Goal: Task Accomplishment & Management: Manage account settings

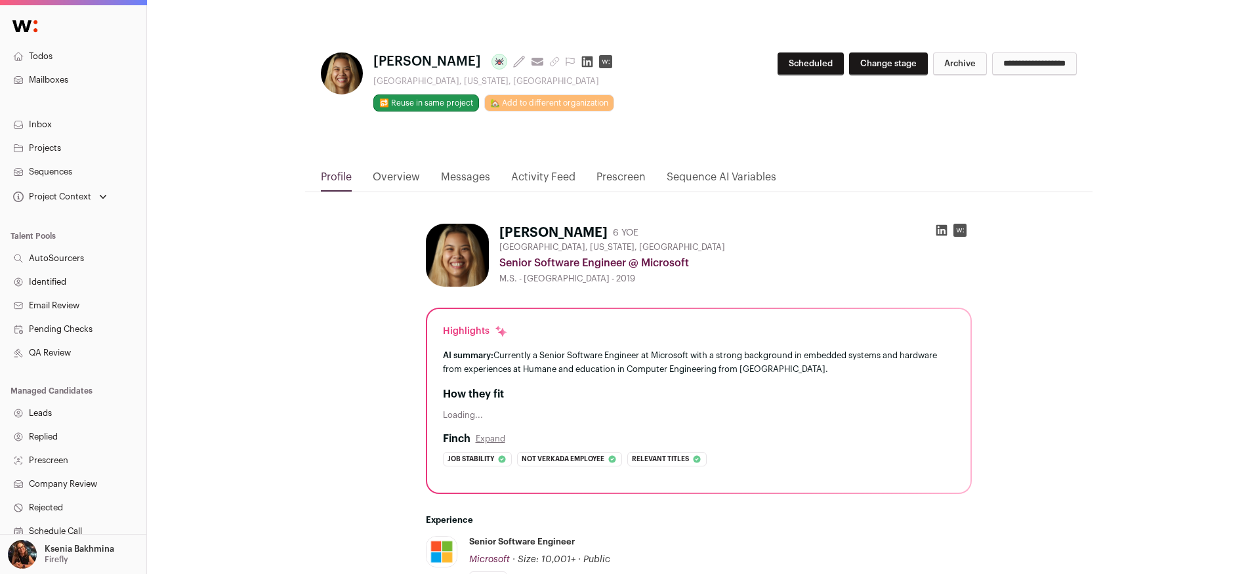
click at [392, 175] on link "Overview" at bounding box center [396, 180] width 47 height 22
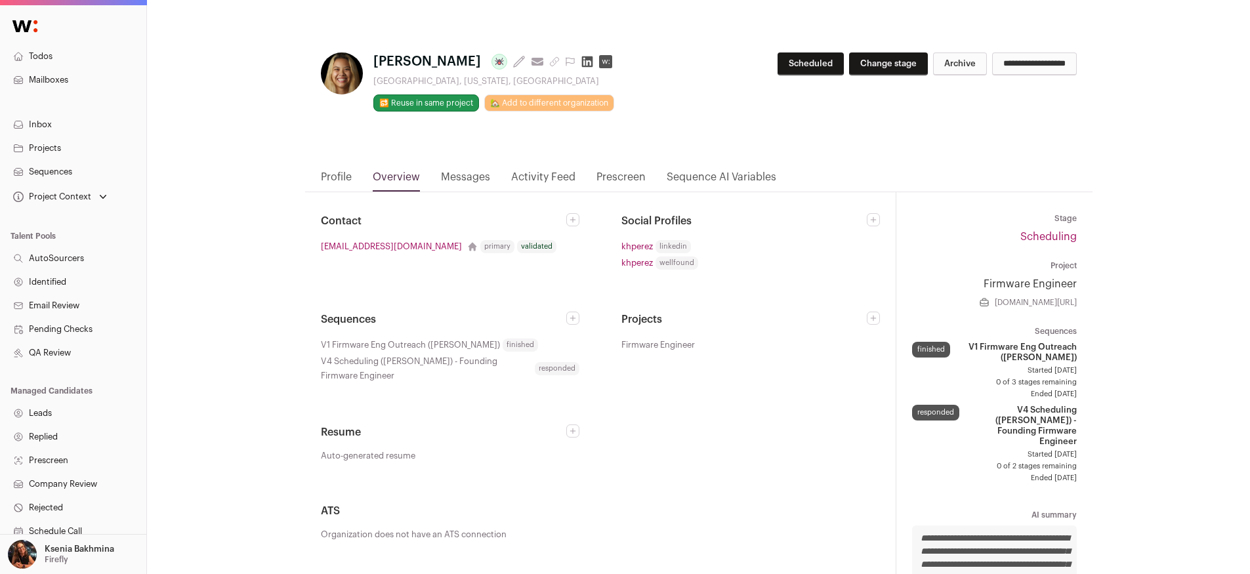
click at [475, 175] on link "Messages" at bounding box center [465, 180] width 49 height 22
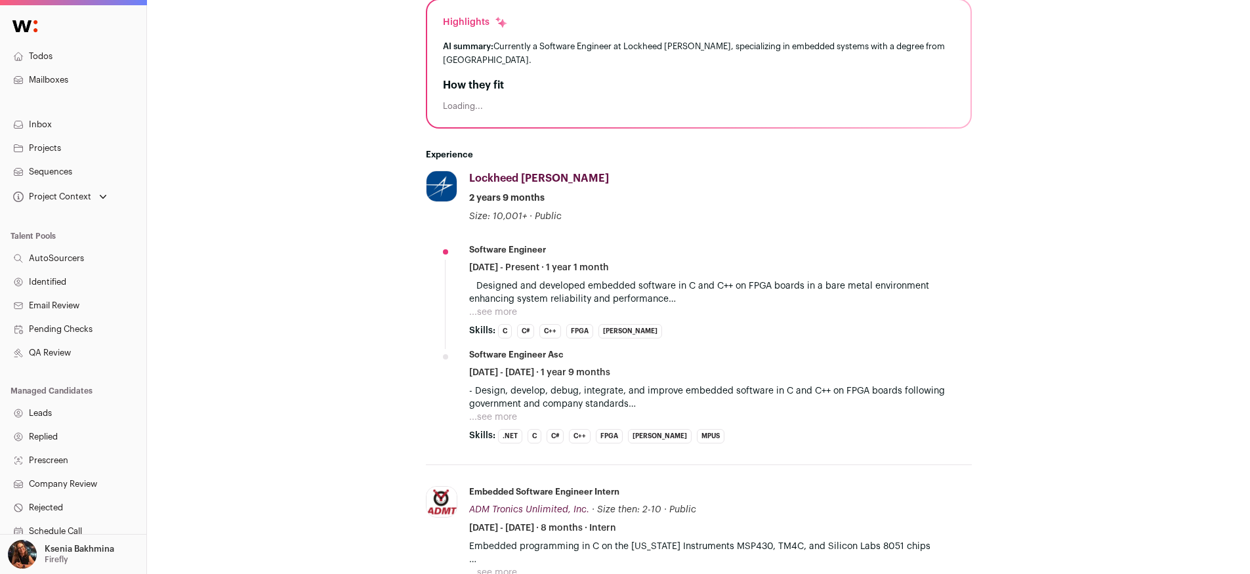
scroll to position [485, 0]
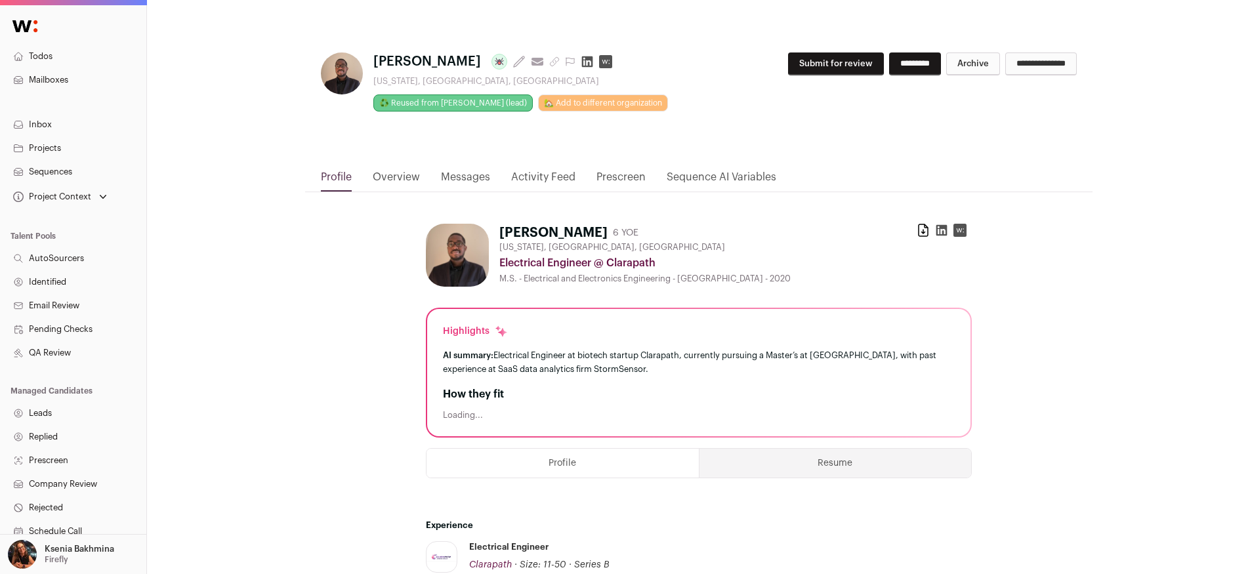
click at [822, 465] on button "Resume" at bounding box center [836, 463] width 272 height 29
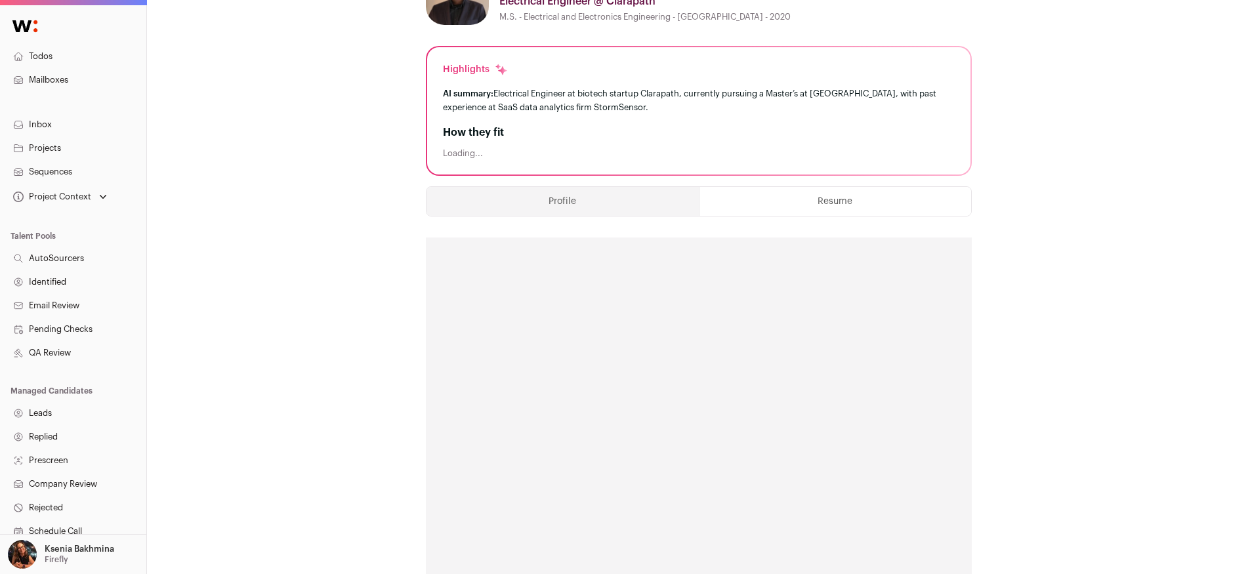
scroll to position [525, 0]
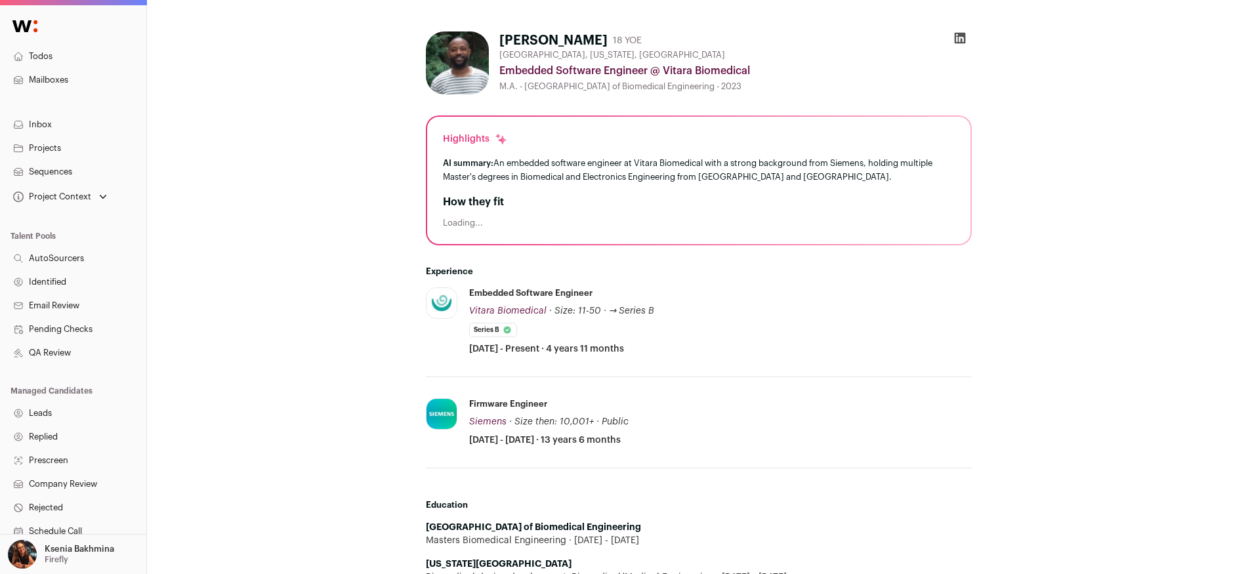
scroll to position [204, 0]
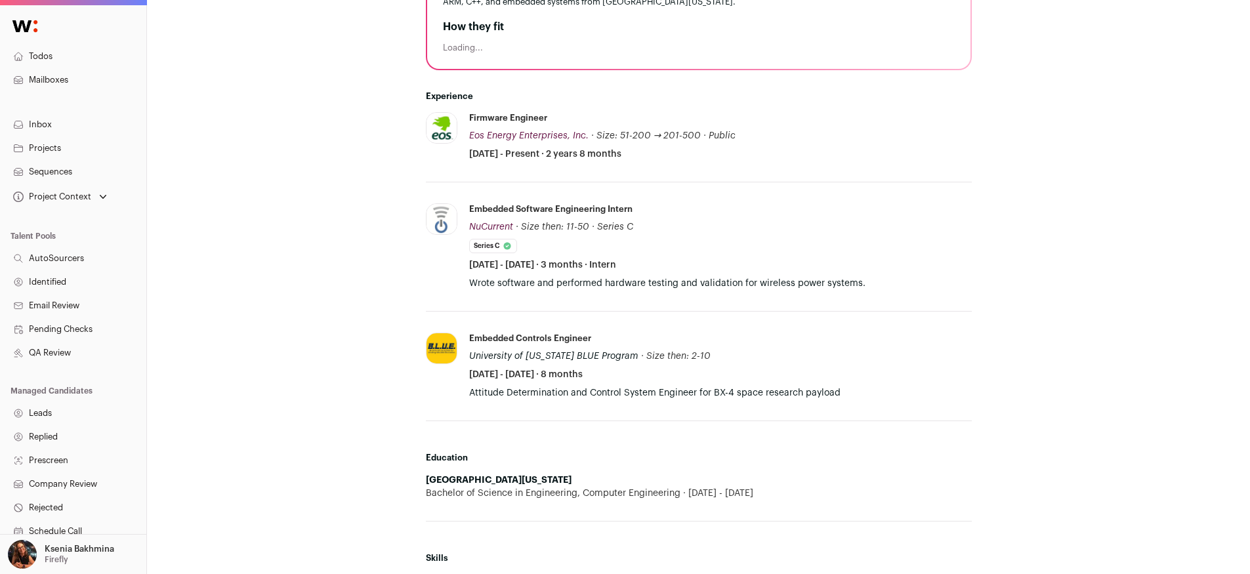
scroll to position [114, 0]
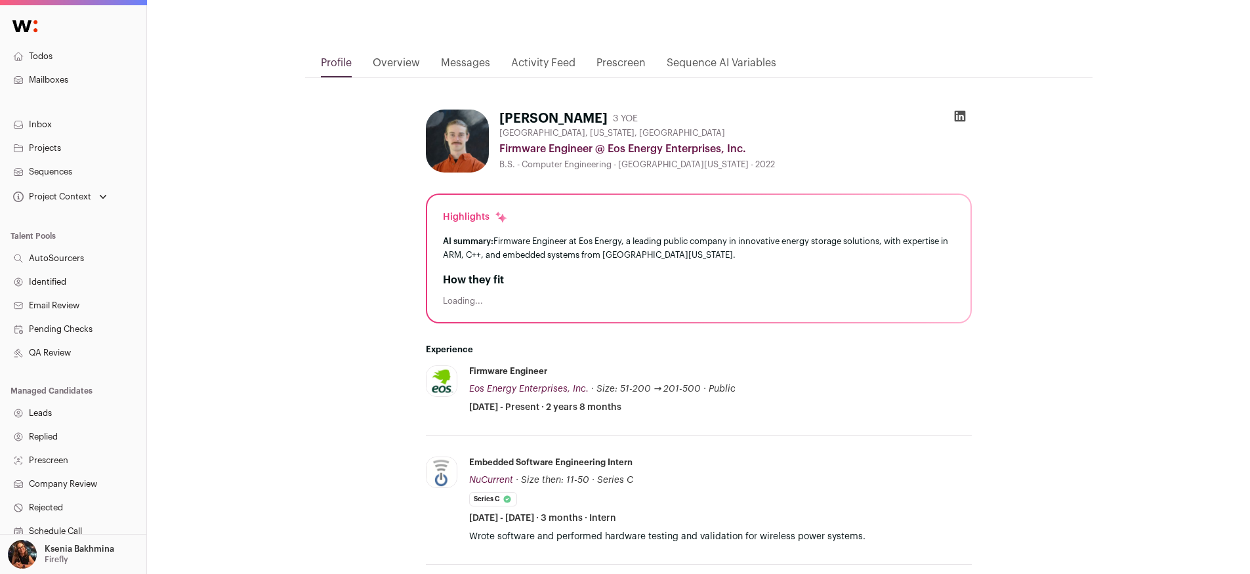
click at [62, 150] on link "Projects" at bounding box center [73, 149] width 146 height 24
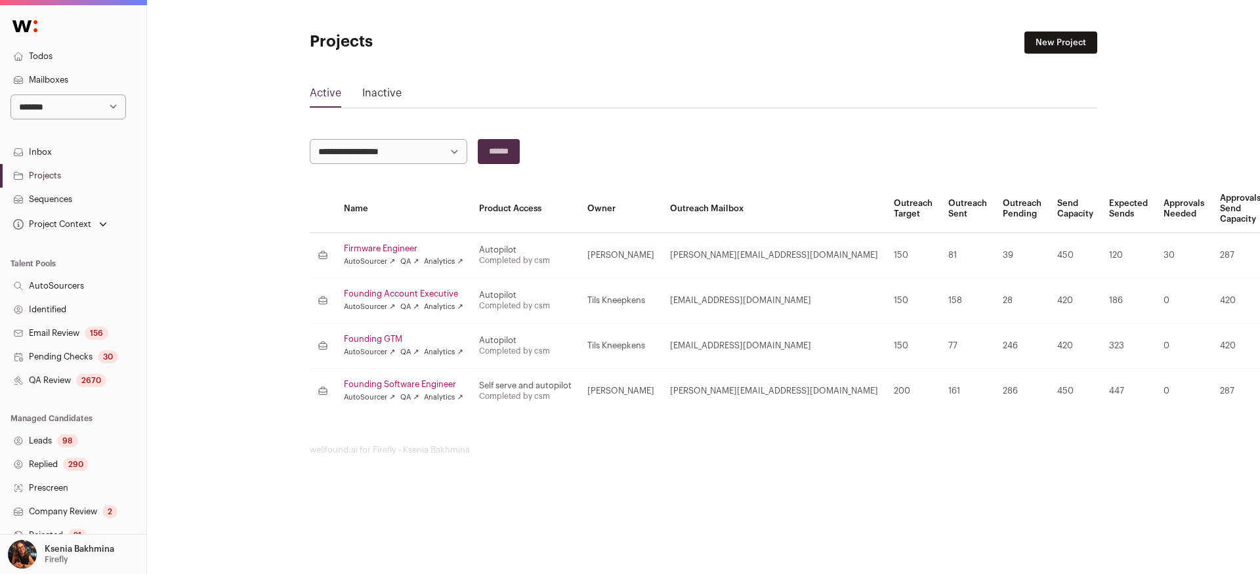
click at [381, 238] on td "Firmware Engineer AutoSourcer ↗ QA ↗ Analytics ↗" at bounding box center [403, 255] width 135 height 45
click at [380, 249] on link "Firmware Engineer" at bounding box center [403, 248] width 119 height 11
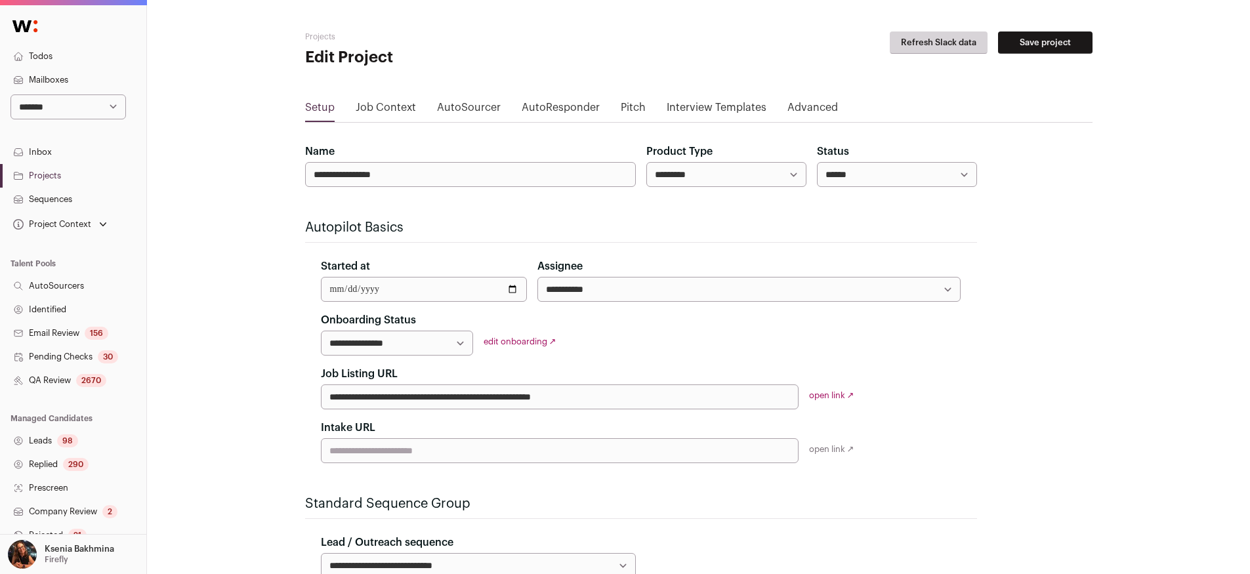
click at [385, 108] on link "Job Context" at bounding box center [386, 110] width 60 height 21
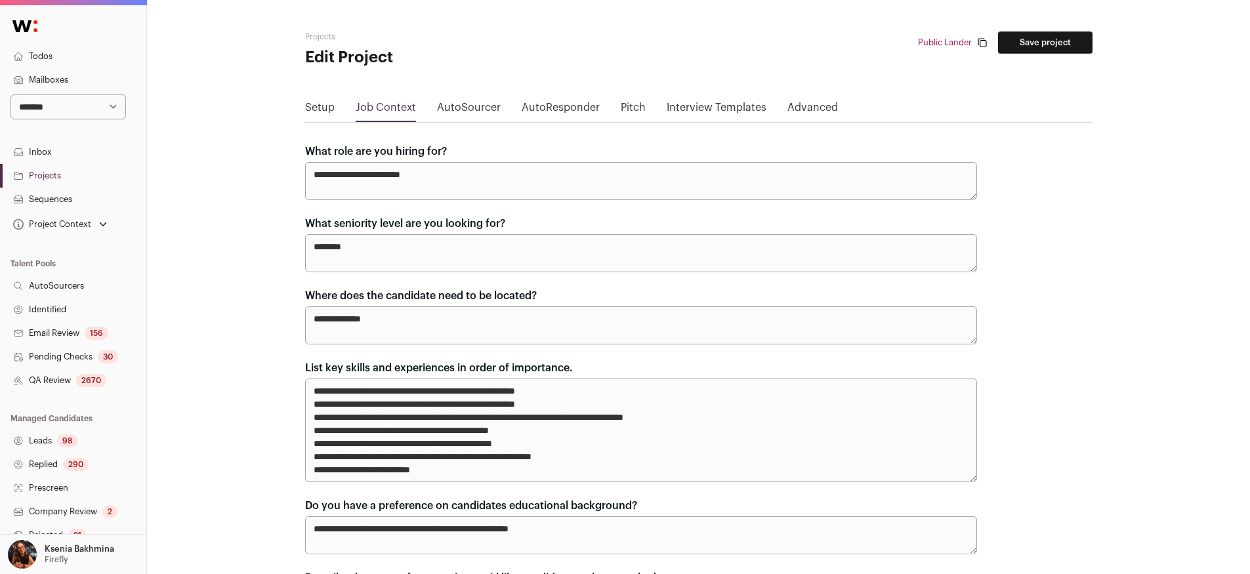
click at [47, 170] on link "Projects" at bounding box center [73, 176] width 146 height 24
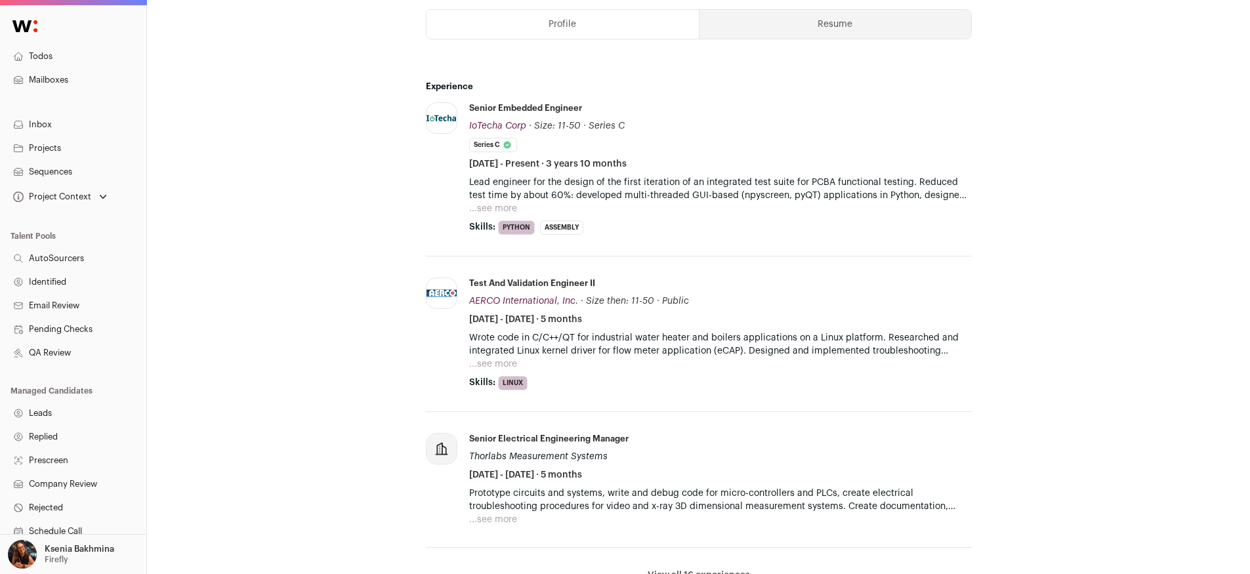
scroll to position [447, 0]
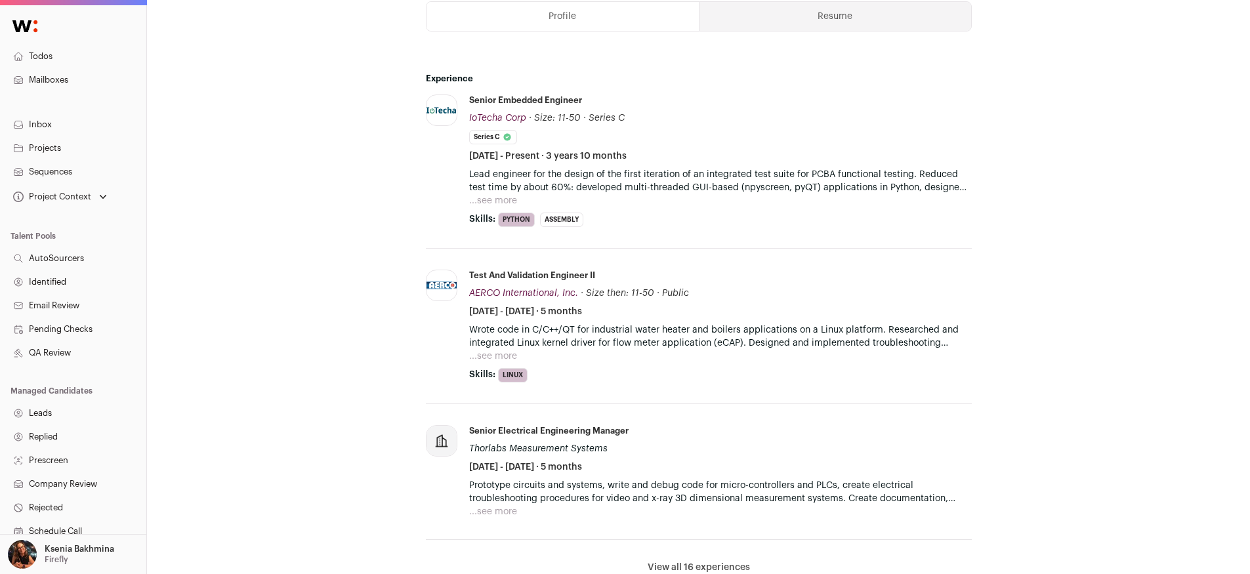
click at [485, 203] on button "...see more" at bounding box center [493, 200] width 48 height 13
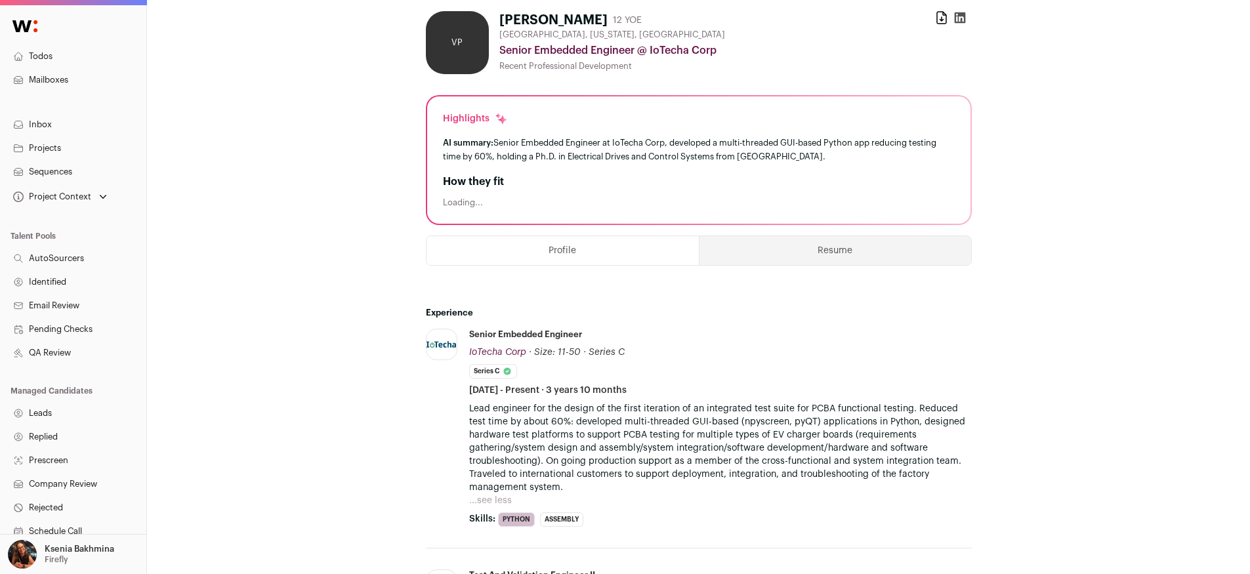
scroll to position [0, 0]
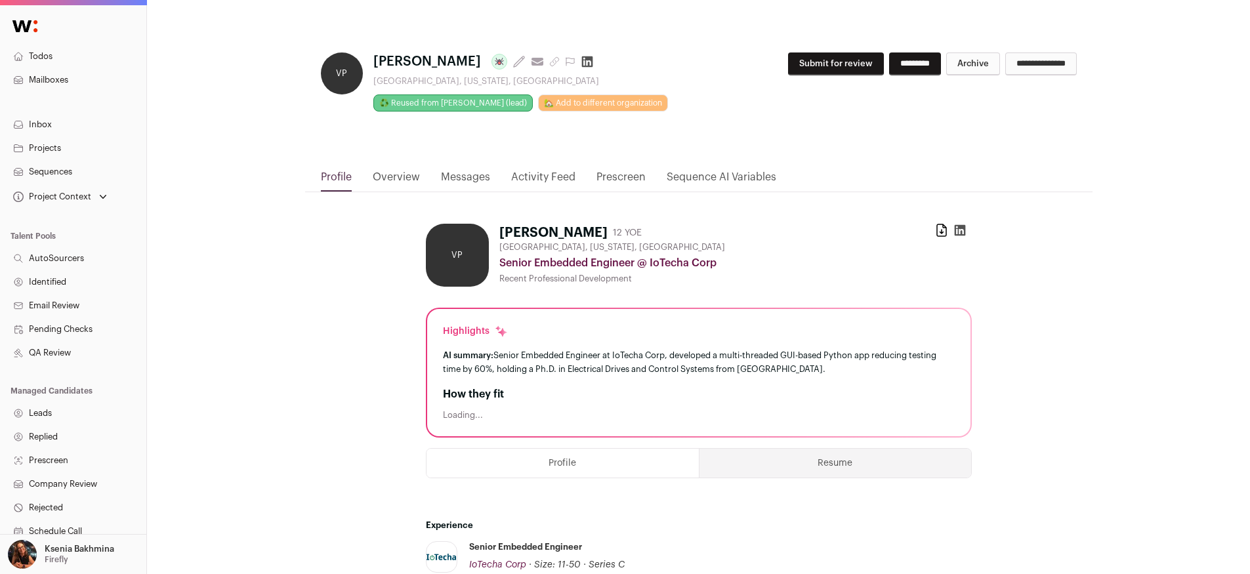
click at [442, 175] on link "Messages" at bounding box center [465, 180] width 49 height 22
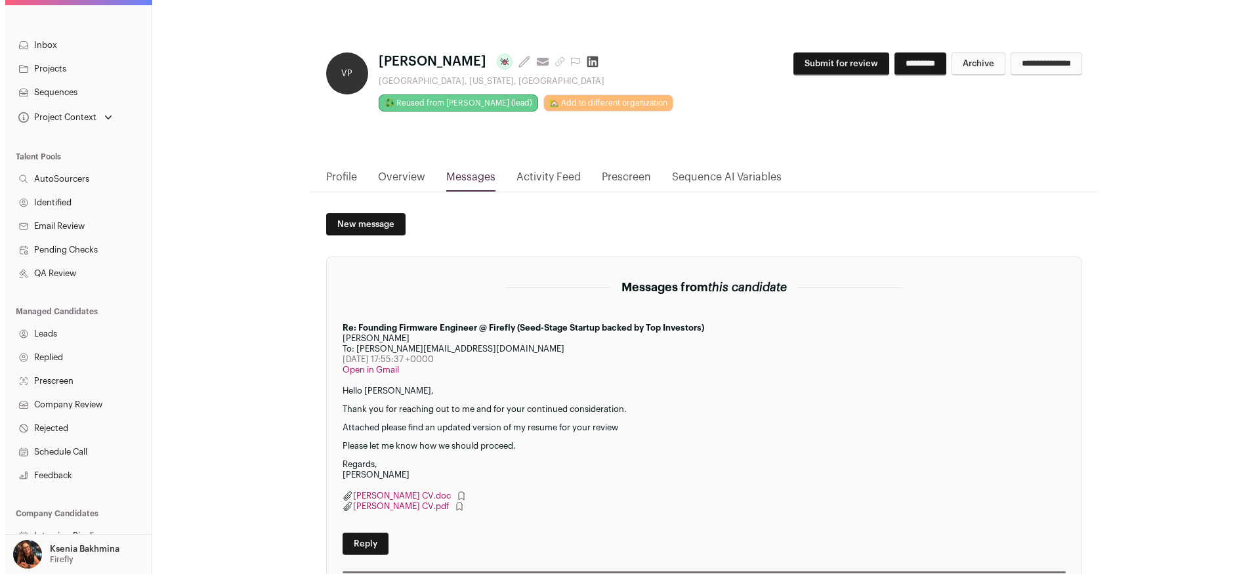
scroll to position [154, 0]
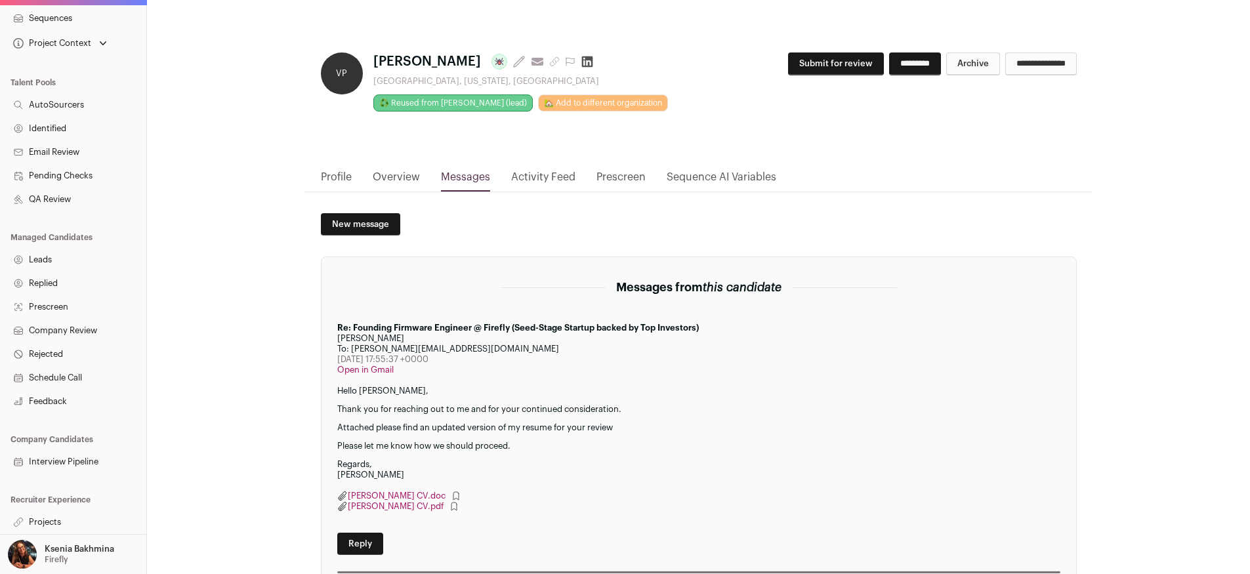
click at [28, 522] on link "Projects" at bounding box center [73, 523] width 146 height 24
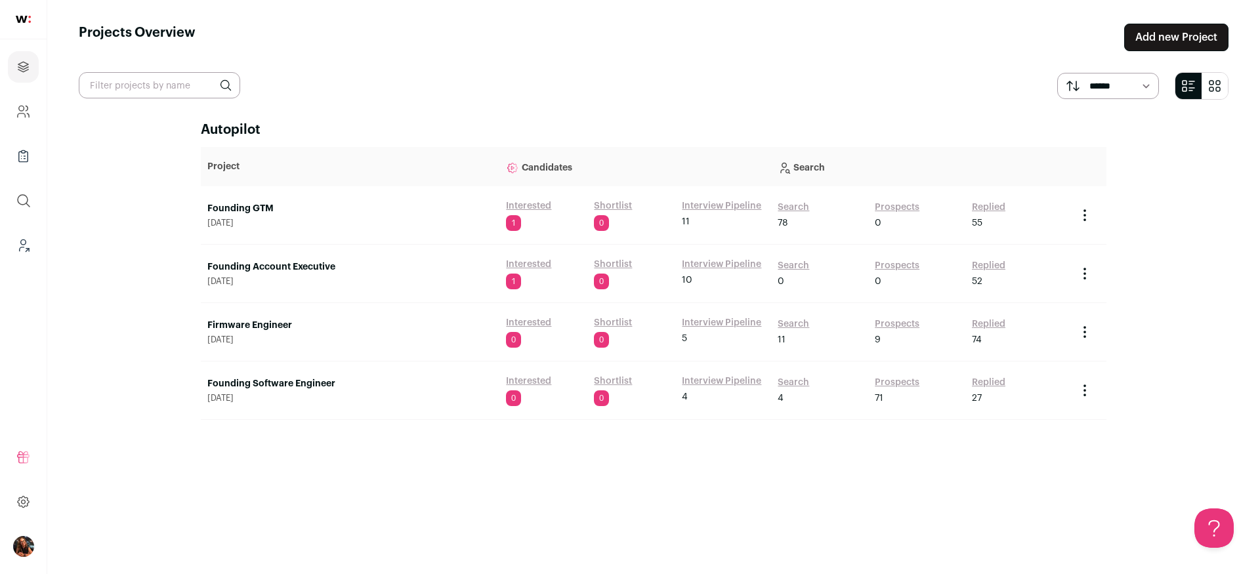
click at [232, 339] on span "April 30, 2025" at bounding box center [350, 340] width 286 height 11
click at [711, 331] on div "Interview Pipeline 5" at bounding box center [723, 332] width 83 height 32
click at [708, 325] on link "Interview Pipeline" at bounding box center [721, 322] width 79 height 13
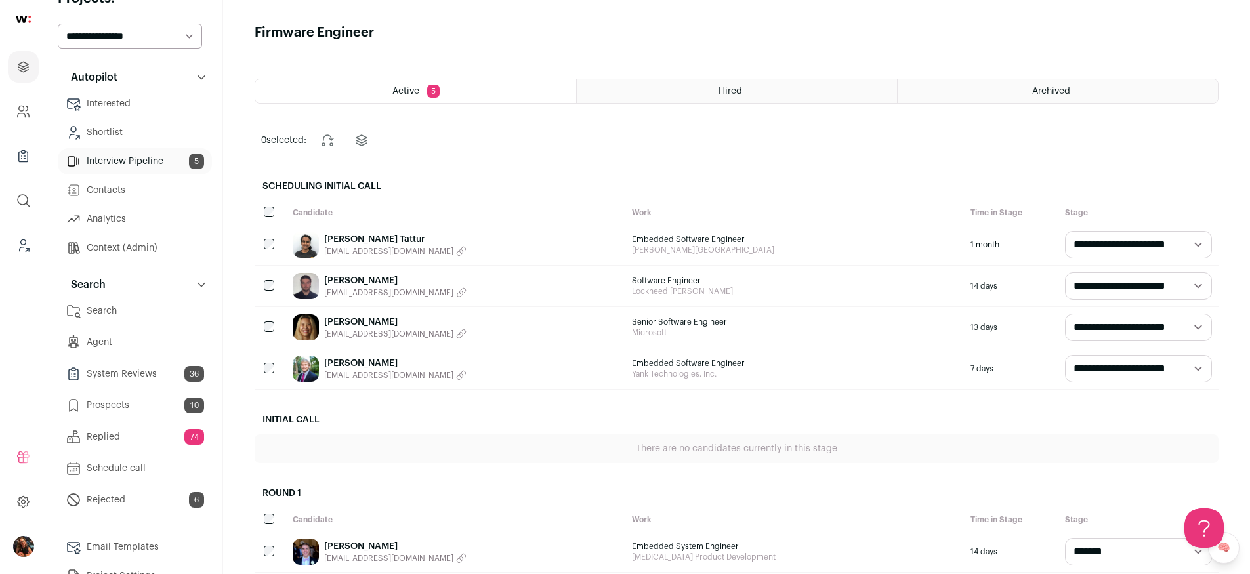
scroll to position [57, 0]
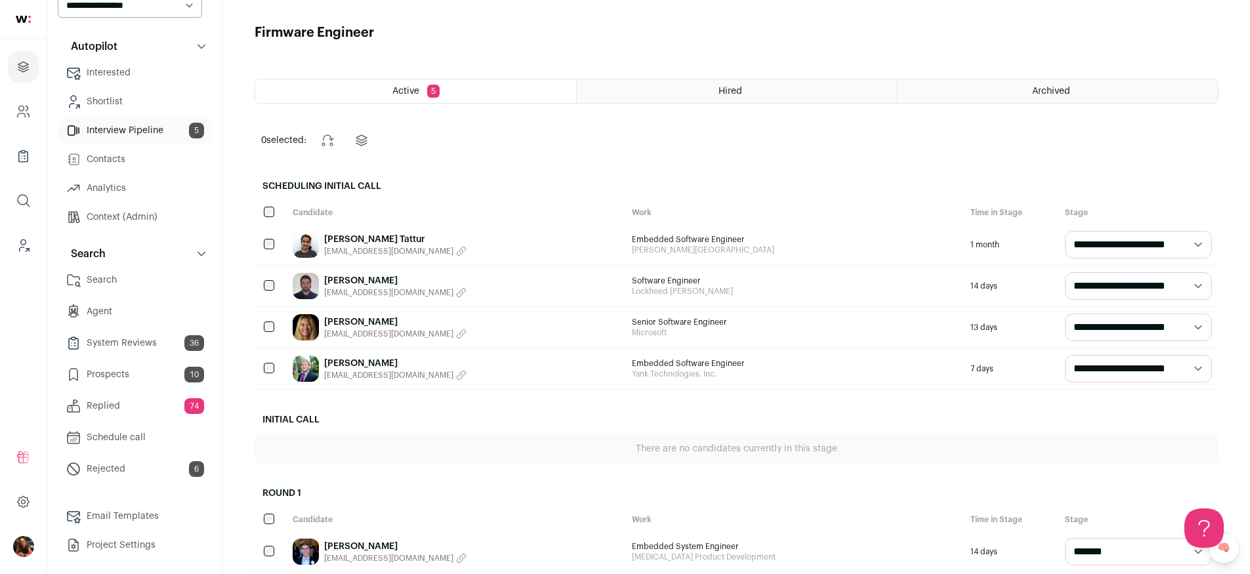
click at [114, 408] on link "Replied 74" at bounding box center [135, 406] width 154 height 26
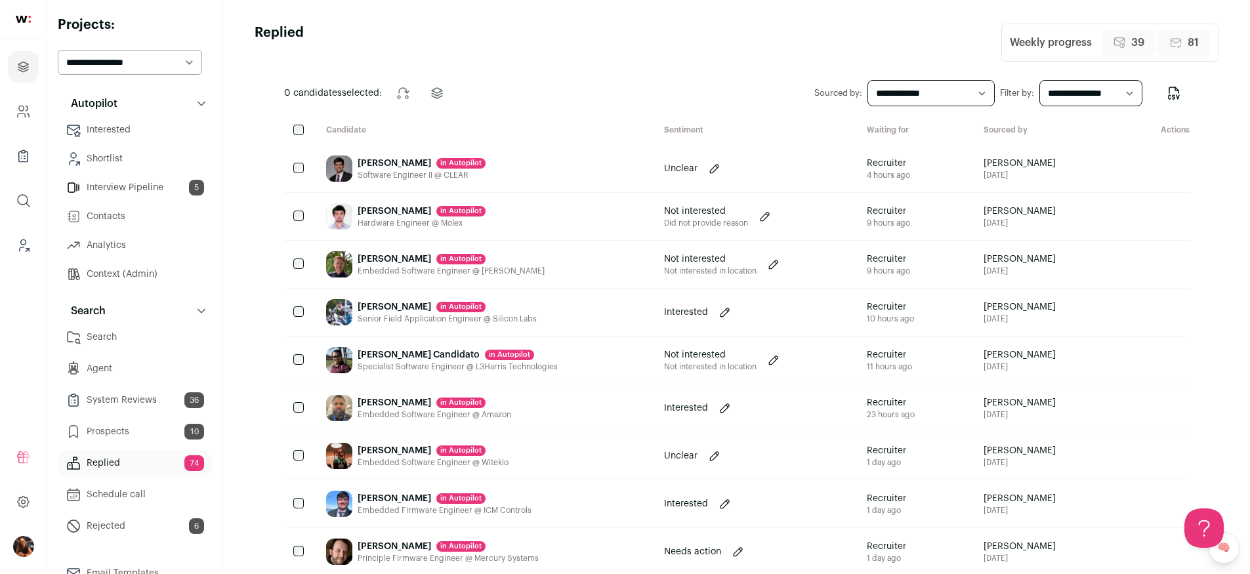
click at [367, 165] on div "Monil Jhaveri in Autopilot" at bounding box center [422, 163] width 128 height 13
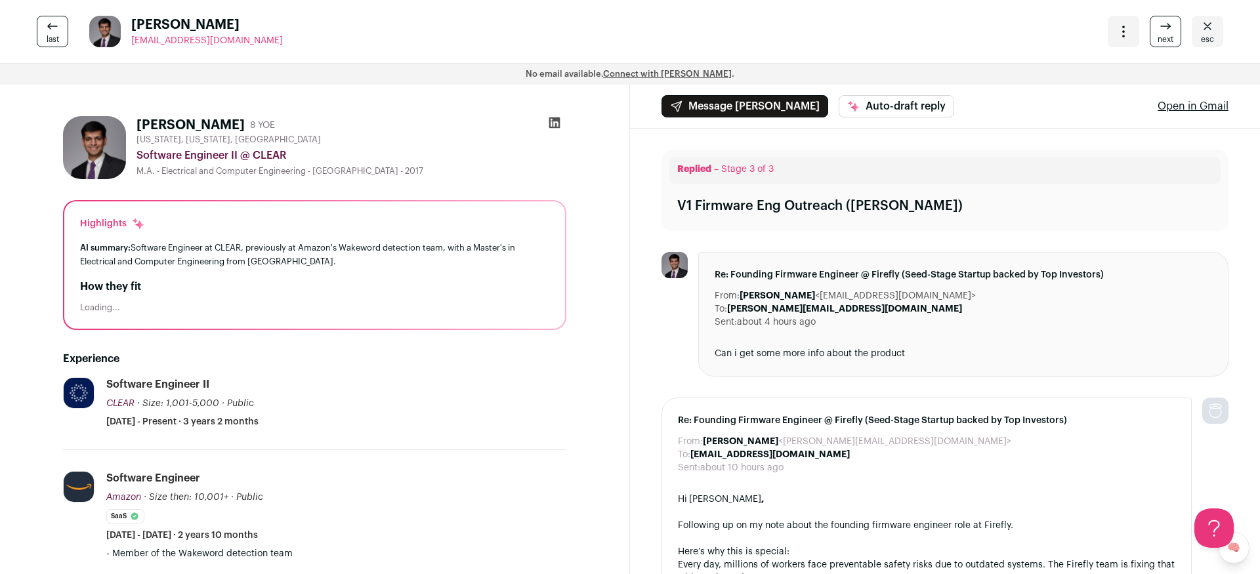
click at [1206, 20] on link "esc" at bounding box center [1208, 32] width 32 height 32
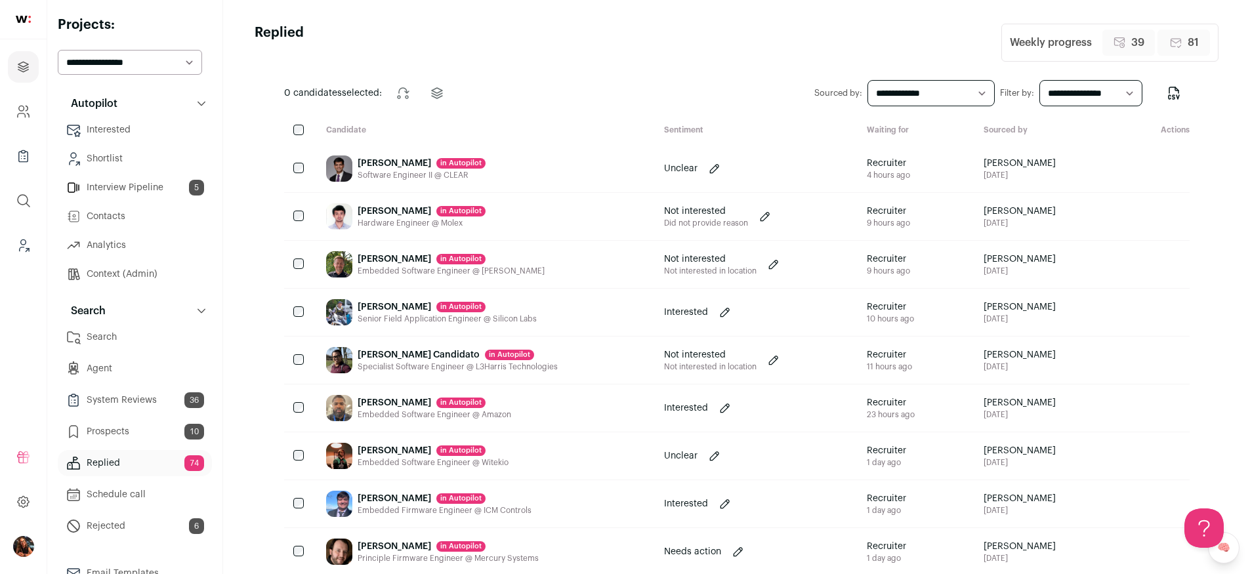
click at [406, 210] on div "Pavan Vasudev in Autopilot" at bounding box center [422, 211] width 128 height 13
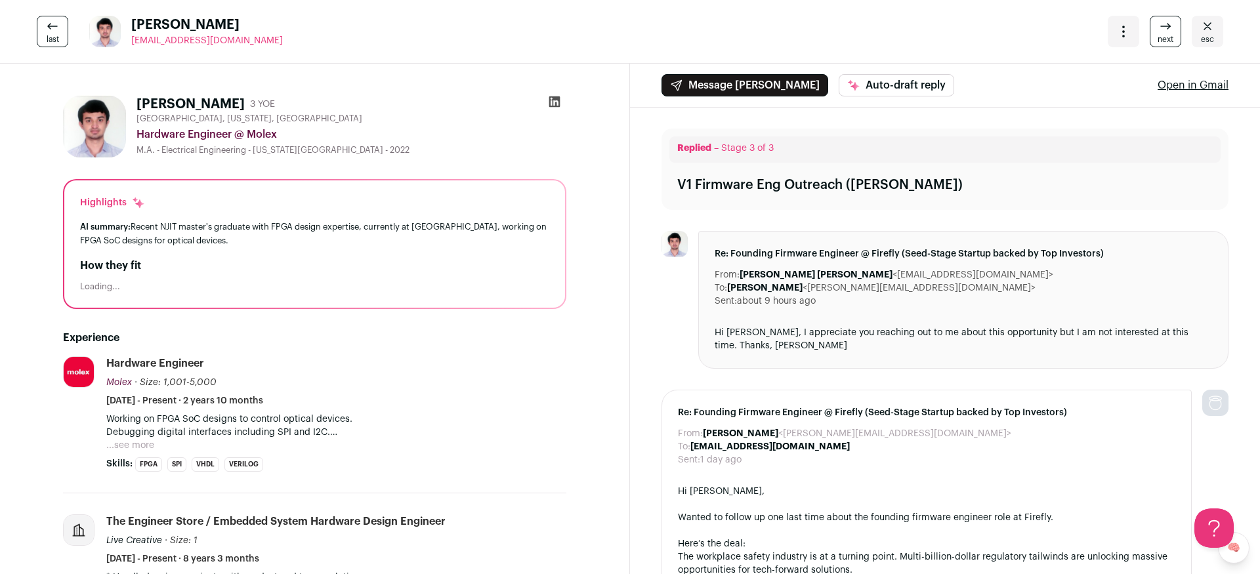
click at [1210, 35] on link "esc" at bounding box center [1208, 32] width 32 height 32
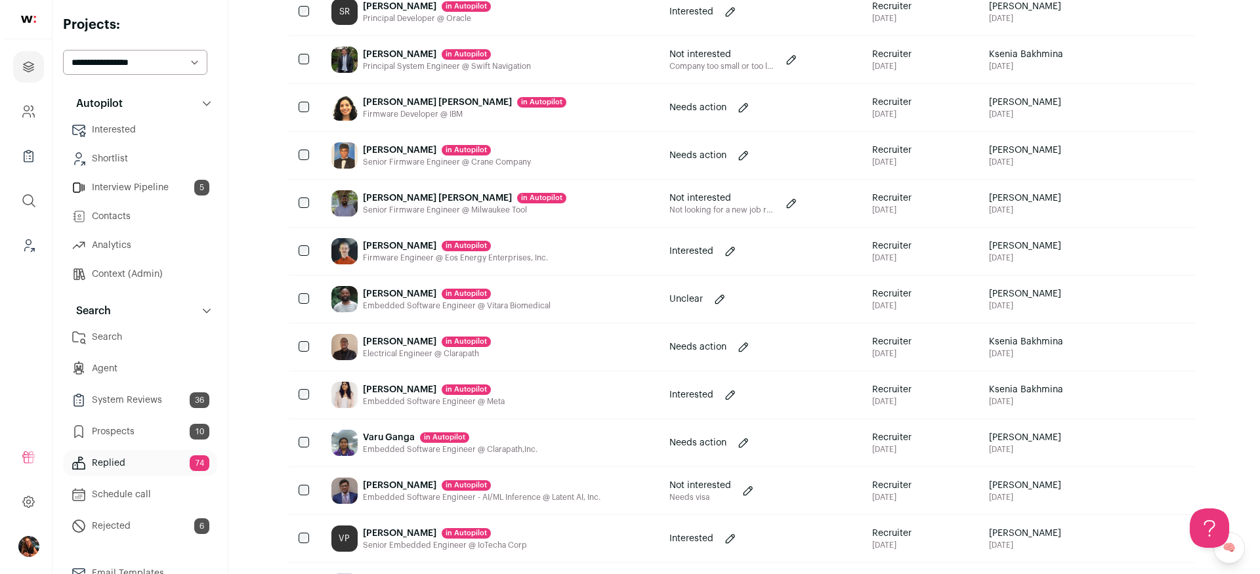
scroll to position [698, 0]
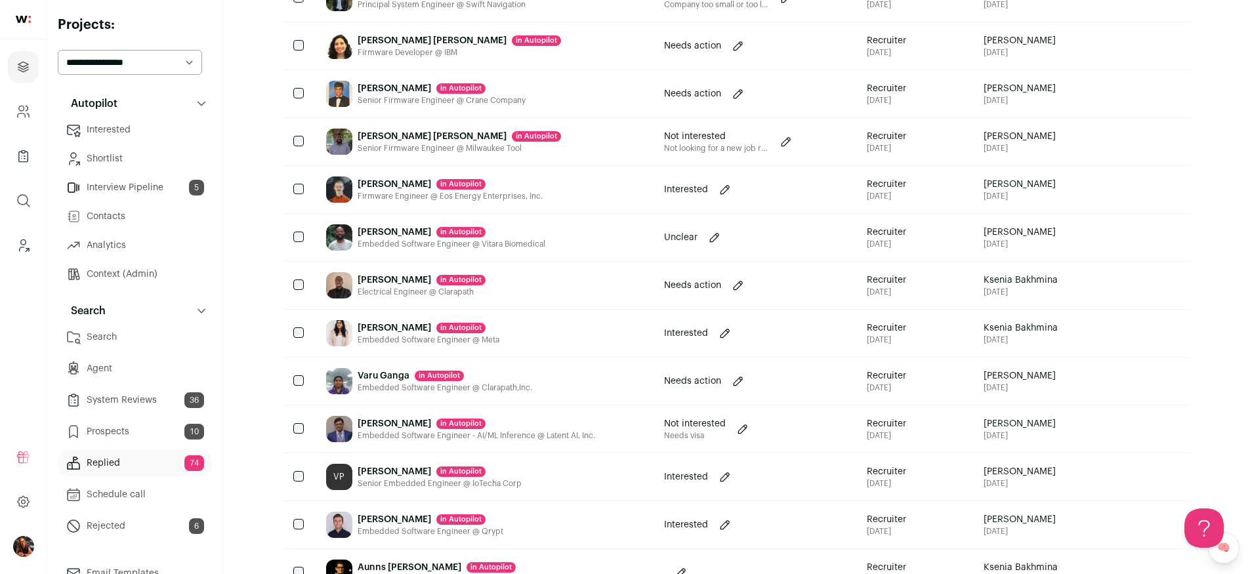
click at [370, 328] on div "Vandita Sharma in Autopilot" at bounding box center [429, 328] width 142 height 13
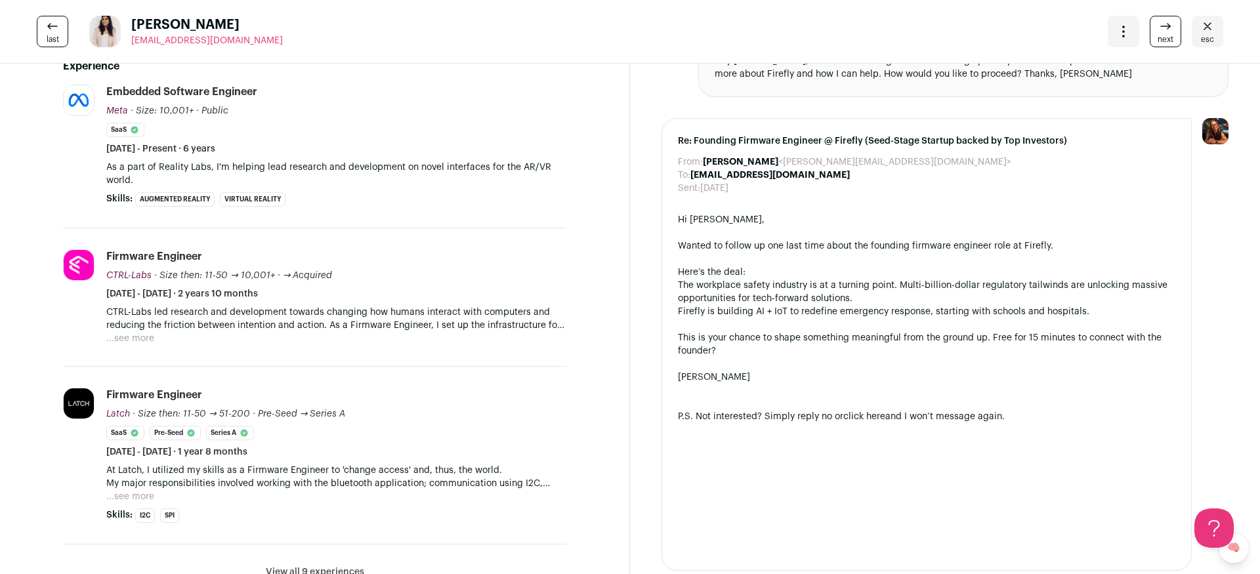
scroll to position [0, 0]
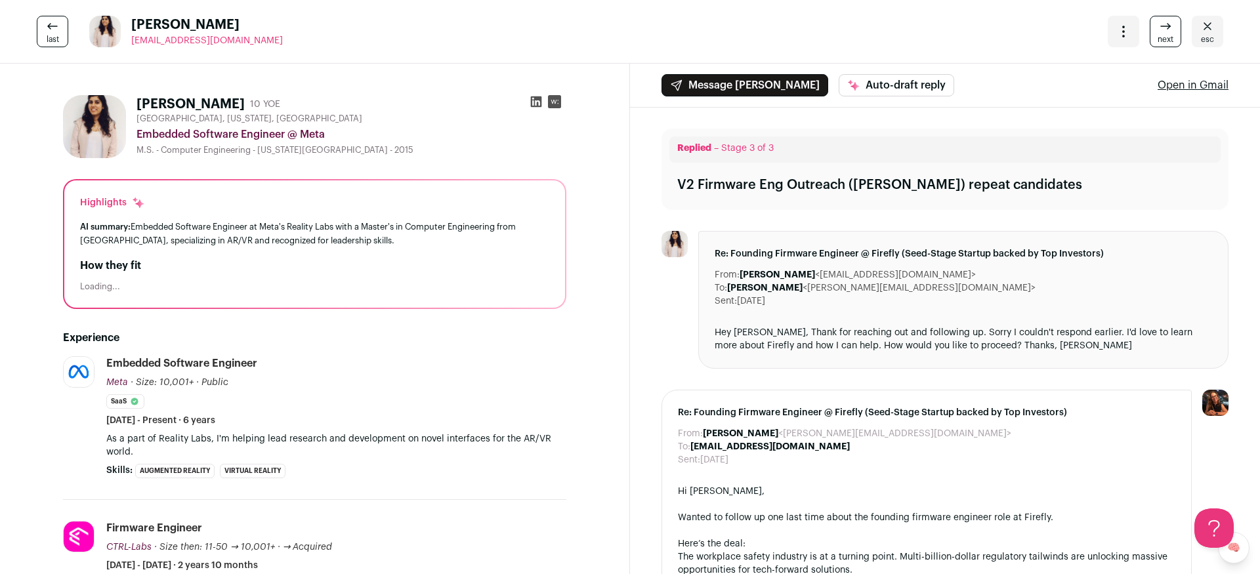
click at [1207, 31] on link "esc" at bounding box center [1208, 32] width 32 height 32
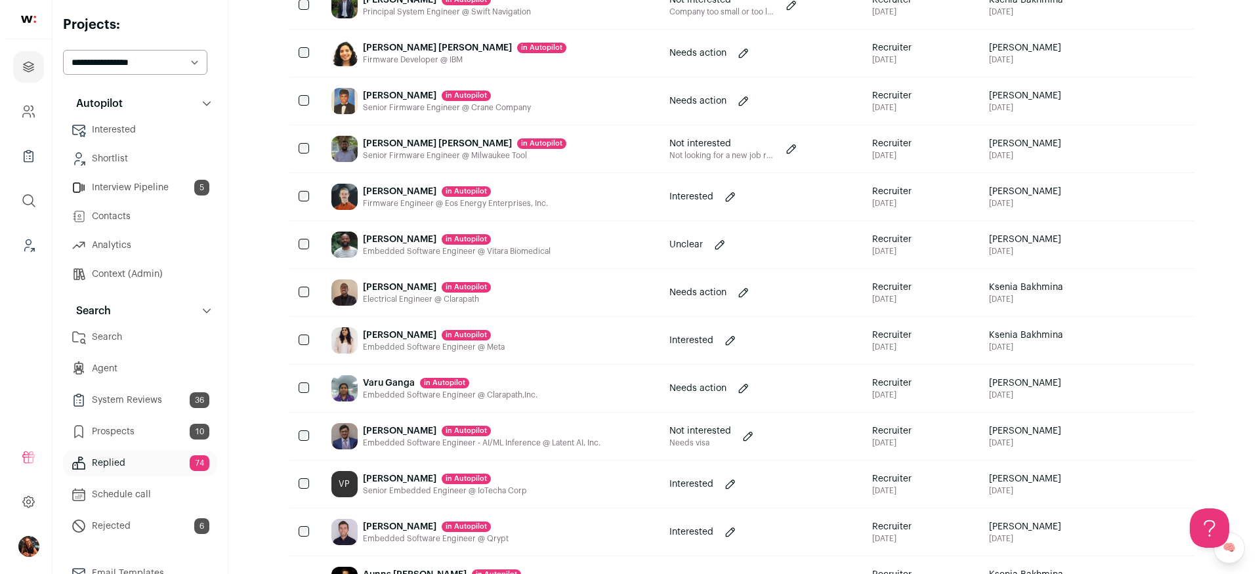
scroll to position [695, 0]
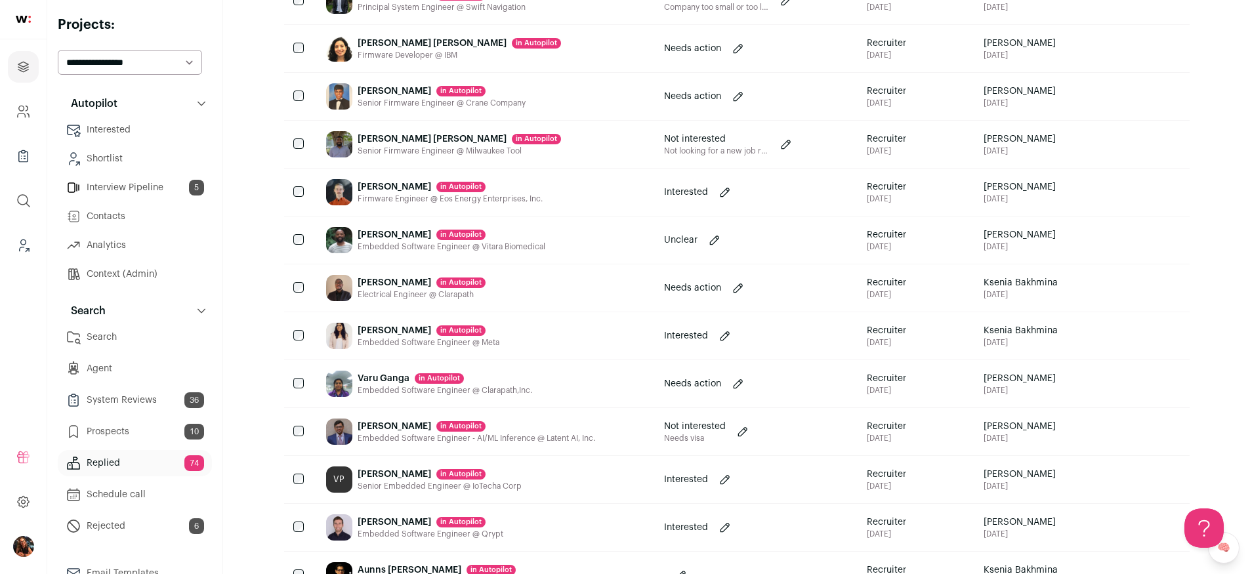
click at [395, 519] on div "Nathaniel Sehati in Autopilot" at bounding box center [431, 522] width 146 height 13
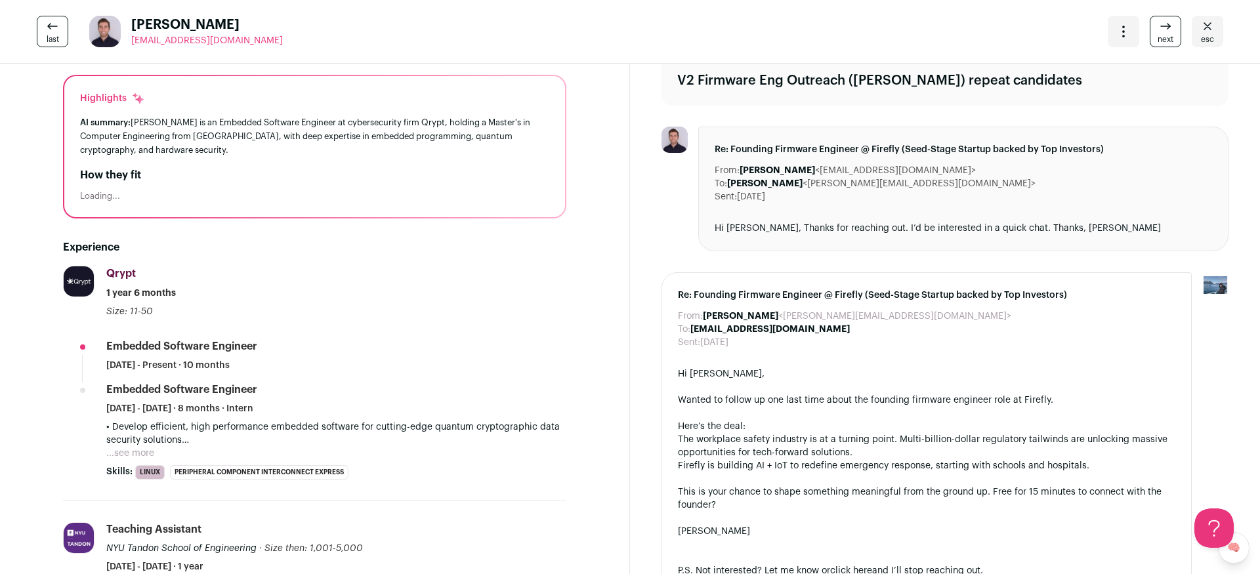
scroll to position [65, 0]
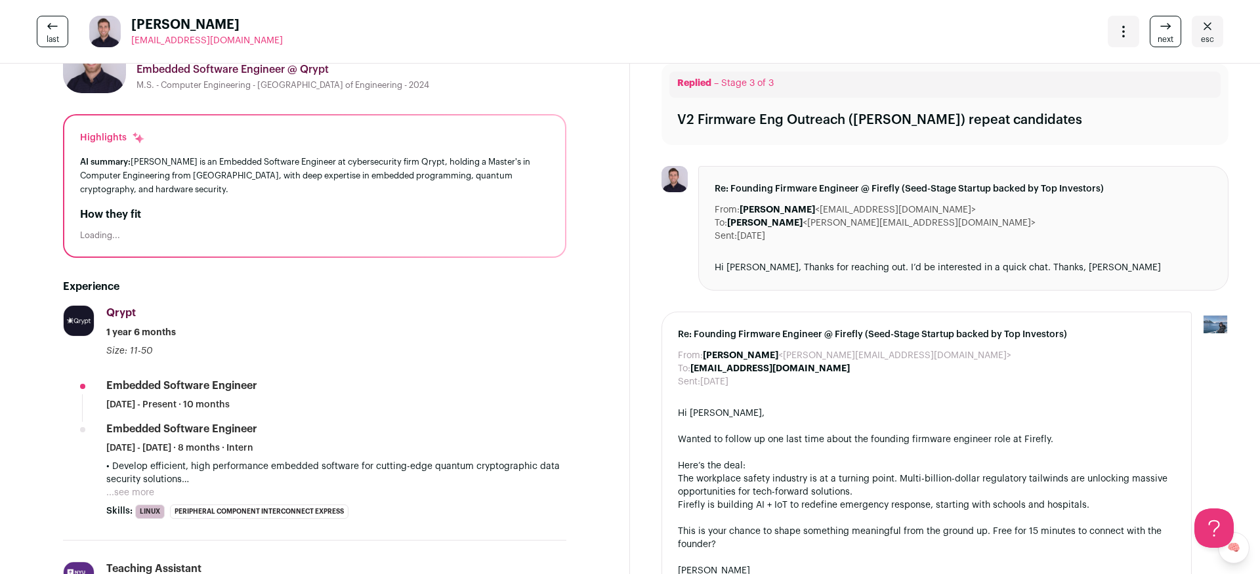
click at [1200, 32] on icon "Close" at bounding box center [1208, 26] width 16 height 16
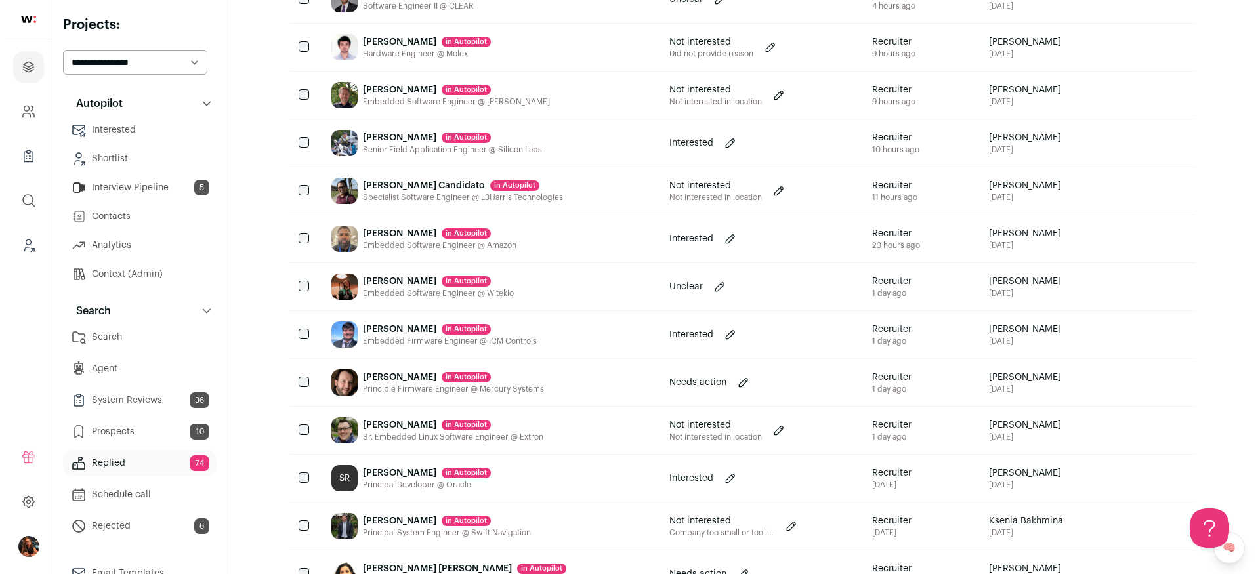
scroll to position [7, 0]
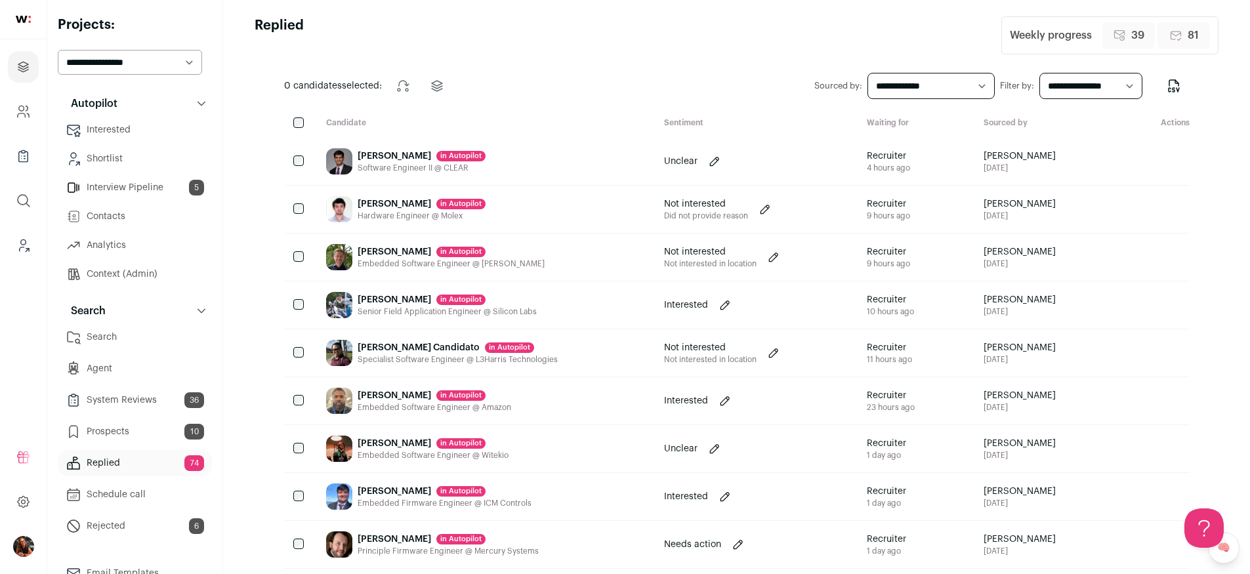
click at [392, 299] on div "[PERSON_NAME] in [GEOGRAPHIC_DATA]" at bounding box center [447, 299] width 179 height 13
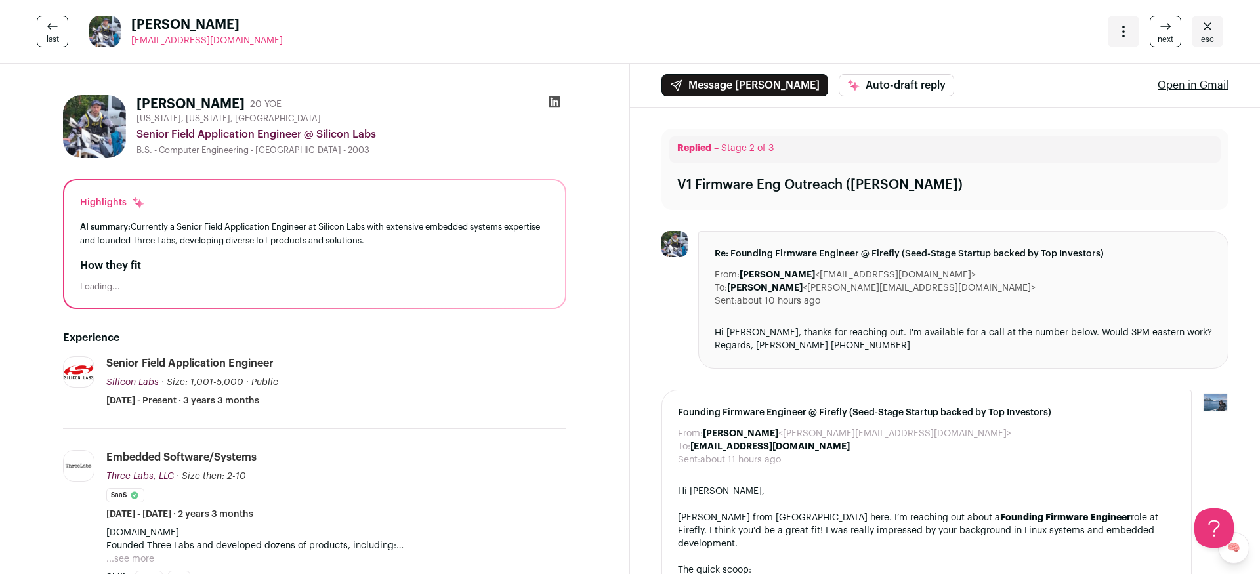
click at [1200, 25] on icon "Close" at bounding box center [1208, 26] width 16 height 16
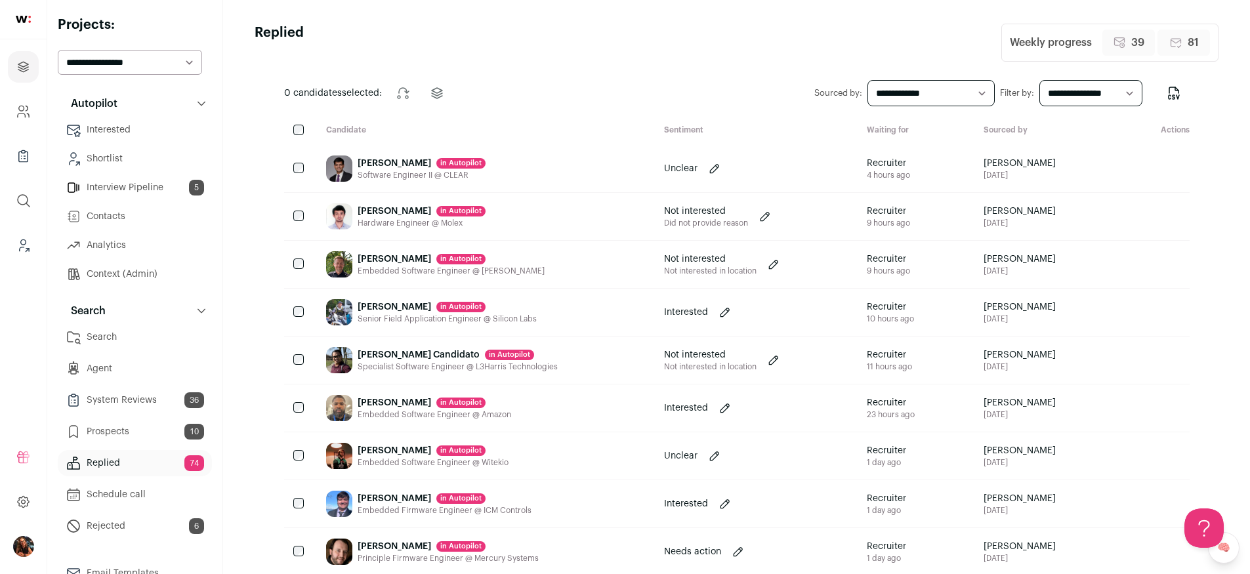
click at [303, 319] on div at bounding box center [300, 312] width 32 height 47
click at [375, 302] on div "Mark Umina in Autopilot" at bounding box center [447, 307] width 179 height 13
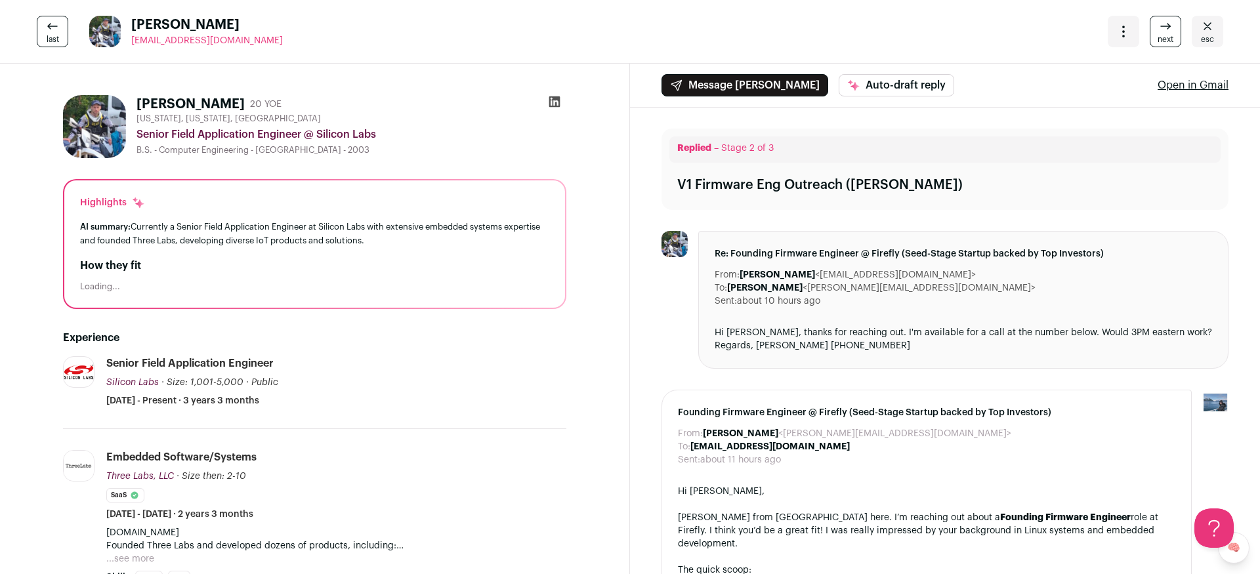
click at [1208, 26] on link "esc" at bounding box center [1208, 32] width 32 height 32
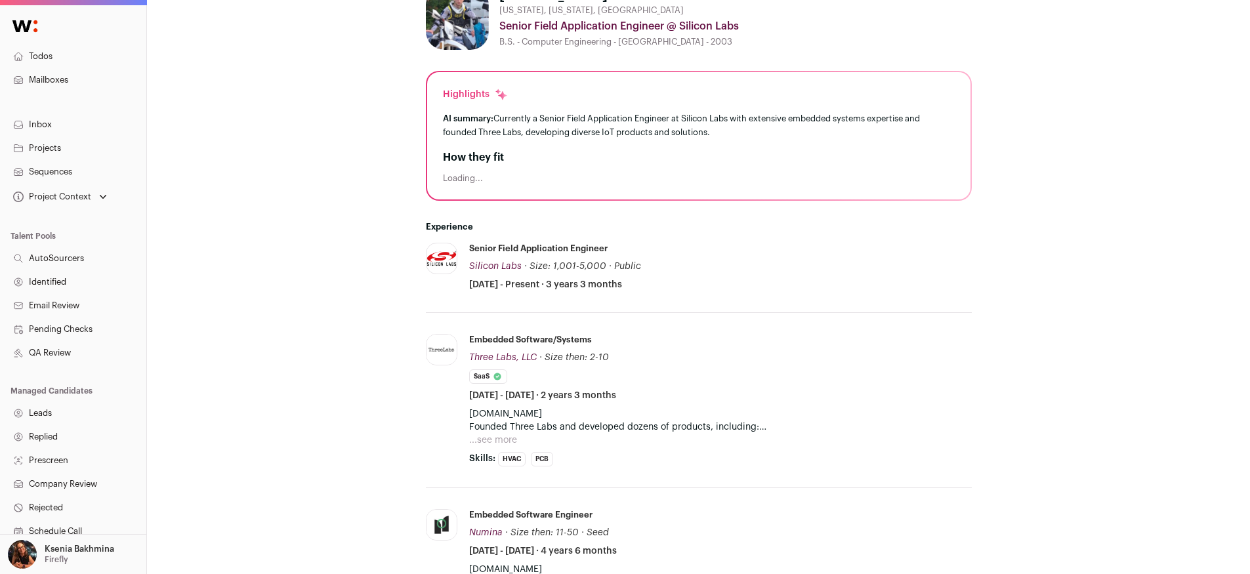
scroll to position [242, 0]
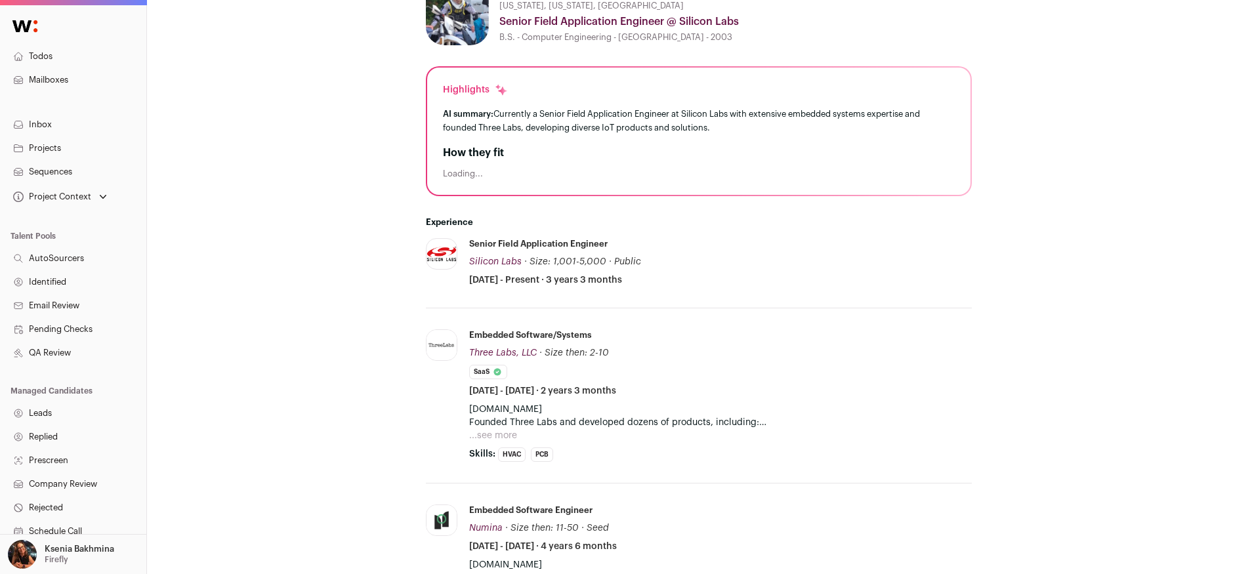
click at [499, 425] on p "[DOMAIN_NAME] Founded Three Labs and developed dozens of products, including: -…" at bounding box center [720, 416] width 503 height 26
click at [498, 433] on button "...see more" at bounding box center [493, 435] width 48 height 13
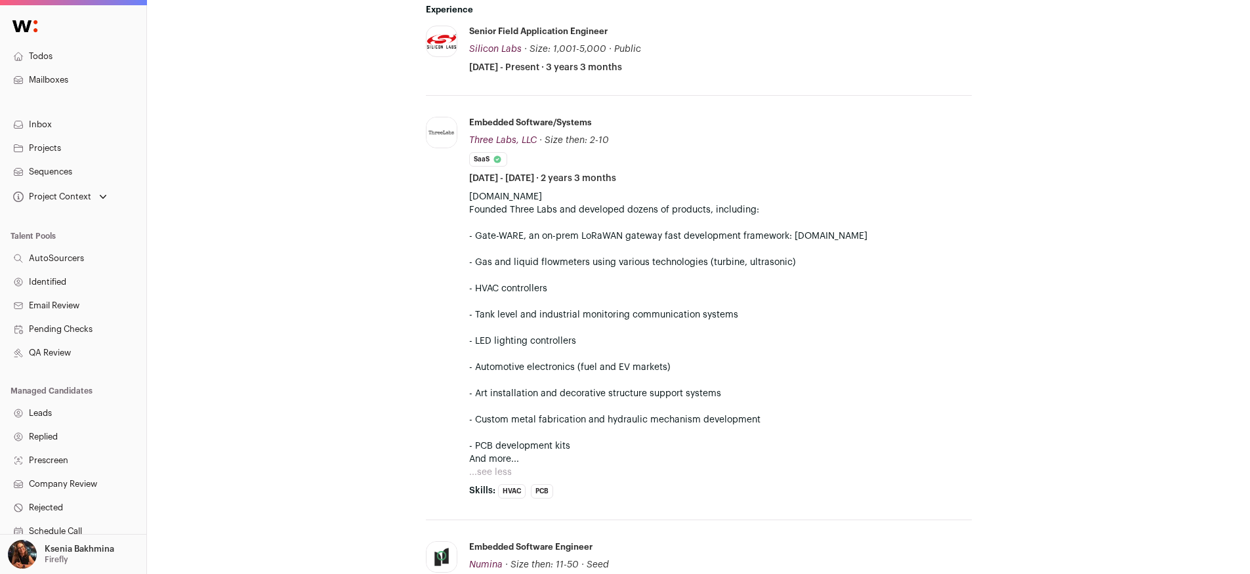
scroll to position [0, 0]
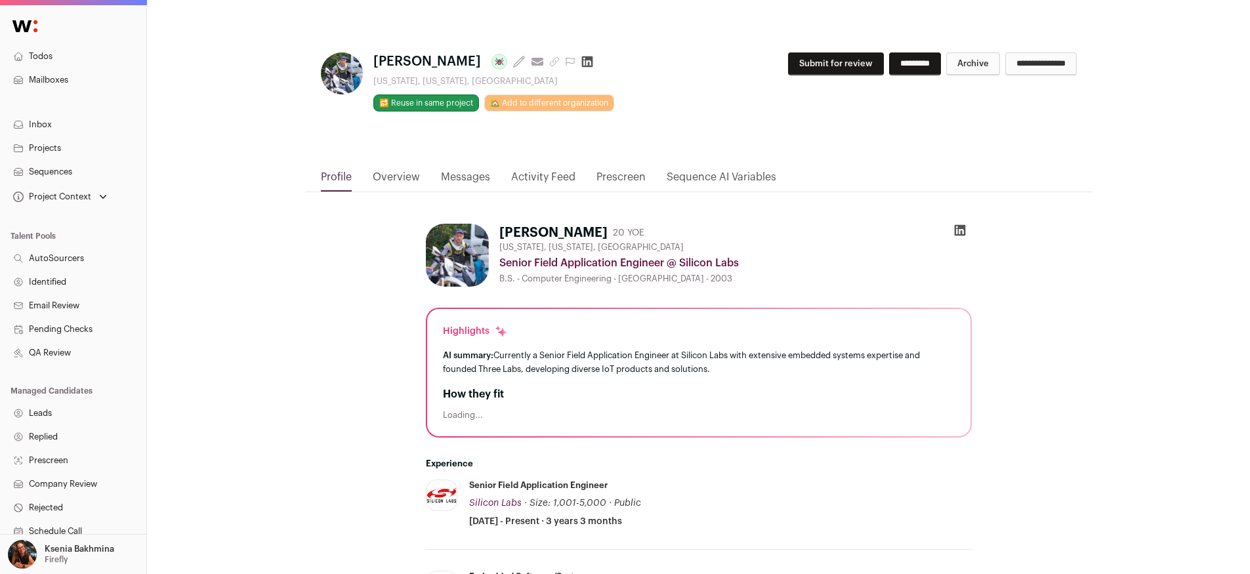
click at [40, 148] on link "Projects" at bounding box center [73, 149] width 146 height 24
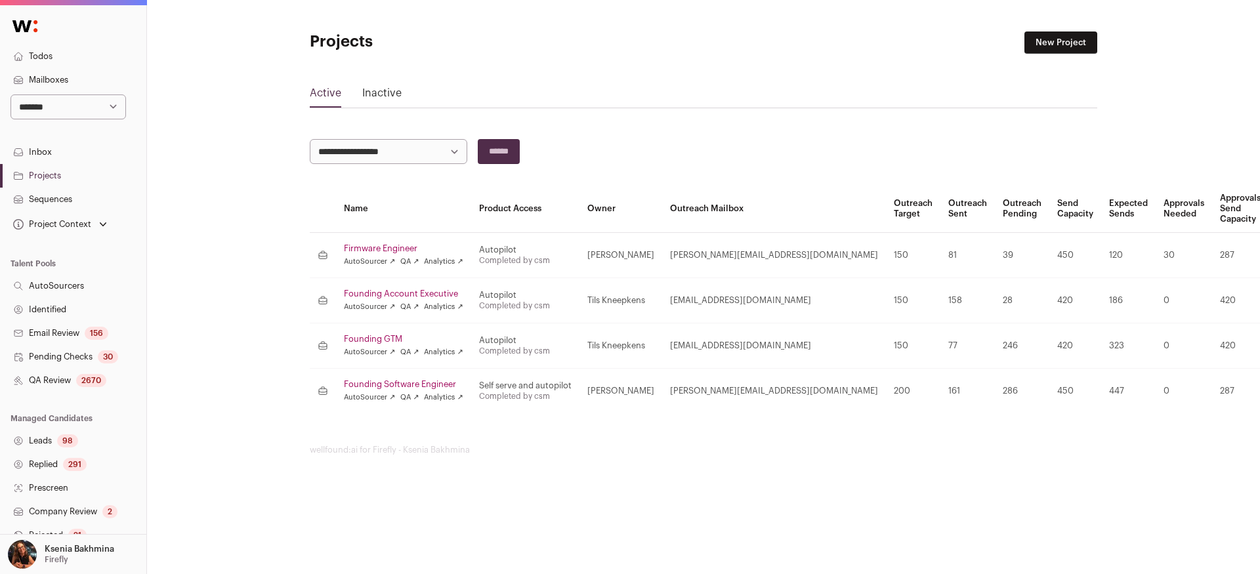
click at [389, 245] on link "Firmware Engineer" at bounding box center [403, 248] width 119 height 11
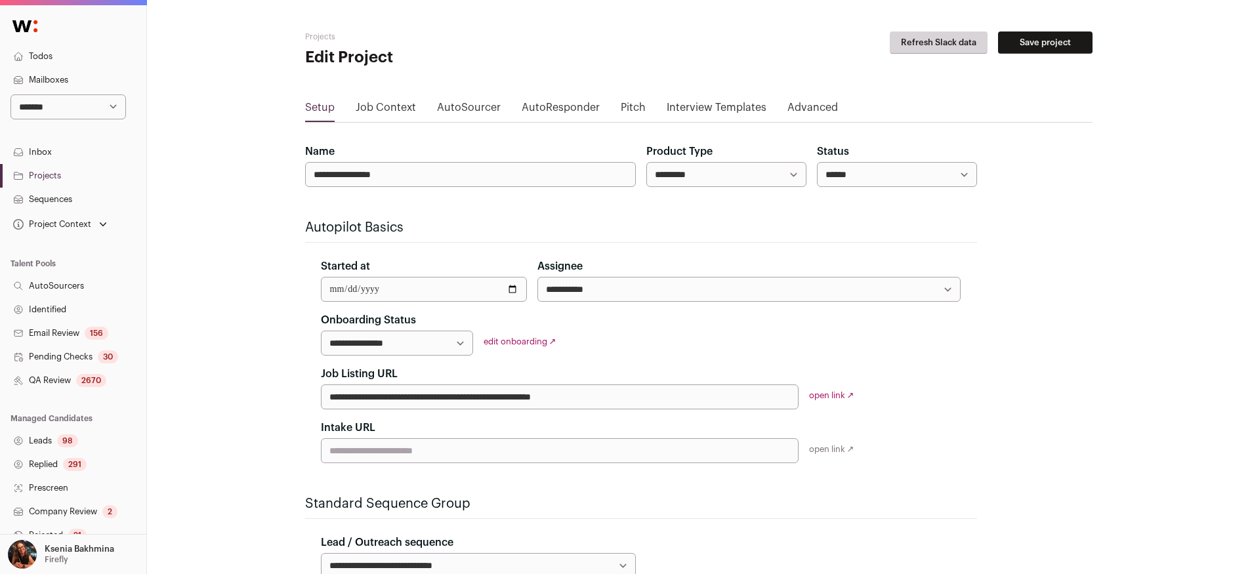
click at [361, 104] on link "Job Context" at bounding box center [386, 110] width 60 height 21
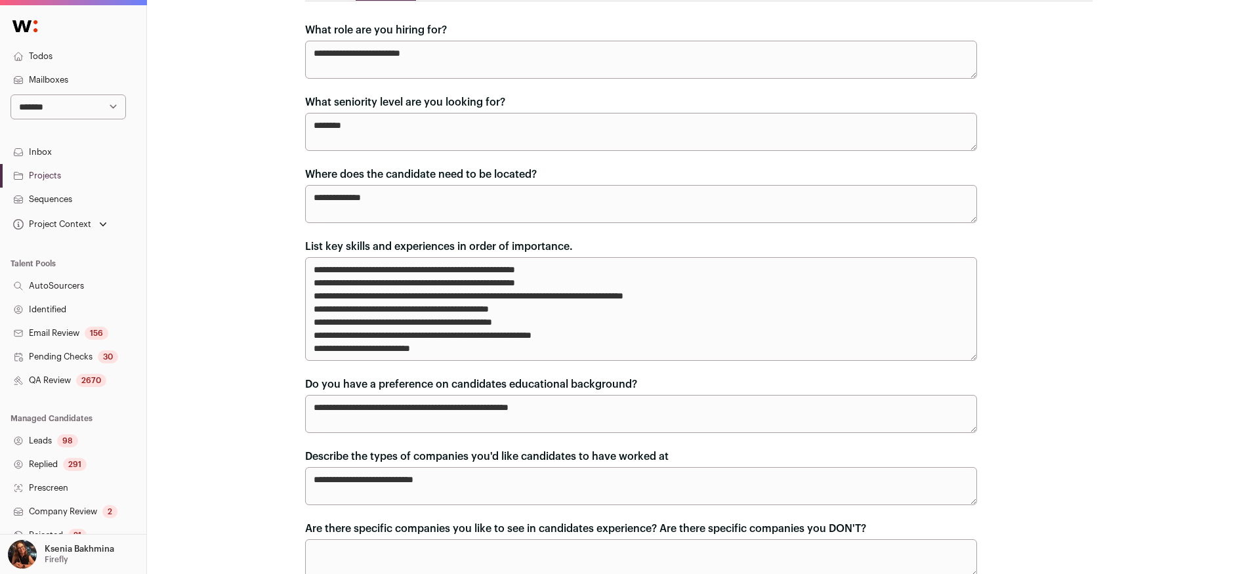
scroll to position [136, 0]
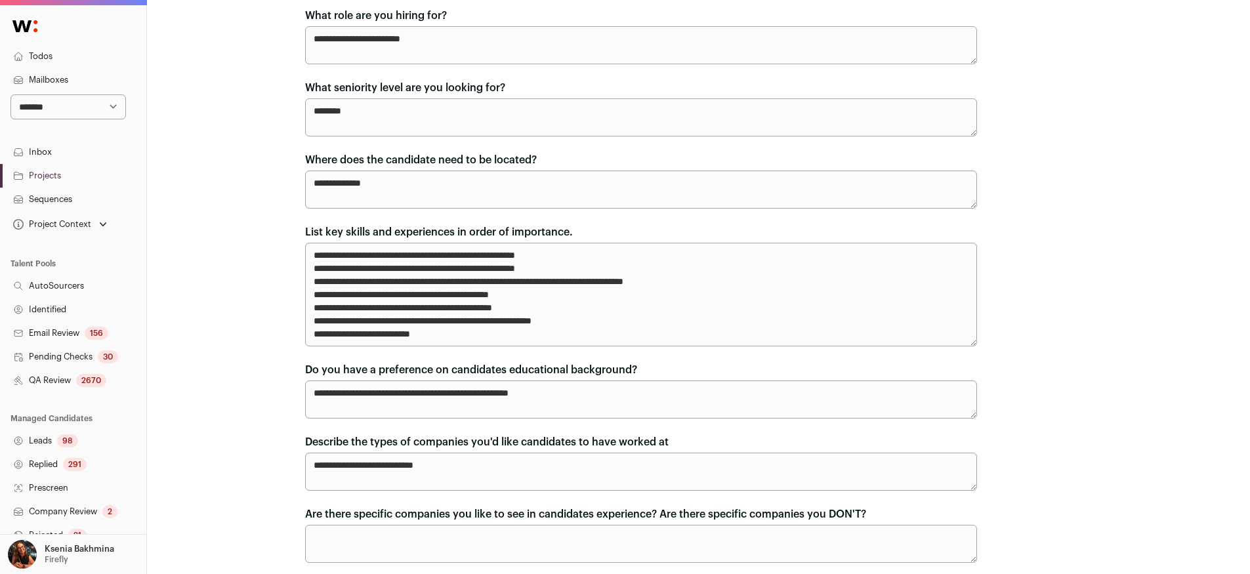
click at [37, 168] on link "Projects" at bounding box center [73, 176] width 146 height 24
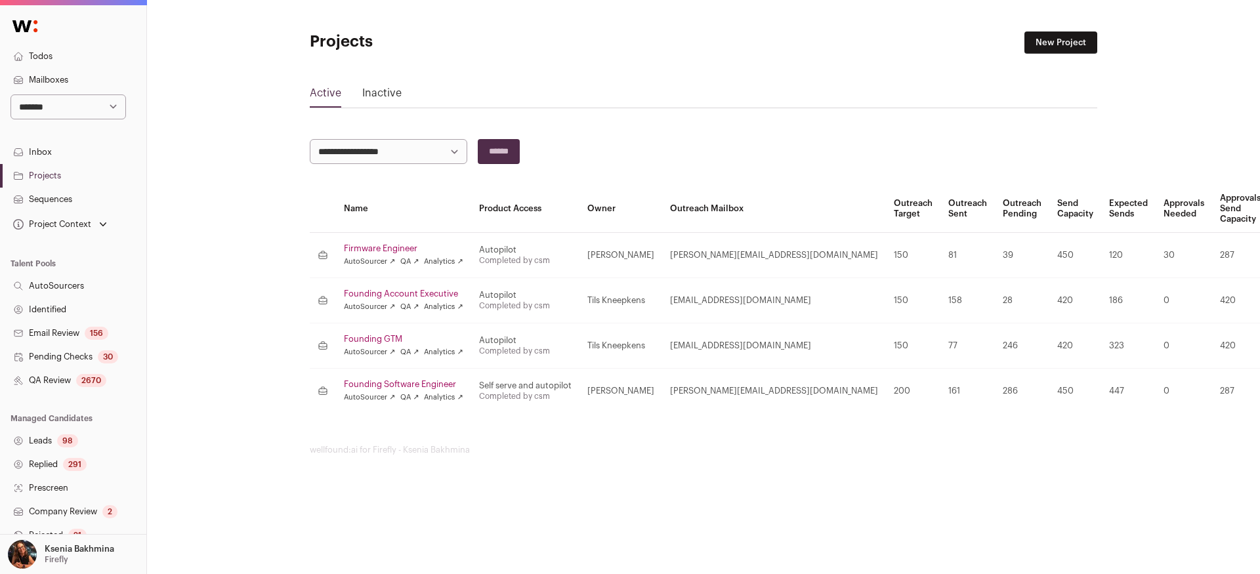
click at [378, 380] on link "Founding Software Engineer" at bounding box center [403, 384] width 119 height 11
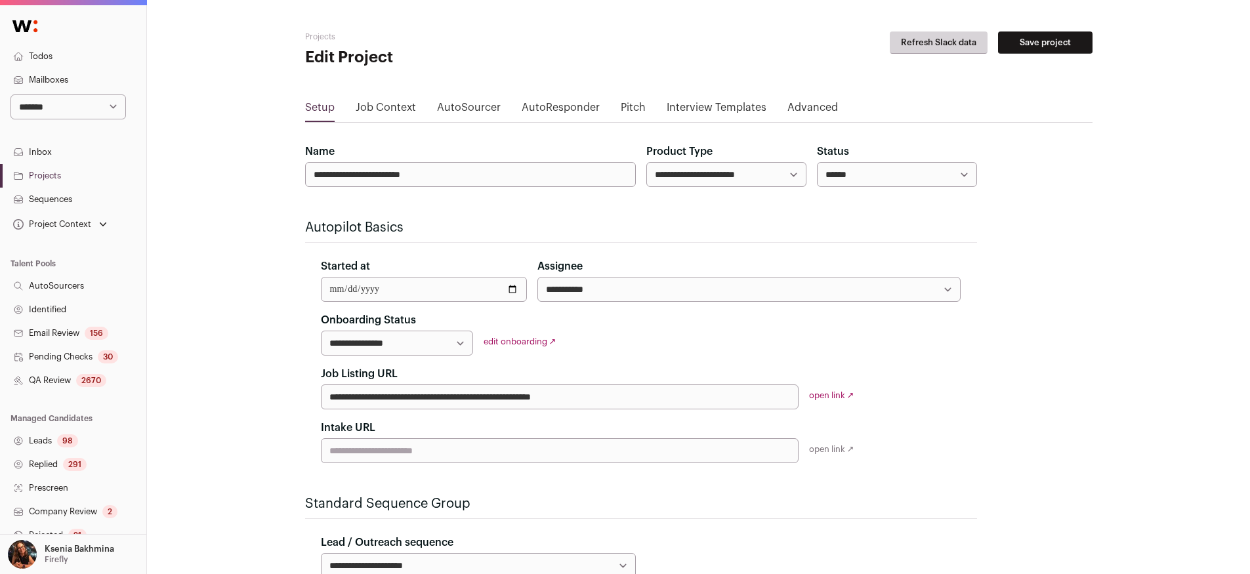
click at [376, 109] on link "Job Context" at bounding box center [386, 110] width 60 height 21
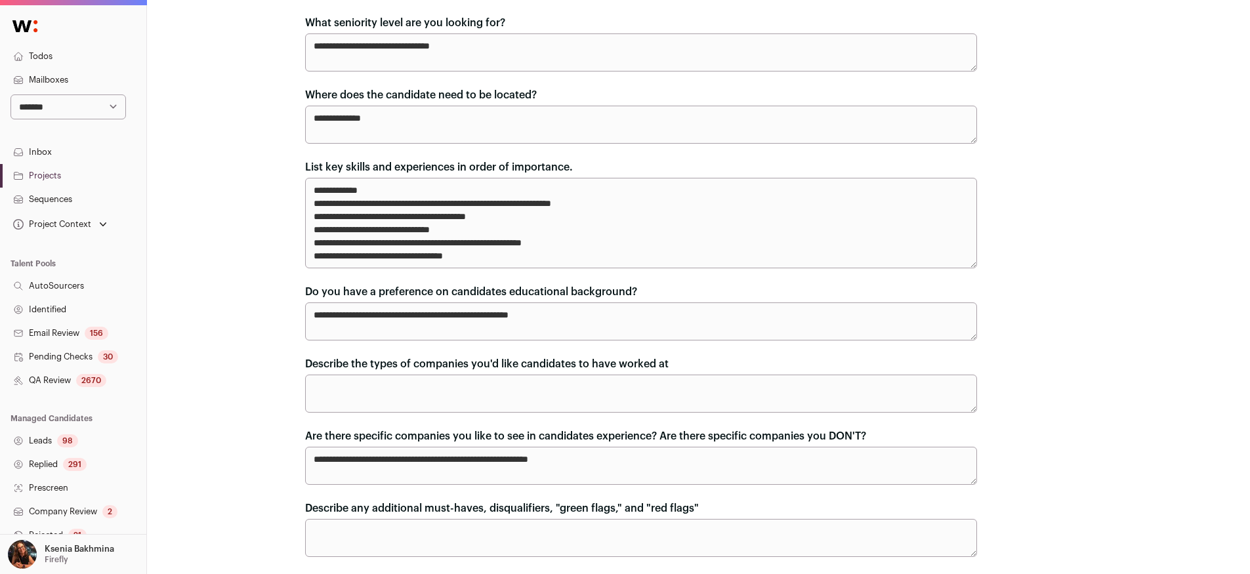
scroll to position [203, 0]
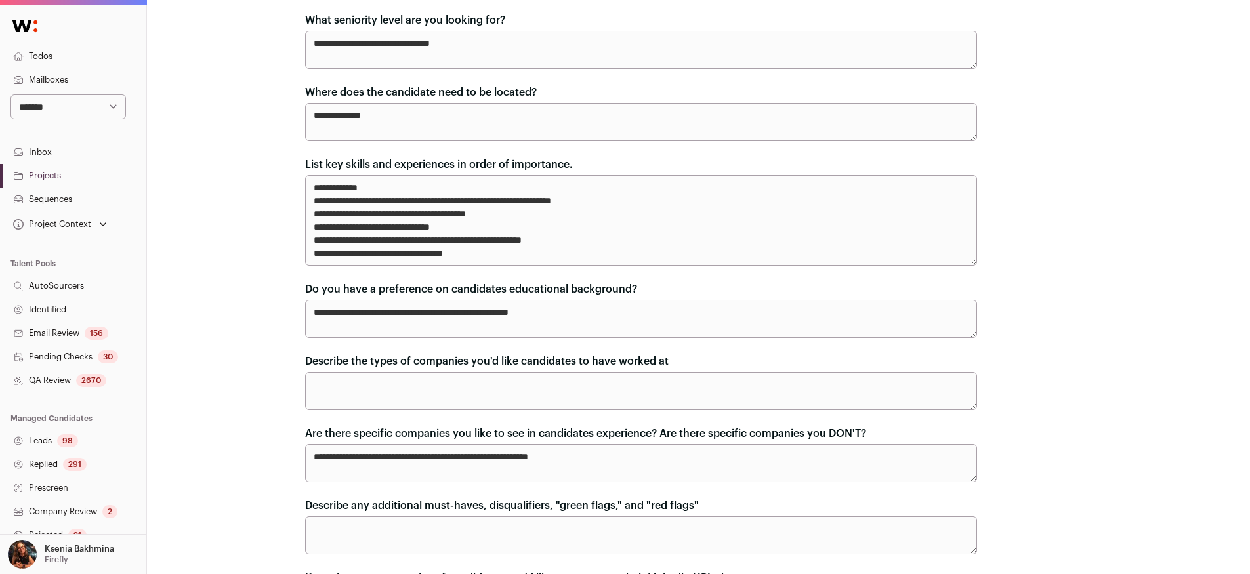
drag, startPoint x: 505, startPoint y: 255, endPoint x: 289, endPoint y: 249, distance: 216.7
click at [550, 251] on textarea "**********" at bounding box center [641, 220] width 672 height 91
drag, startPoint x: 498, startPoint y: 251, endPoint x: 290, endPoint y: 238, distance: 208.5
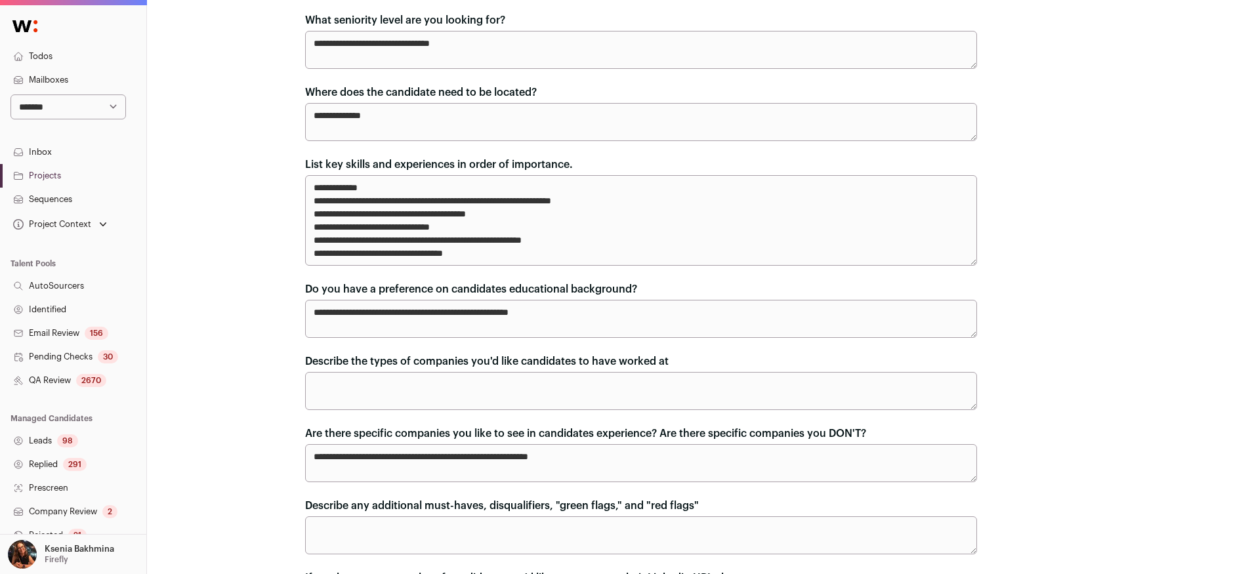
click at [440, 234] on textarea "**********" at bounding box center [641, 220] width 672 height 91
drag, startPoint x: 499, startPoint y: 255, endPoint x: 289, endPoint y: 228, distance: 211.8
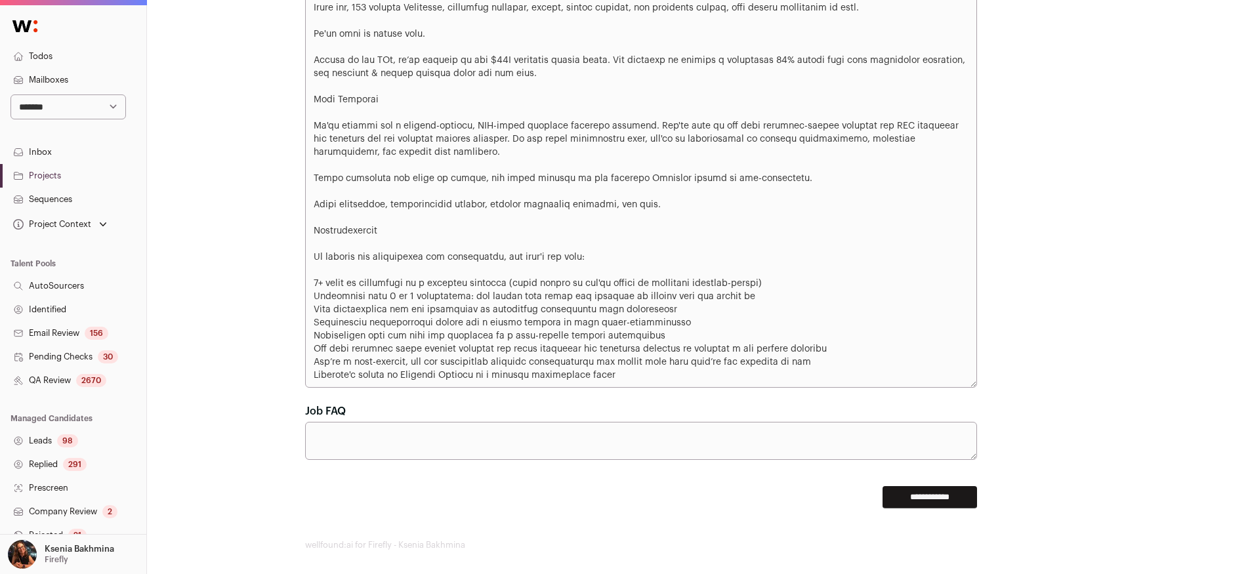
scroll to position [1083, 0]
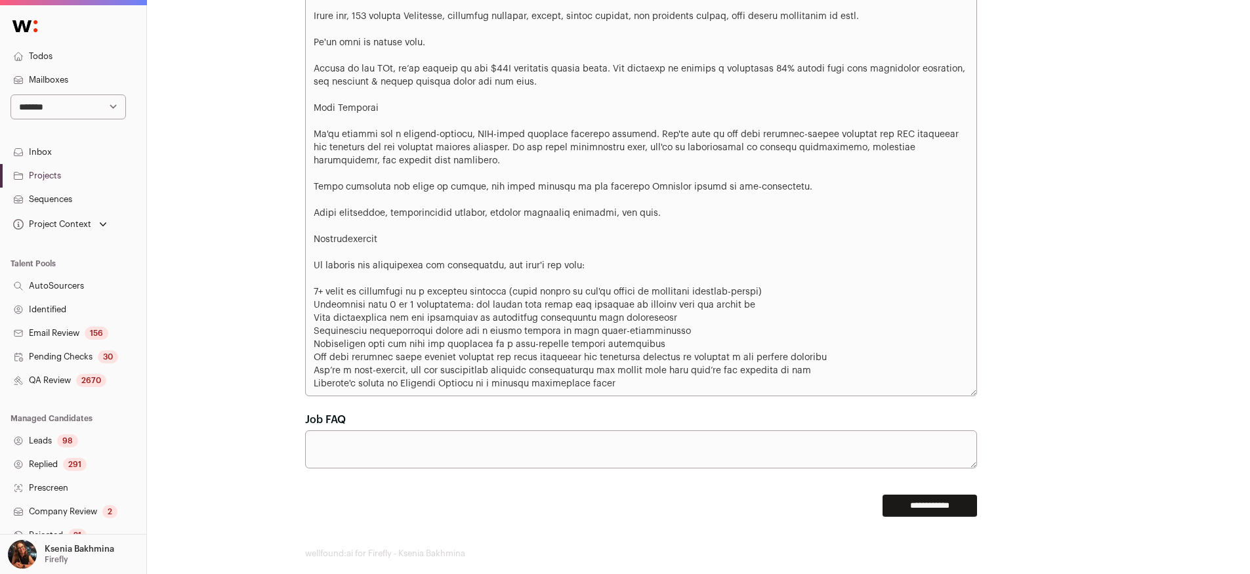
drag, startPoint x: 806, startPoint y: 291, endPoint x: 407, endPoint y: 283, distance: 399.1
click at [408, 283] on textarea "Job Description" at bounding box center [641, 135] width 672 height 524
click at [836, 318] on textarea "Job Description" at bounding box center [641, 135] width 672 height 524
drag, startPoint x: 702, startPoint y: 318, endPoint x: 289, endPoint y: 291, distance: 413.0
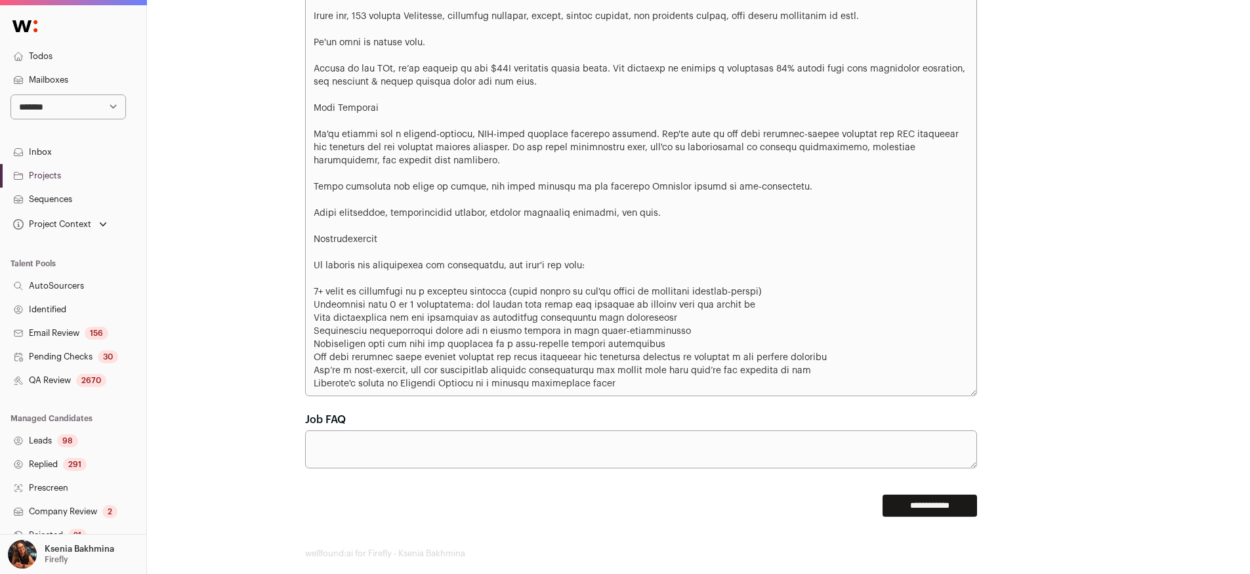
click at [320, 295] on textarea "Job Description" at bounding box center [641, 135] width 672 height 524
drag, startPoint x: 837, startPoint y: 312, endPoint x: 376, endPoint y: 306, distance: 460.8
click at [376, 306] on textarea "Job Description" at bounding box center [641, 135] width 672 height 524
drag, startPoint x: 376, startPoint y: 306, endPoint x: 578, endPoint y: 305, distance: 202.2
click at [378, 305] on textarea "Job Description" at bounding box center [641, 135] width 672 height 524
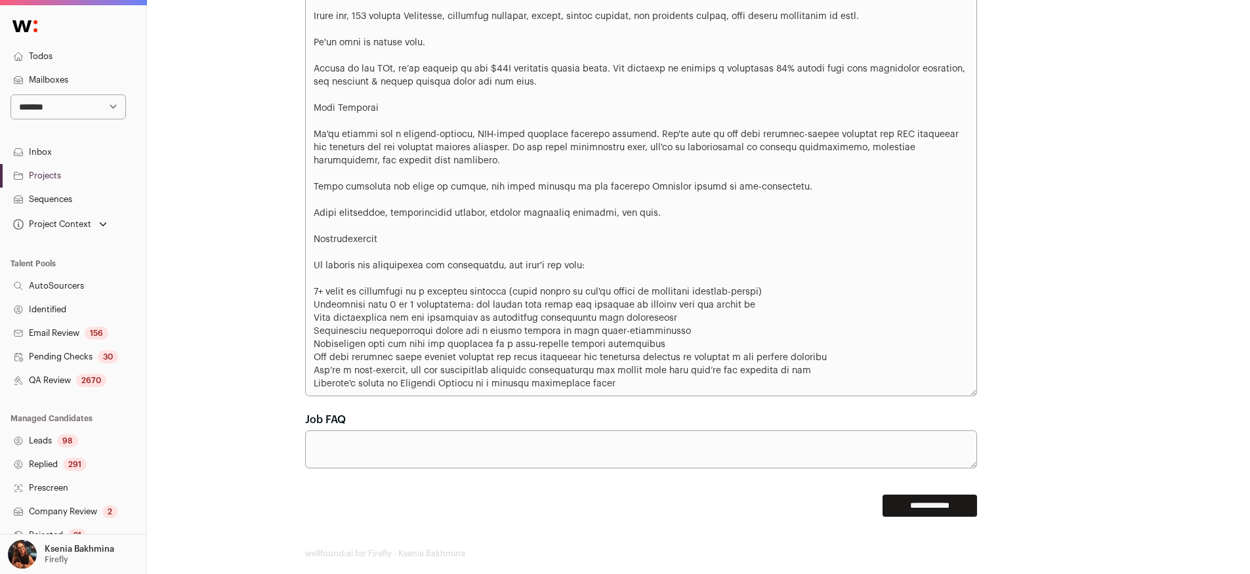
drag, startPoint x: 817, startPoint y: 308, endPoint x: 310, endPoint y: 293, distance: 507.6
click at [310, 293] on textarea "Job Description" at bounding box center [641, 135] width 672 height 524
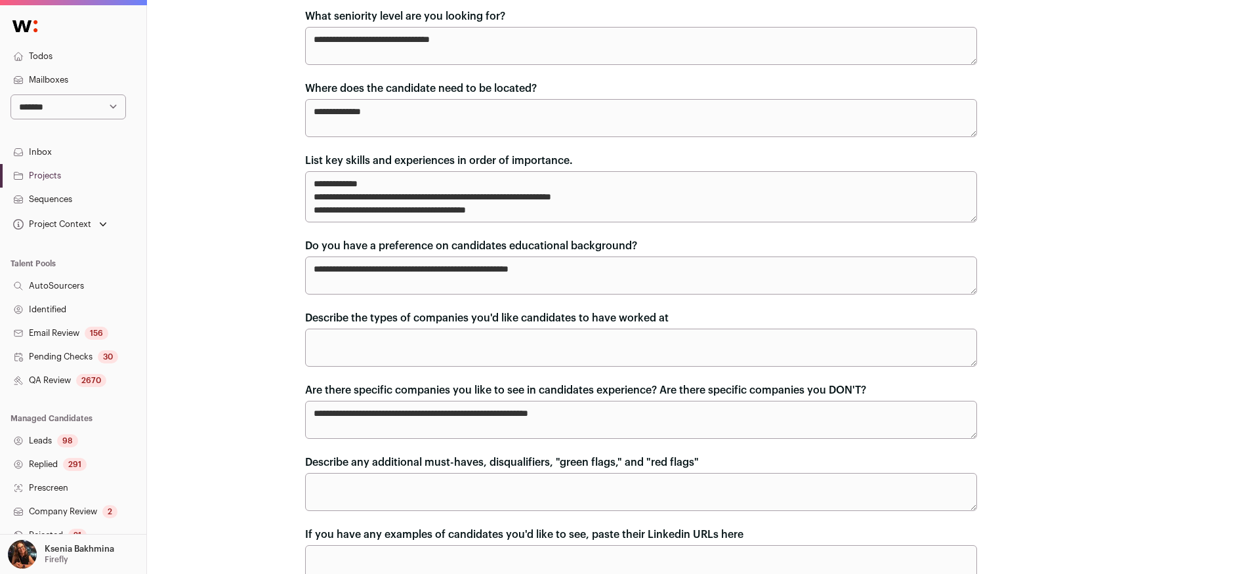
scroll to position [150, 0]
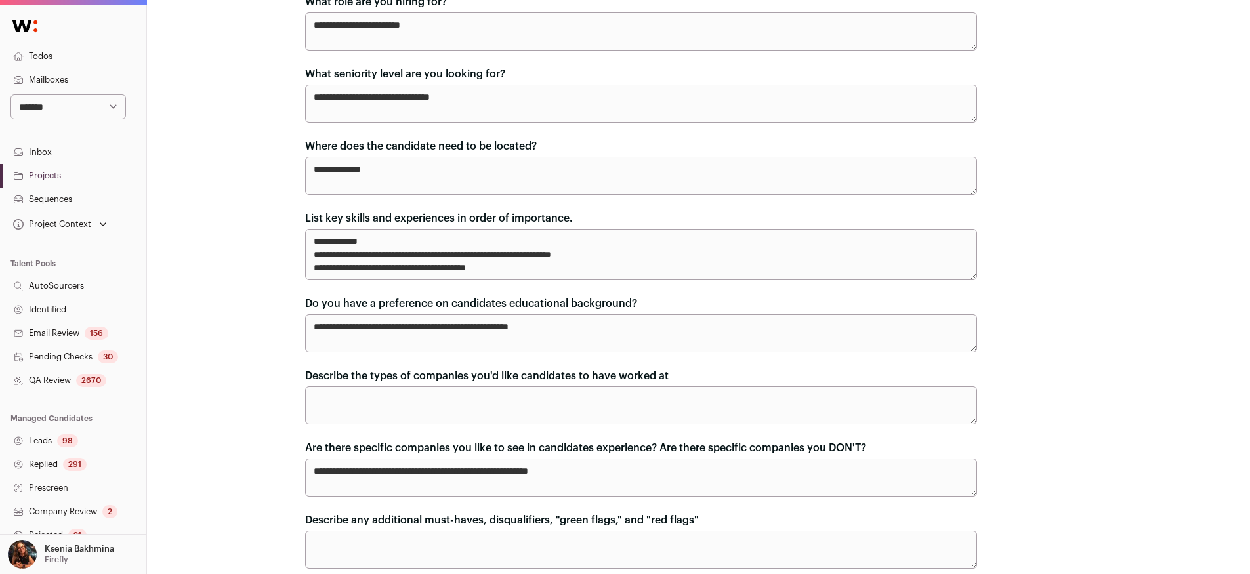
click at [567, 268] on textarea "**********" at bounding box center [641, 254] width 672 height 51
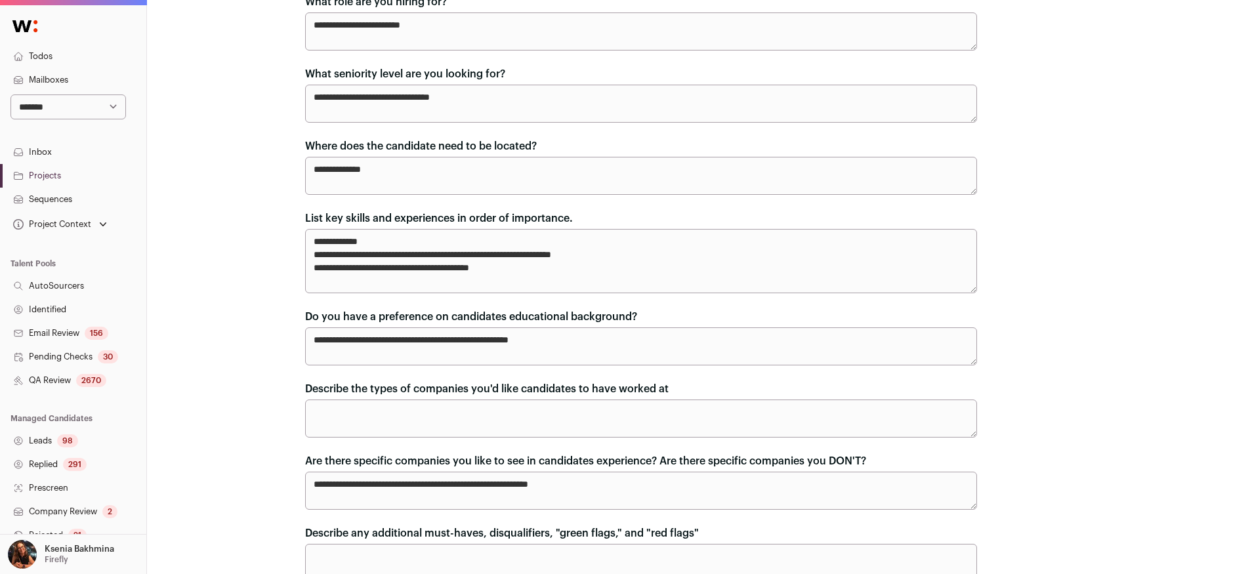
paste textarea "**********"
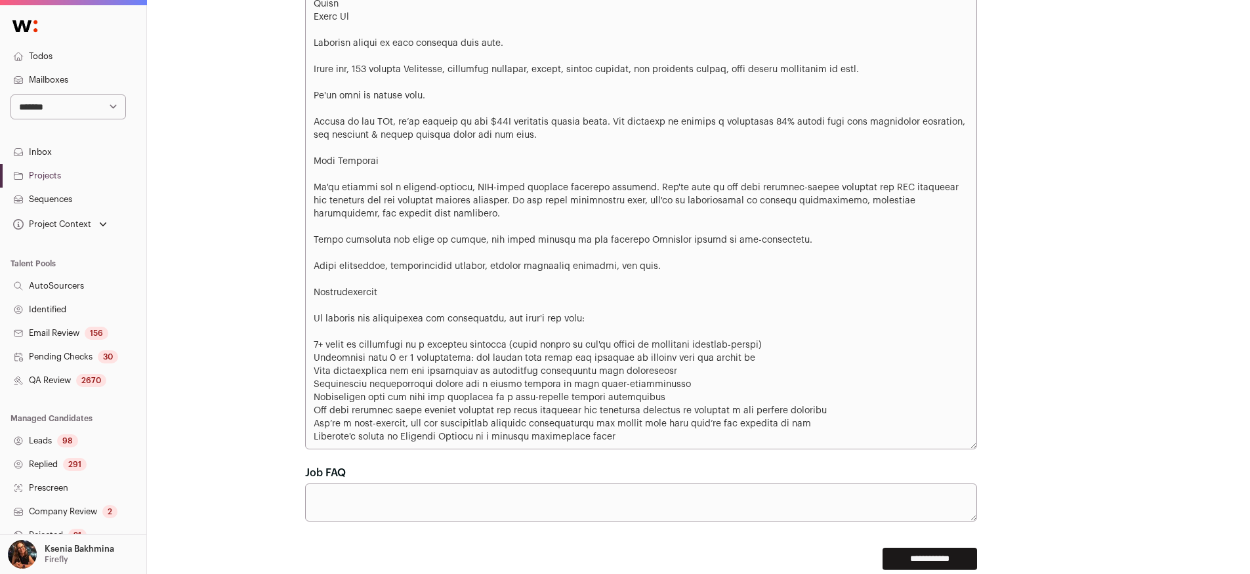
scroll to position [1126, 0]
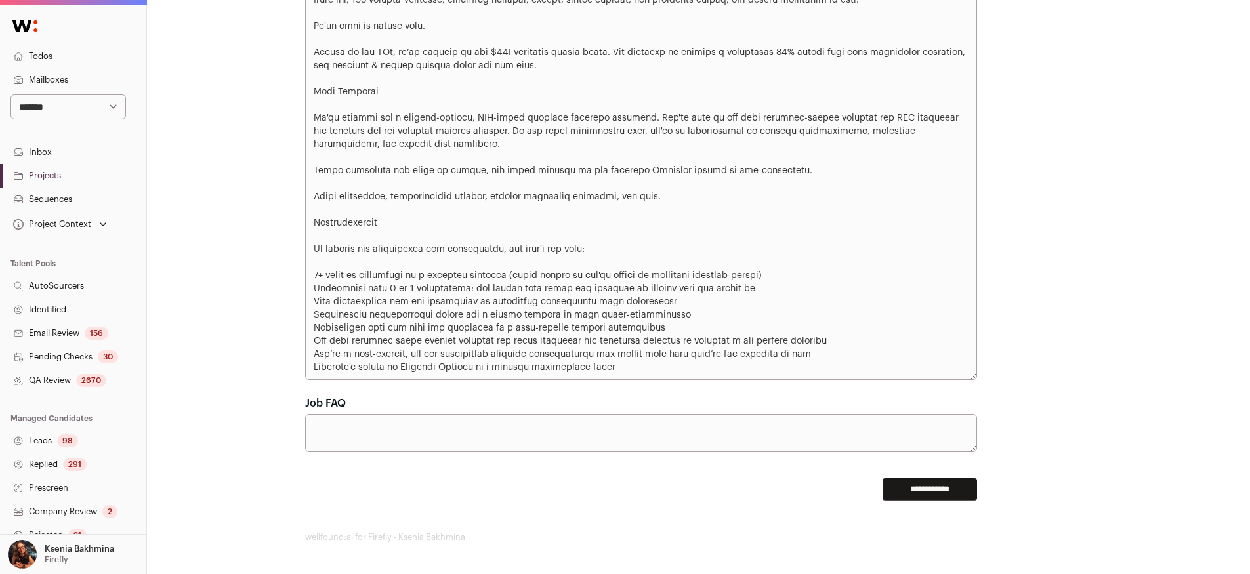
type textarea "**********"
click at [920, 483] on input "**********" at bounding box center [930, 489] width 95 height 22
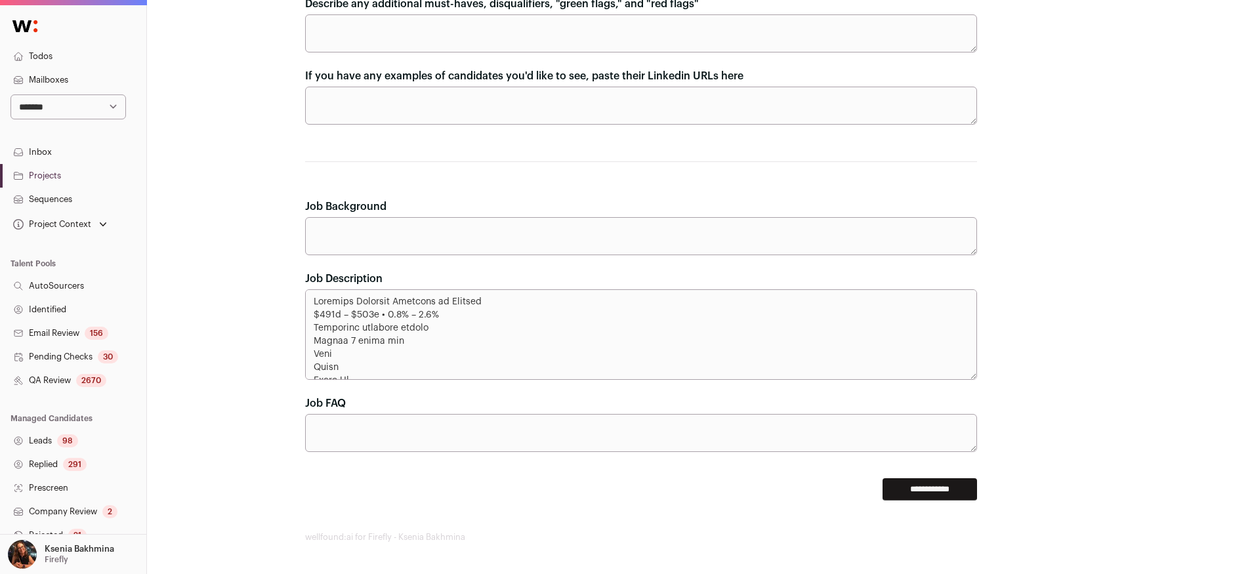
scroll to position [695, 0]
click at [35, 184] on link "Projects" at bounding box center [73, 176] width 146 height 24
click at [35, 178] on link "Projects" at bounding box center [73, 176] width 146 height 24
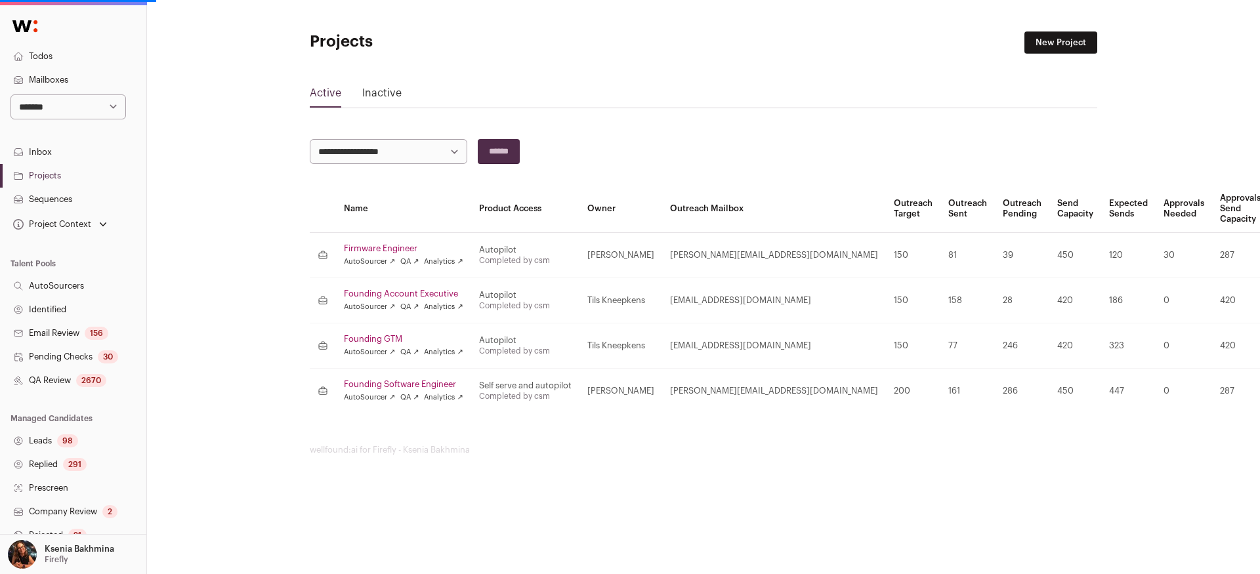
click at [376, 257] on link "AutoSourcer ↗" at bounding box center [369, 262] width 51 height 11
click at [368, 242] on td "Firmware Engineer AutoSourcer ↗ QA ↗ Analytics ↗" at bounding box center [403, 255] width 135 height 45
click at [368, 251] on link "Firmware Engineer" at bounding box center [403, 248] width 119 height 11
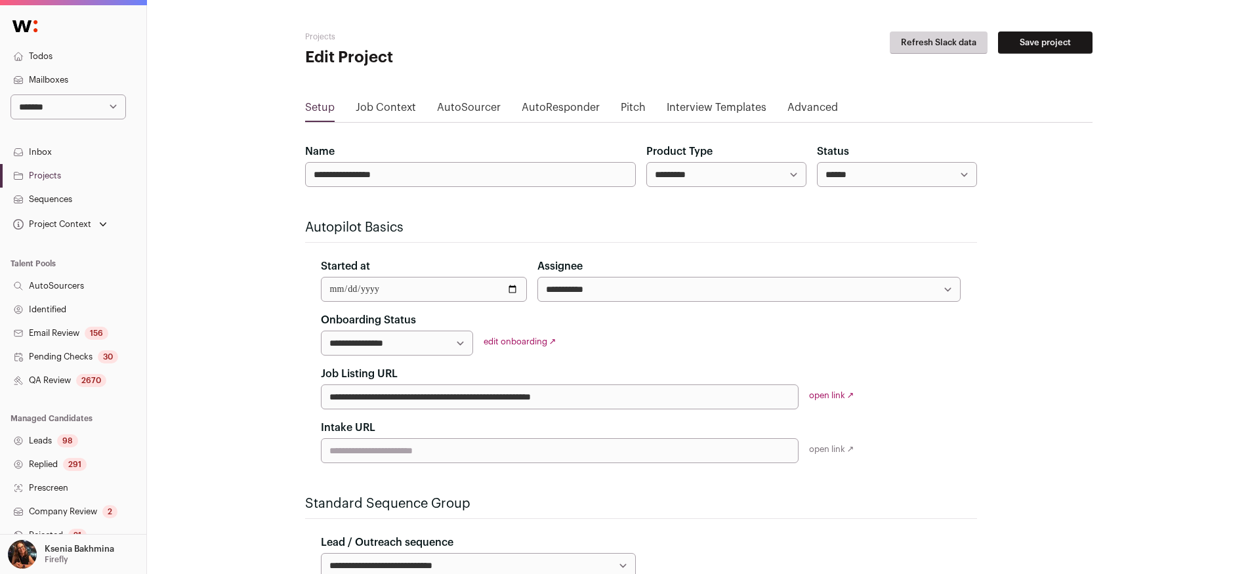
click at [371, 98] on main "**********" at bounding box center [699, 496] width 788 height 992
click at [371, 104] on link "Job Context" at bounding box center [386, 110] width 60 height 21
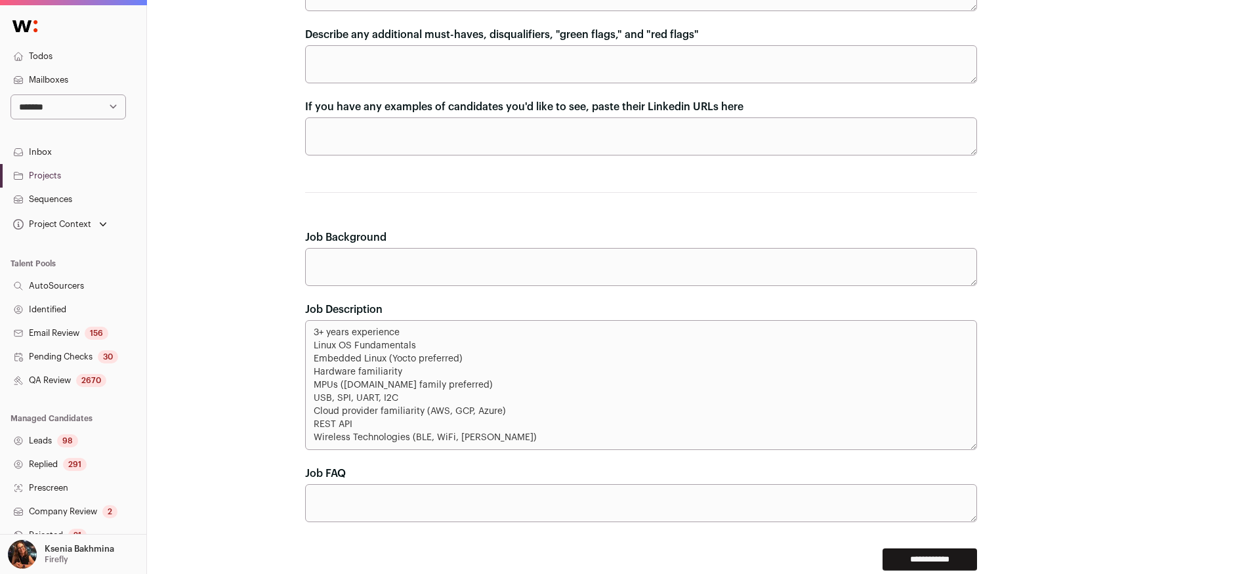
scroll to position [758, 0]
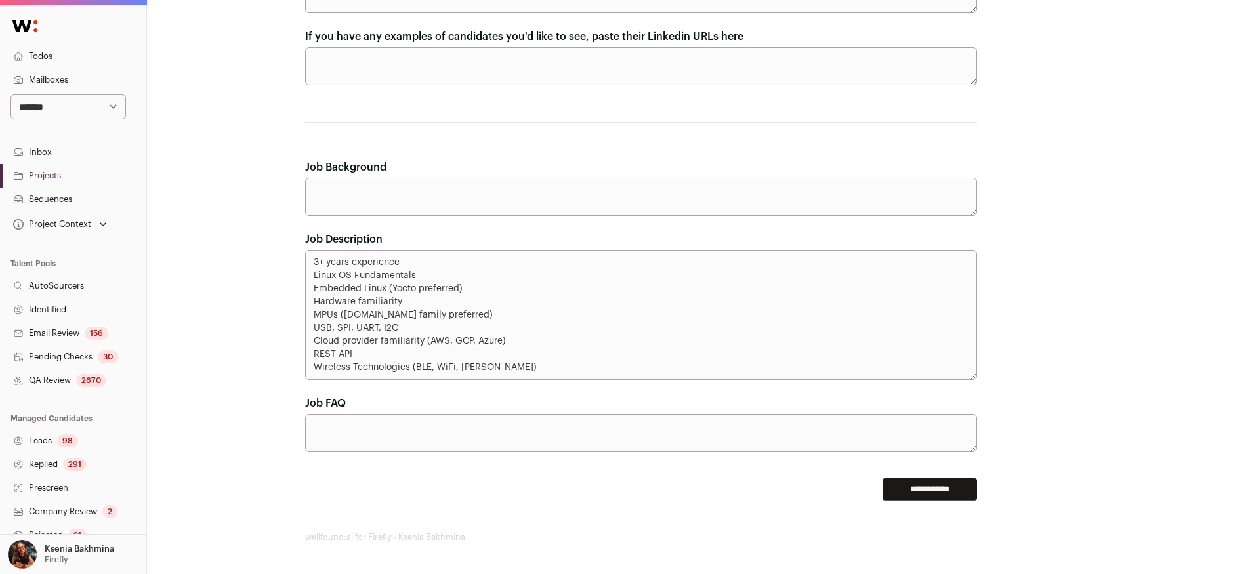
drag, startPoint x: 312, startPoint y: 259, endPoint x: 415, endPoint y: 303, distance: 112.0
click at [415, 303] on textarea "3+ years experience Linux OS Fundamentals Embedded Linux (Yocto preferred) Hard…" at bounding box center [641, 315] width 672 height 130
click at [54, 168] on link "Projects" at bounding box center [73, 176] width 146 height 24
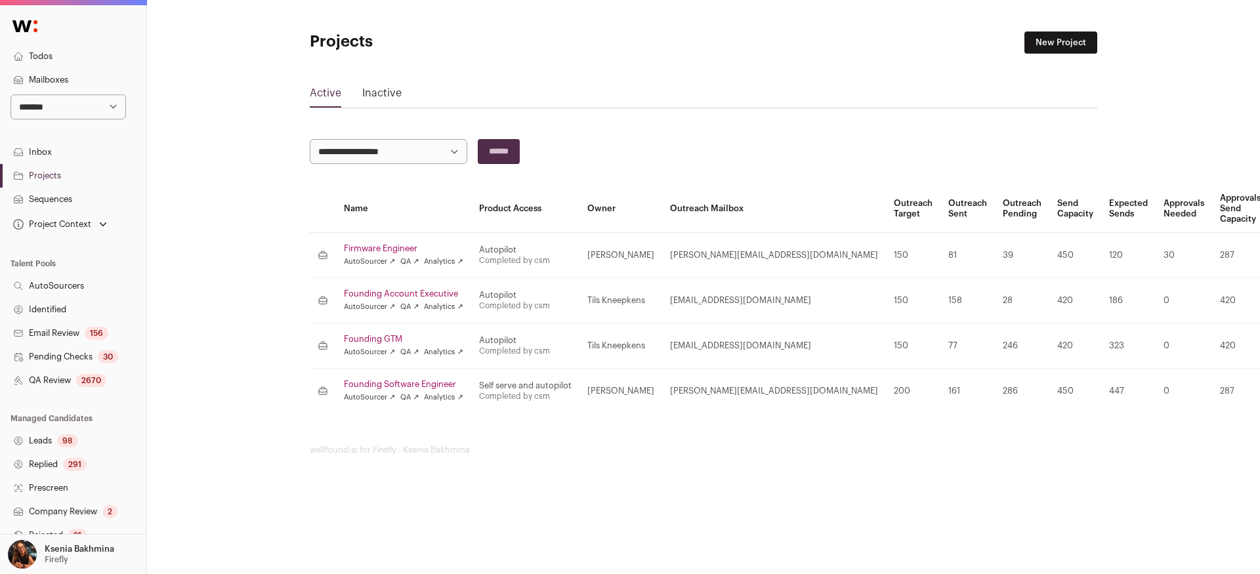
click at [379, 241] on td "Firmware Engineer AutoSourcer ↗ QA ↗ Analytics ↗" at bounding box center [403, 255] width 135 height 45
click at [379, 245] on link "Firmware Engineer" at bounding box center [403, 248] width 119 height 11
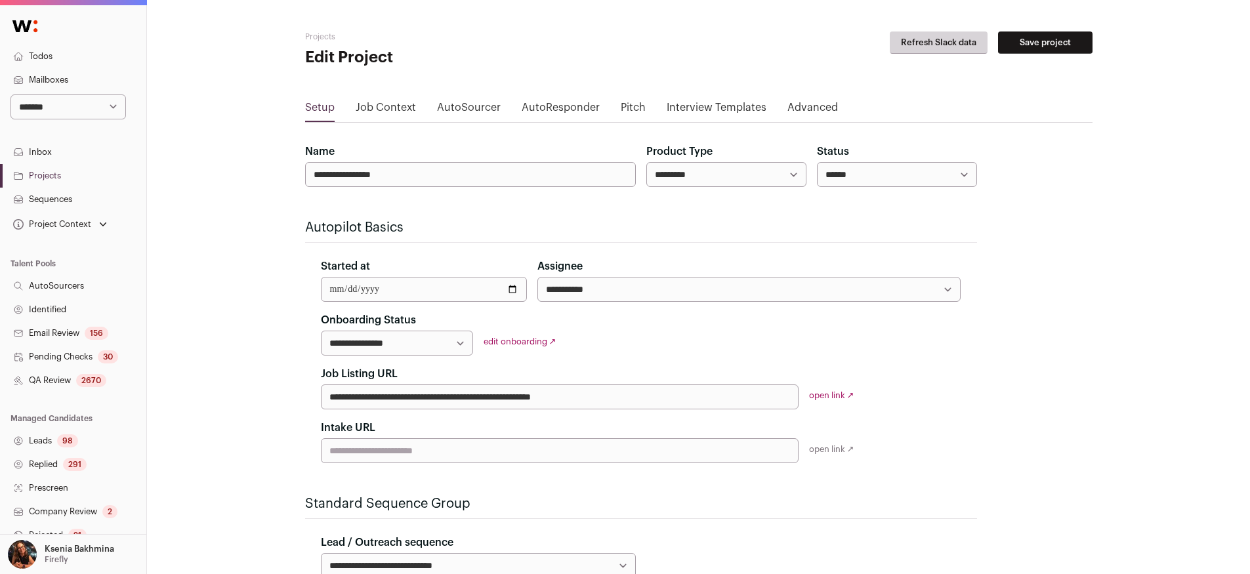
drag, startPoint x: 640, startPoint y: 403, endPoint x: 329, endPoint y: 388, distance: 310.8
click at [329, 388] on input "**********" at bounding box center [560, 397] width 478 height 25
click at [361, 104] on link "Job Context" at bounding box center [386, 110] width 60 height 21
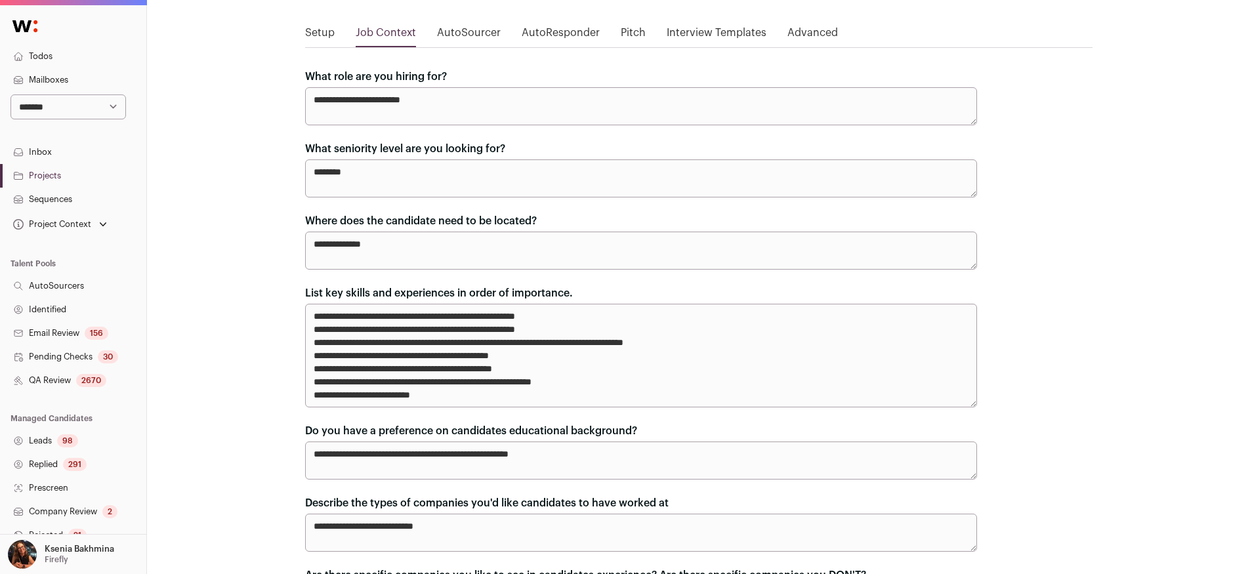
scroll to position [123, 0]
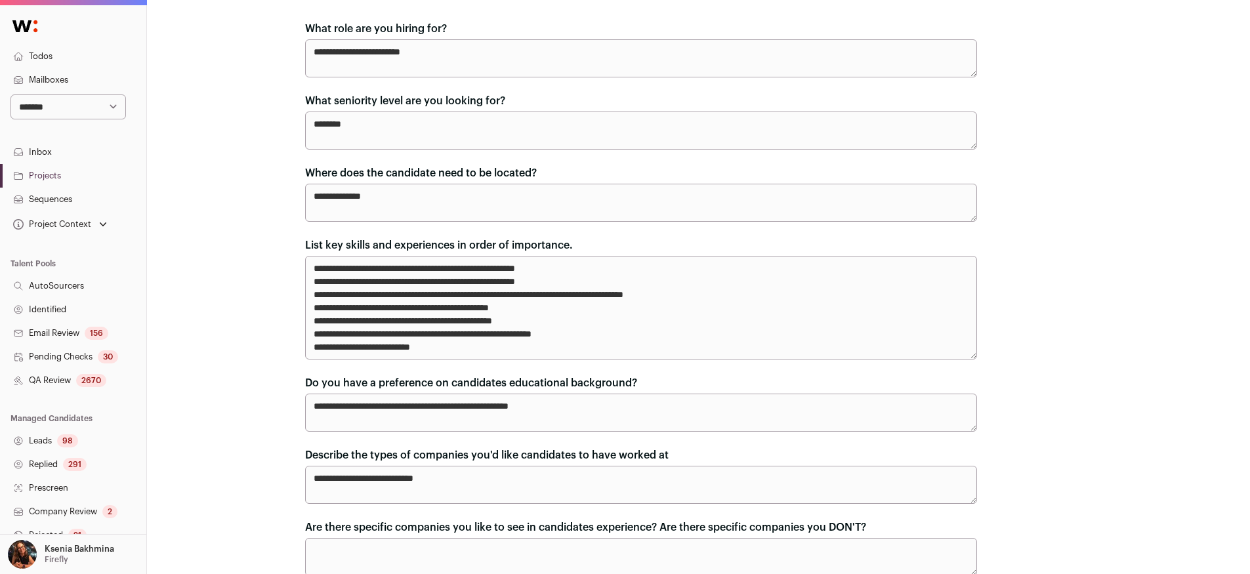
click at [417, 267] on textarea "**********" at bounding box center [641, 308] width 672 height 104
drag, startPoint x: 415, startPoint y: 268, endPoint x: 367, endPoint y: 269, distance: 47.9
click at [367, 269] on textarea "**********" at bounding box center [641, 308] width 672 height 104
drag, startPoint x: 316, startPoint y: 280, endPoint x: 464, endPoint y: 343, distance: 160.8
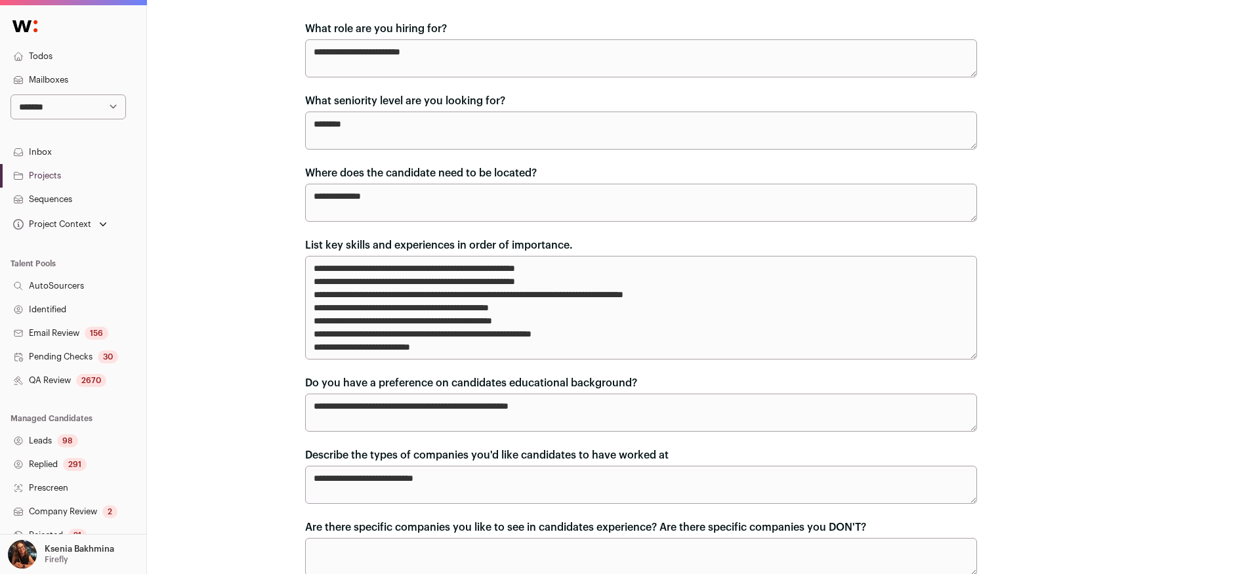
click at [464, 343] on textarea "**********" at bounding box center [641, 308] width 672 height 104
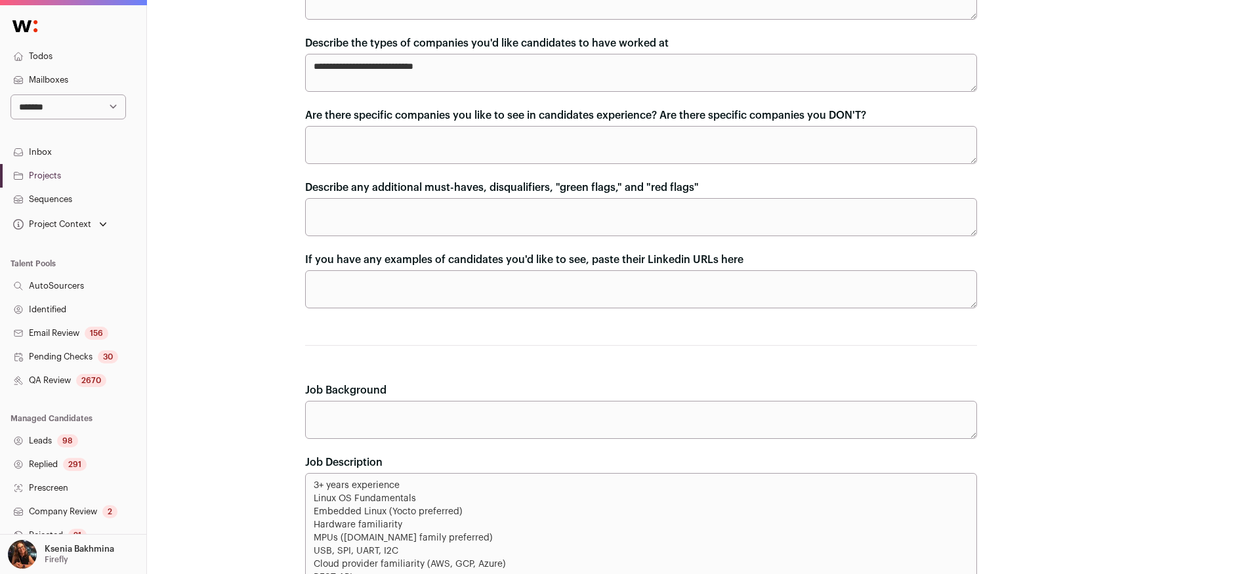
scroll to position [692, 0]
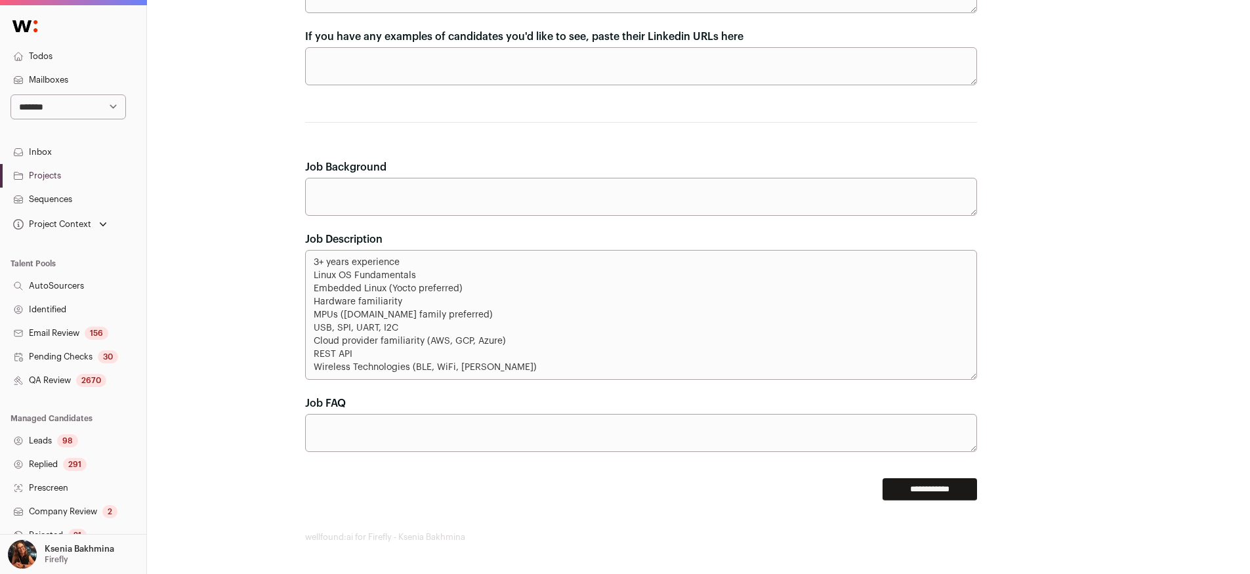
type textarea "**********"
click at [502, 367] on textarea "3+ years experience Linux OS Fundamentals Embedded Linux (Yocto preferred) Hard…" at bounding box center [641, 315] width 672 height 130
paste textarea "xperience with Yocto or similar embedded Linux build systems Hands-on experienc…"
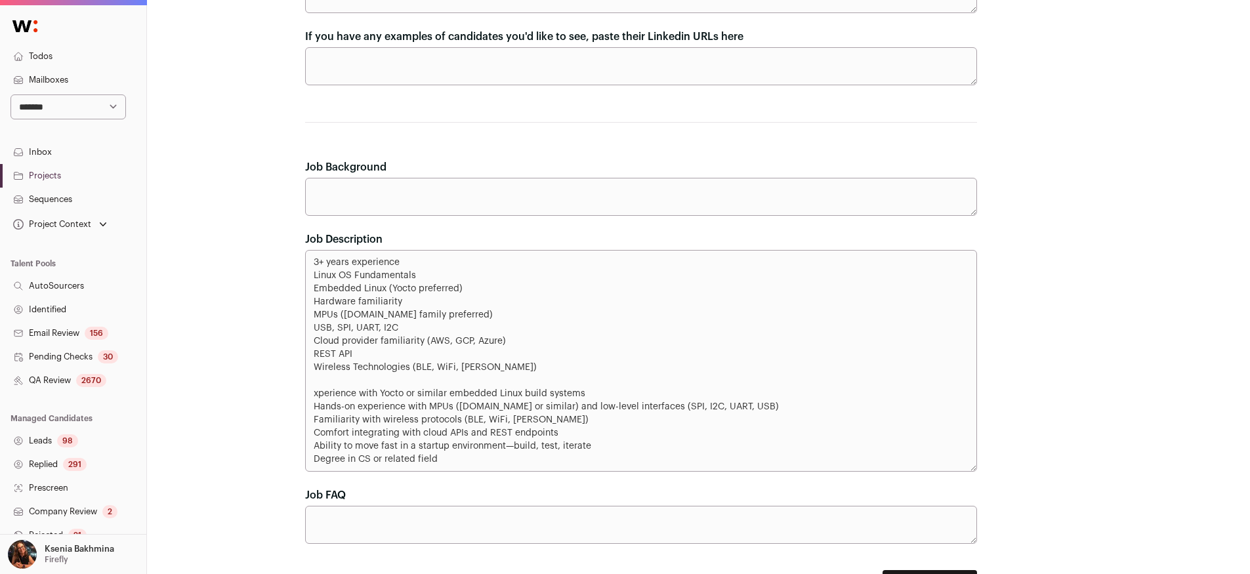
click at [312, 394] on textarea "3+ years experience Linux OS Fundamentals Embedded Linux (Yocto preferred) Hard…" at bounding box center [641, 361] width 672 height 222
drag, startPoint x: 310, startPoint y: 264, endPoint x: 361, endPoint y: 351, distance: 101.2
click at [361, 351] on textarea "3+ years experience Linux OS Fundamentals Embedded Linux (Yocto preferred) Hard…" at bounding box center [641, 361] width 672 height 222
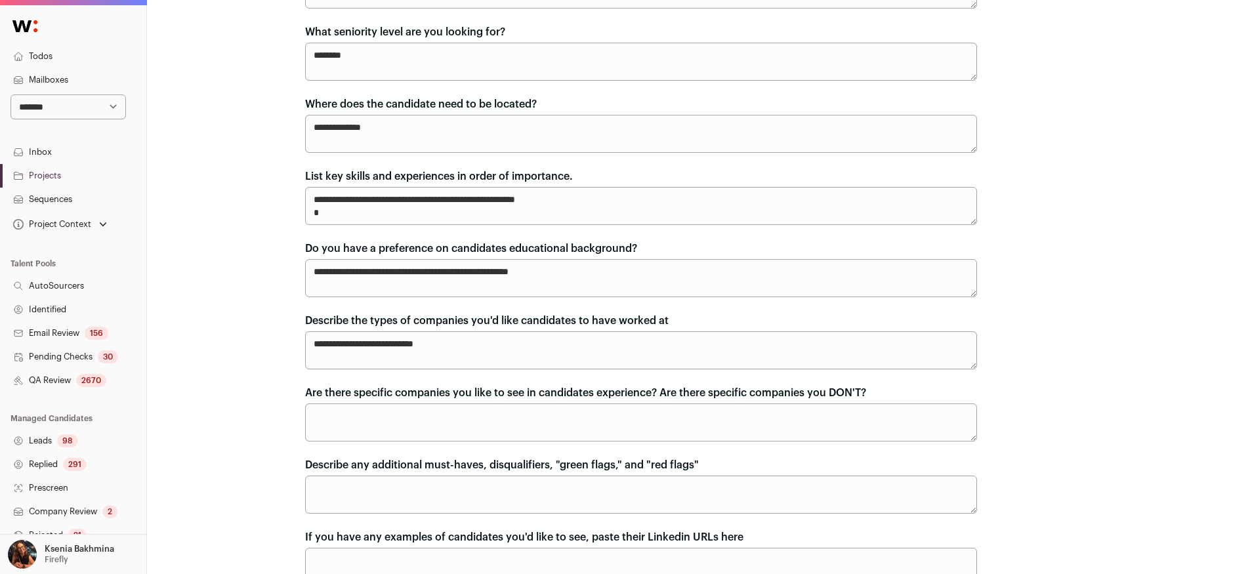
scroll to position [185, 0]
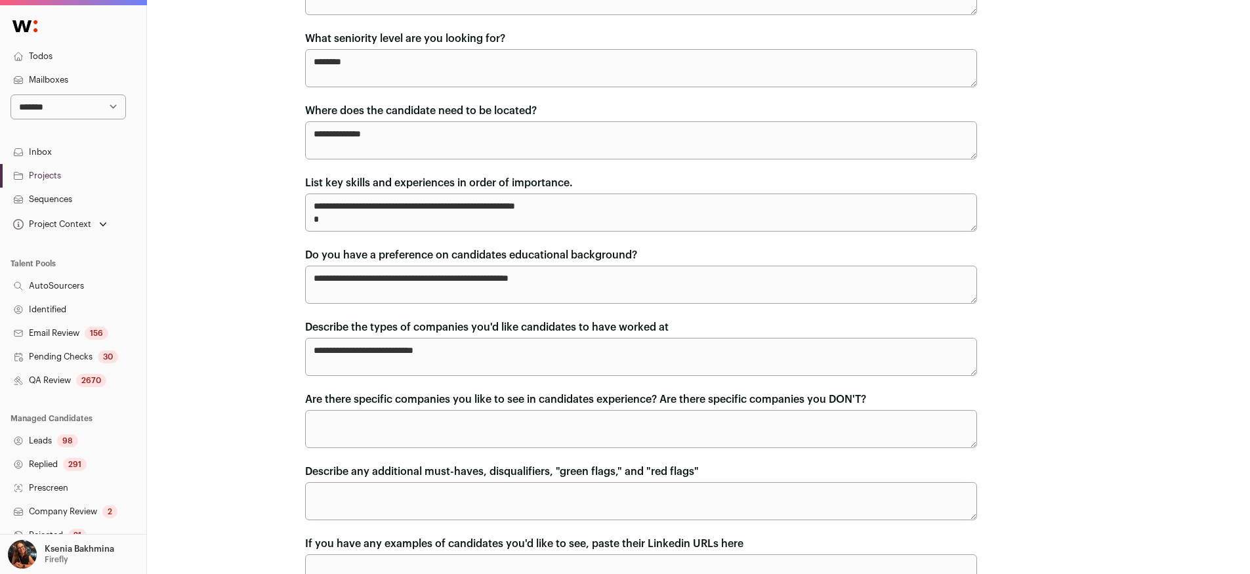
type textarea "3+ years experience Linux OS Fundamentals Embedded Linux (Yocto preferred) Hard…"
drag, startPoint x: 319, startPoint y: 219, endPoint x: 287, endPoint y: 208, distance: 33.8
click at [287, 208] on div "**********" at bounding box center [698, 494] width 1103 height 1359
paste textarea "**********"
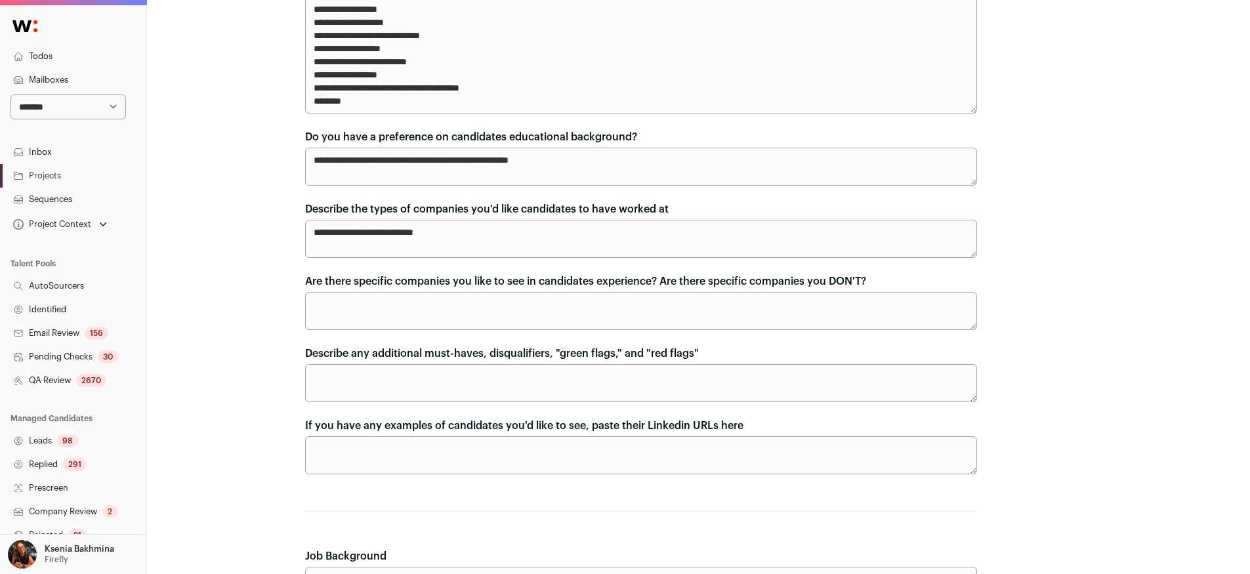
scroll to position [217, 0]
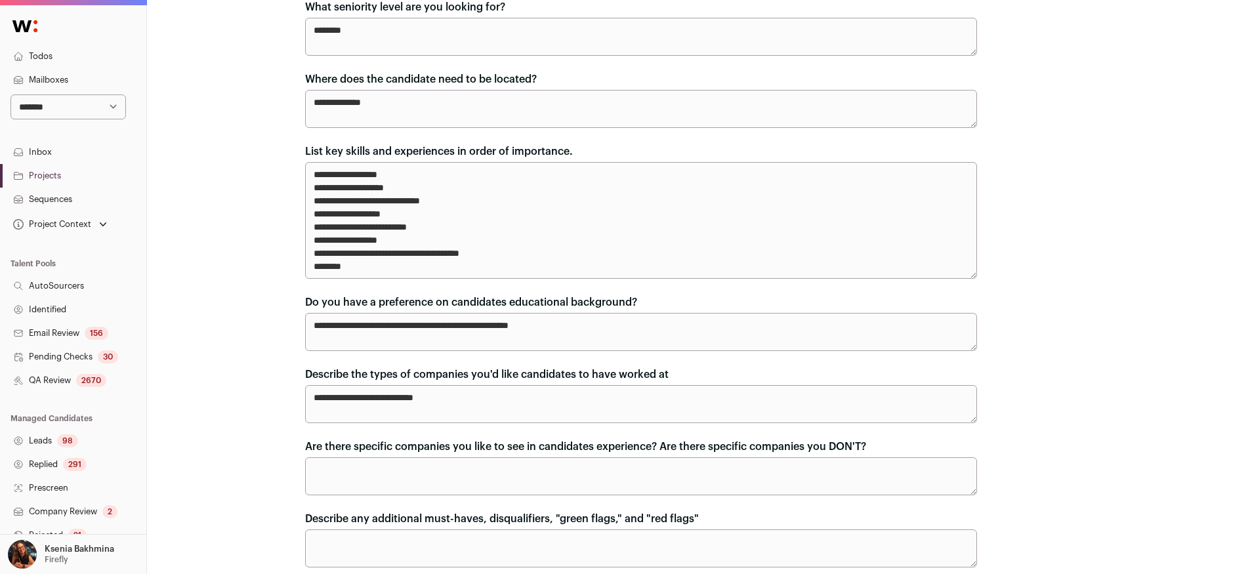
drag, startPoint x: 387, startPoint y: 199, endPoint x: 498, endPoint y: 198, distance: 110.9
click at [498, 198] on textarea "**********" at bounding box center [641, 220] width 672 height 117
drag, startPoint x: 313, startPoint y: 226, endPoint x: 450, endPoint y: 224, distance: 136.5
click at [450, 224] on textarea "**********" at bounding box center [641, 220] width 672 height 117
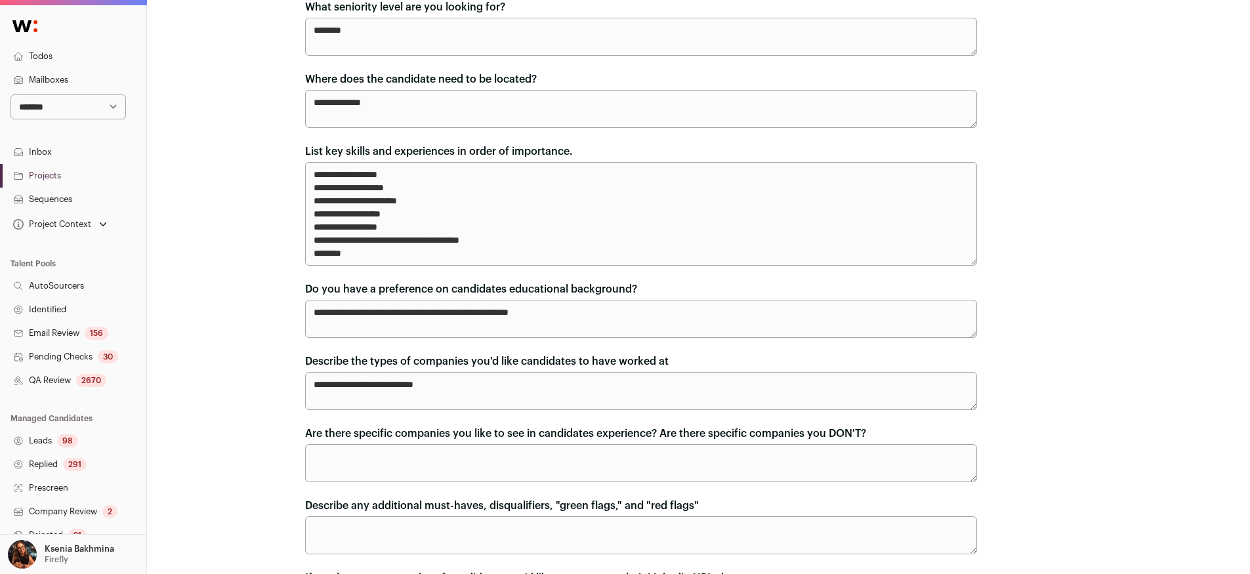
drag, startPoint x: 424, startPoint y: 238, endPoint x: 513, endPoint y: 239, distance: 89.3
click at [513, 239] on textarea "**********" at bounding box center [641, 214] width 672 height 104
click at [442, 201] on textarea "**********" at bounding box center [641, 214] width 672 height 104
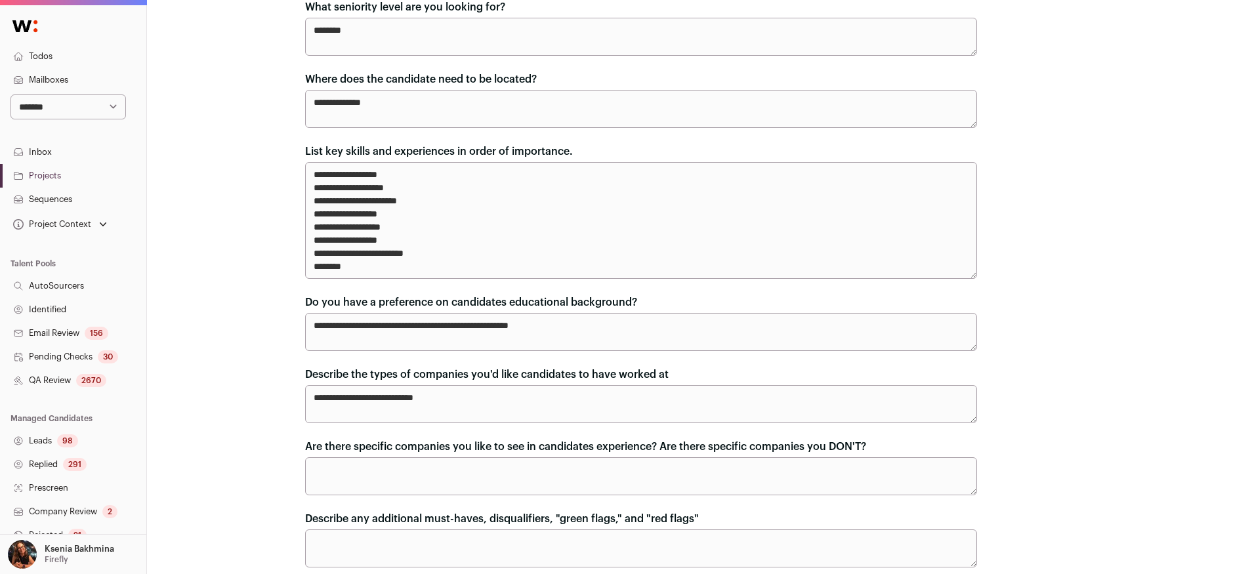
click at [423, 172] on textarea "**********" at bounding box center [641, 220] width 672 height 117
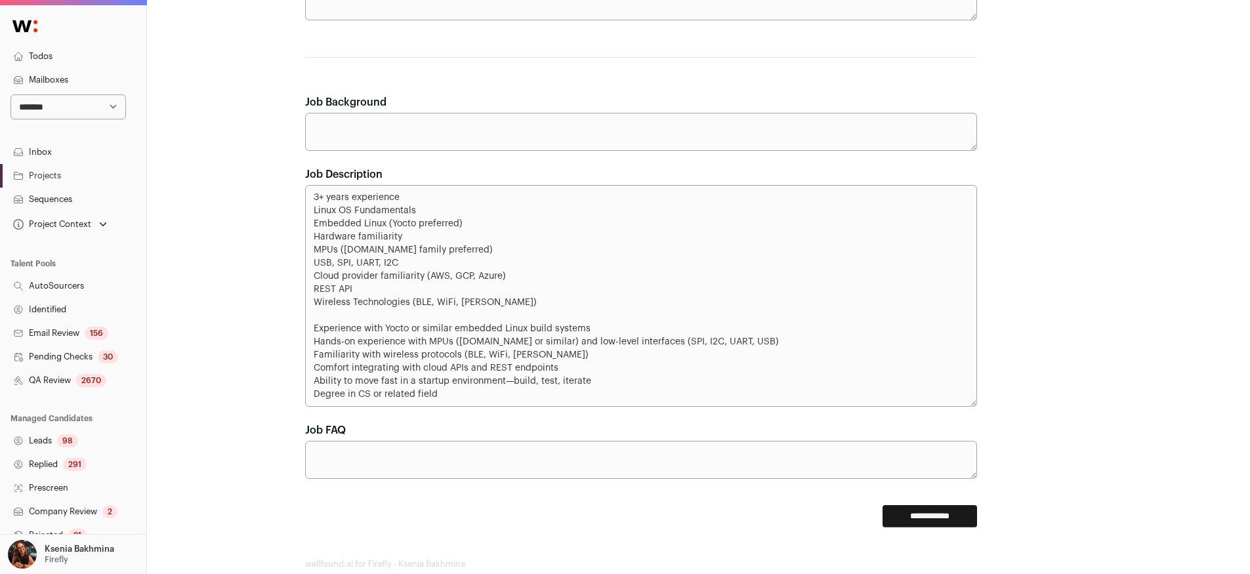
scroll to position [839, 0]
type textarea "**********"
click at [942, 509] on input "**********" at bounding box center [930, 514] width 95 height 22
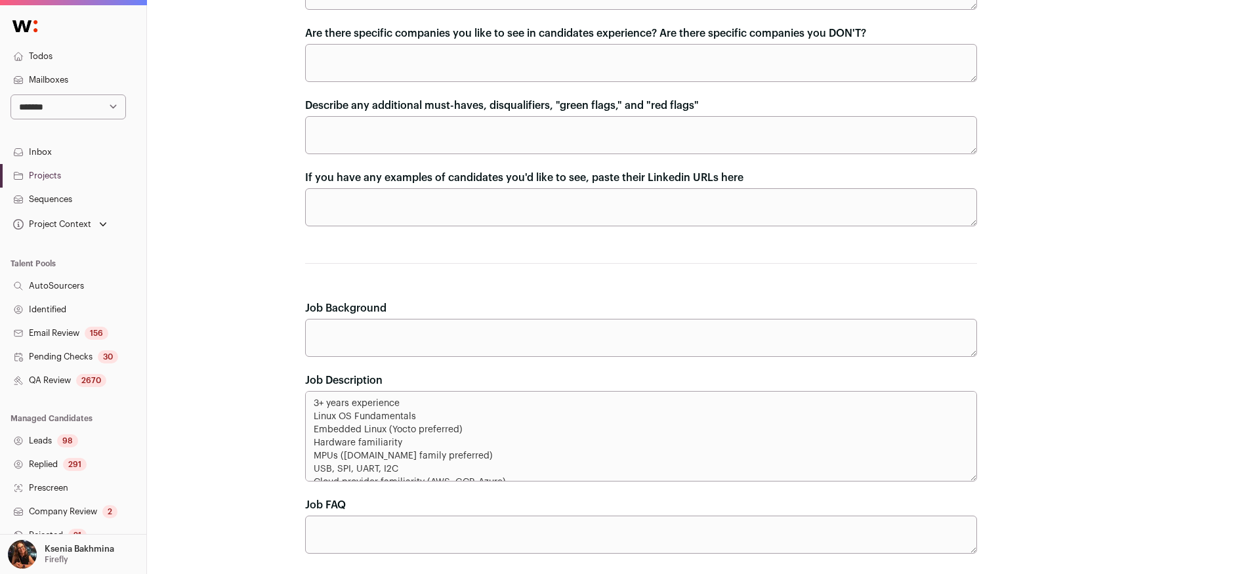
scroll to position [593, 0]
click at [53, 442] on link "Leads 98" at bounding box center [73, 441] width 146 height 24
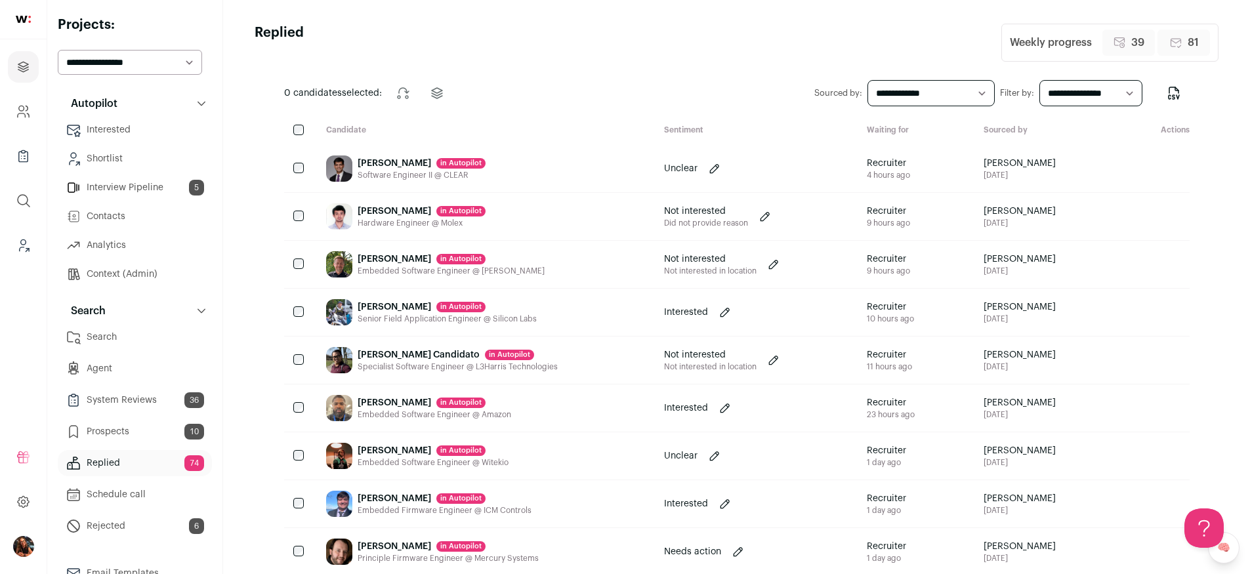
click at [119, 436] on link "Prospects 10" at bounding box center [135, 432] width 154 height 26
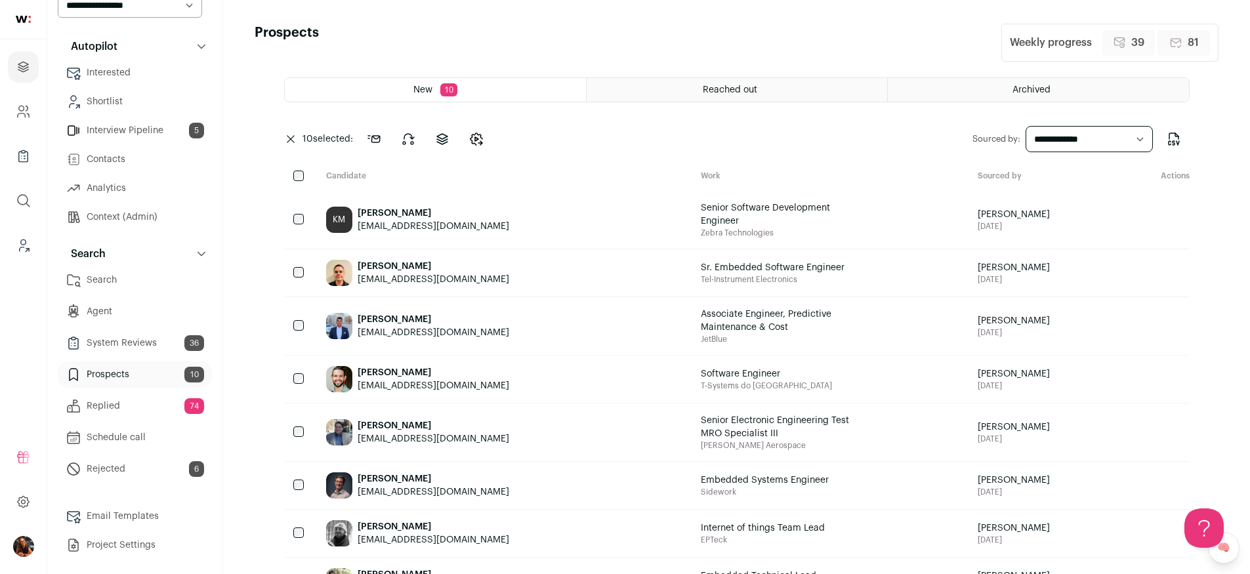
click at [122, 404] on link "Replied 74" at bounding box center [135, 406] width 154 height 26
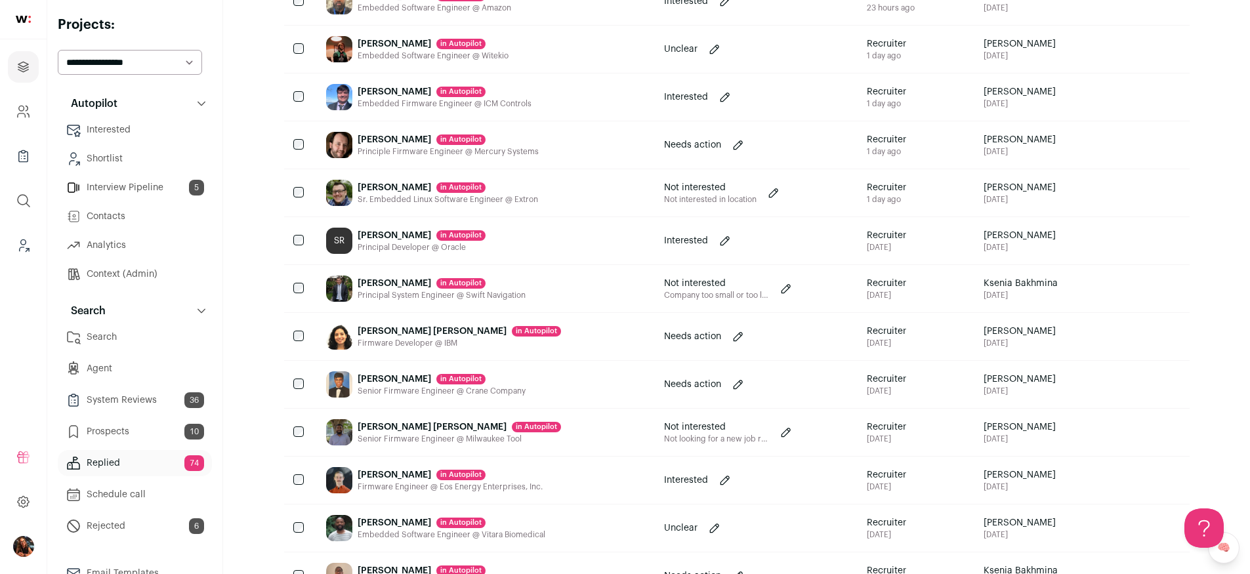
scroll to position [658, 0]
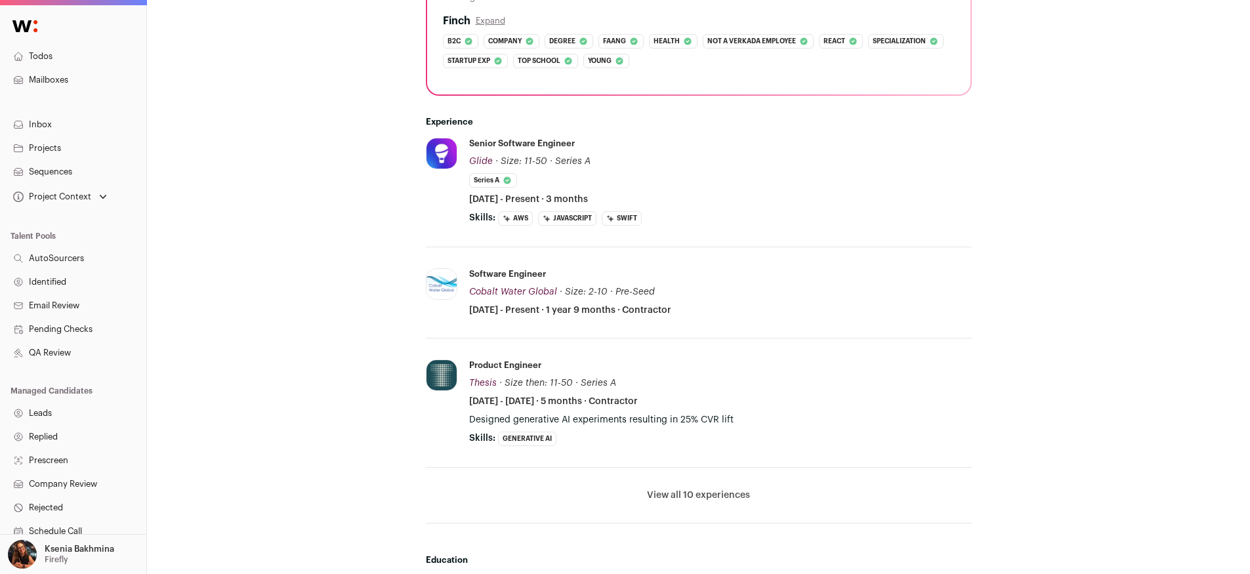
scroll to position [455, 0]
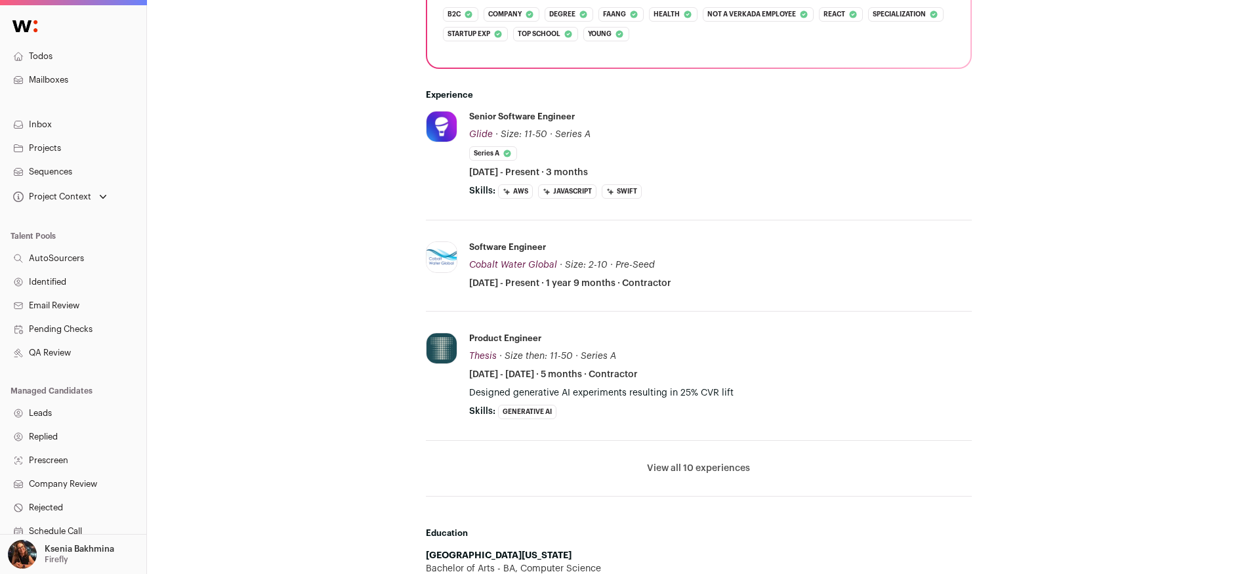
click at [658, 462] on button "View all 10 experiences" at bounding box center [698, 468] width 103 height 13
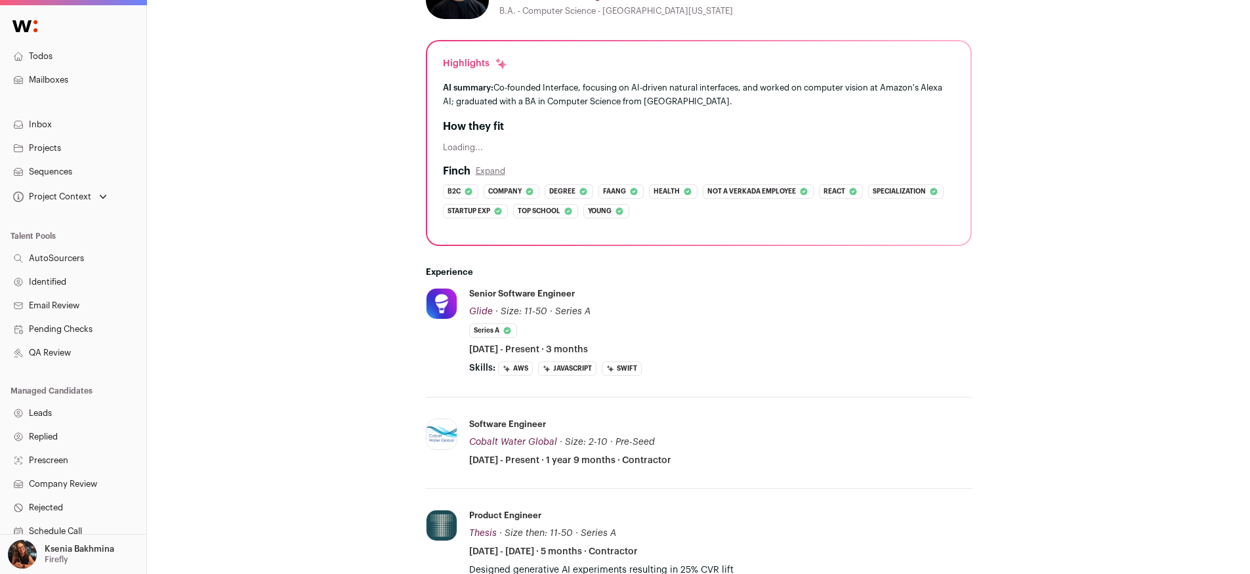
scroll to position [0, 0]
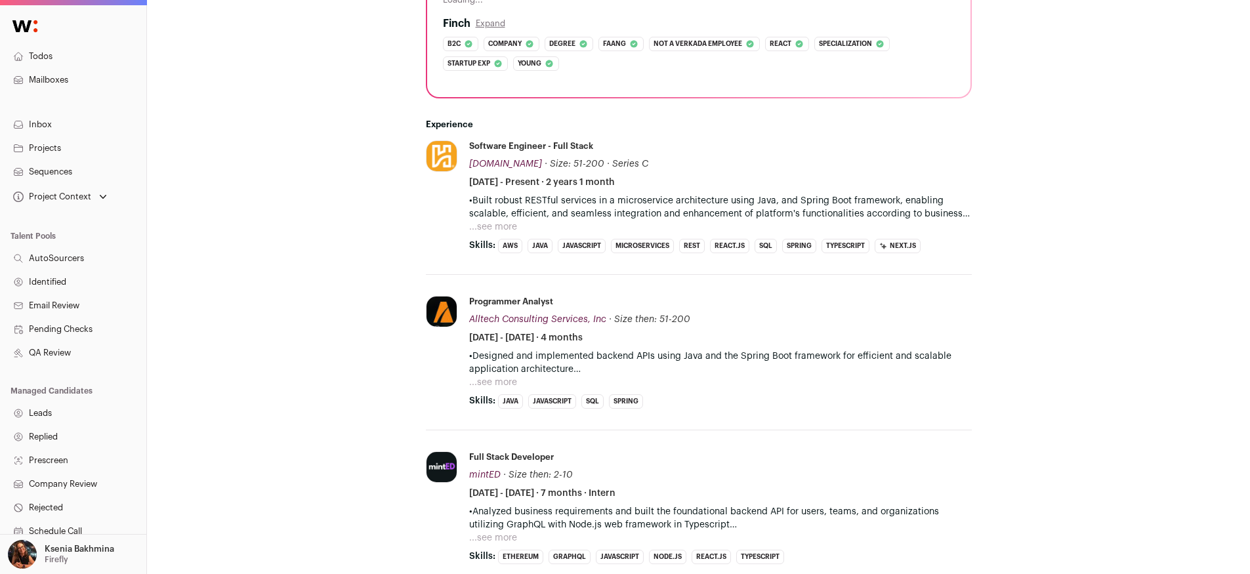
scroll to position [455, 0]
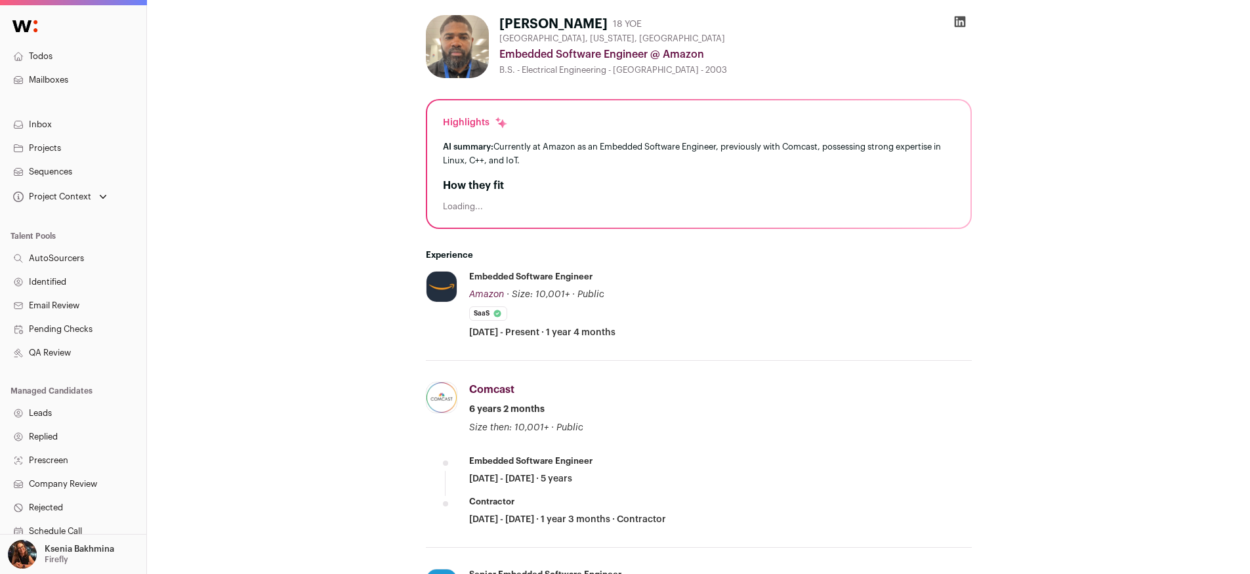
scroll to position [220, 0]
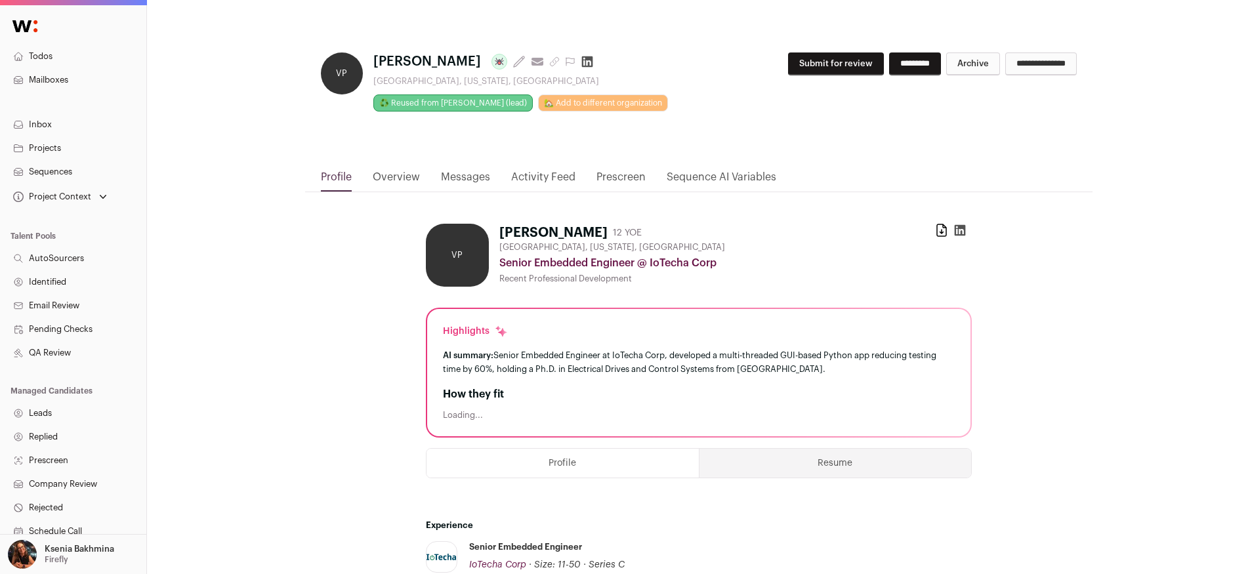
click at [959, 228] on icon at bounding box center [959, 230] width 11 height 11
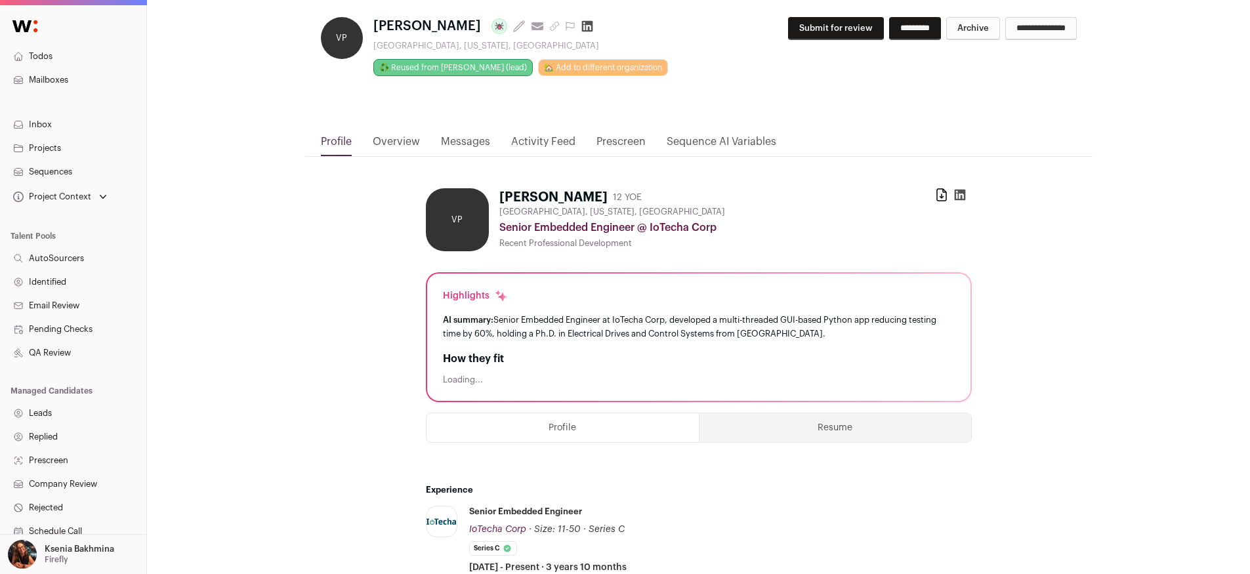
scroll to position [104, 0]
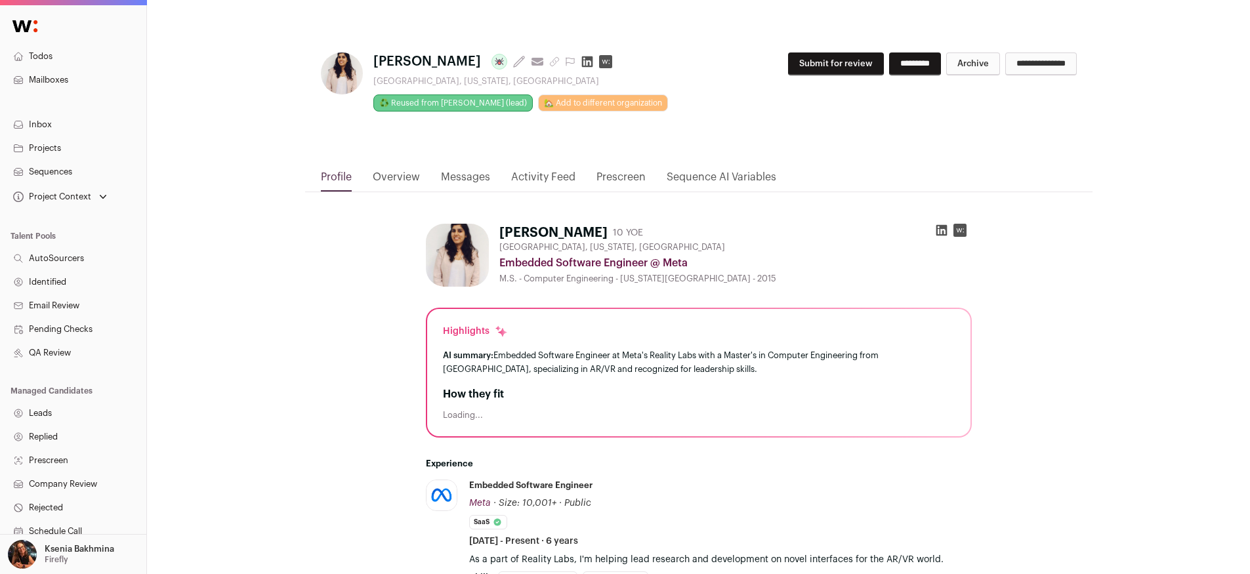
click at [452, 179] on link "Messages" at bounding box center [465, 180] width 49 height 22
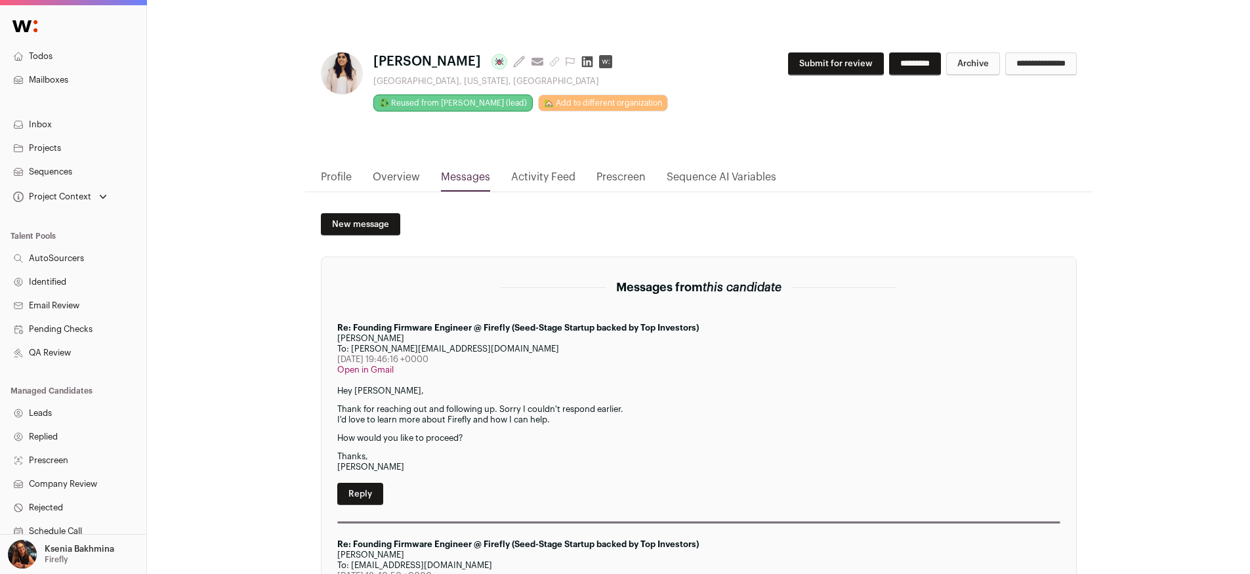
click at [339, 179] on link "Profile" at bounding box center [336, 180] width 31 height 22
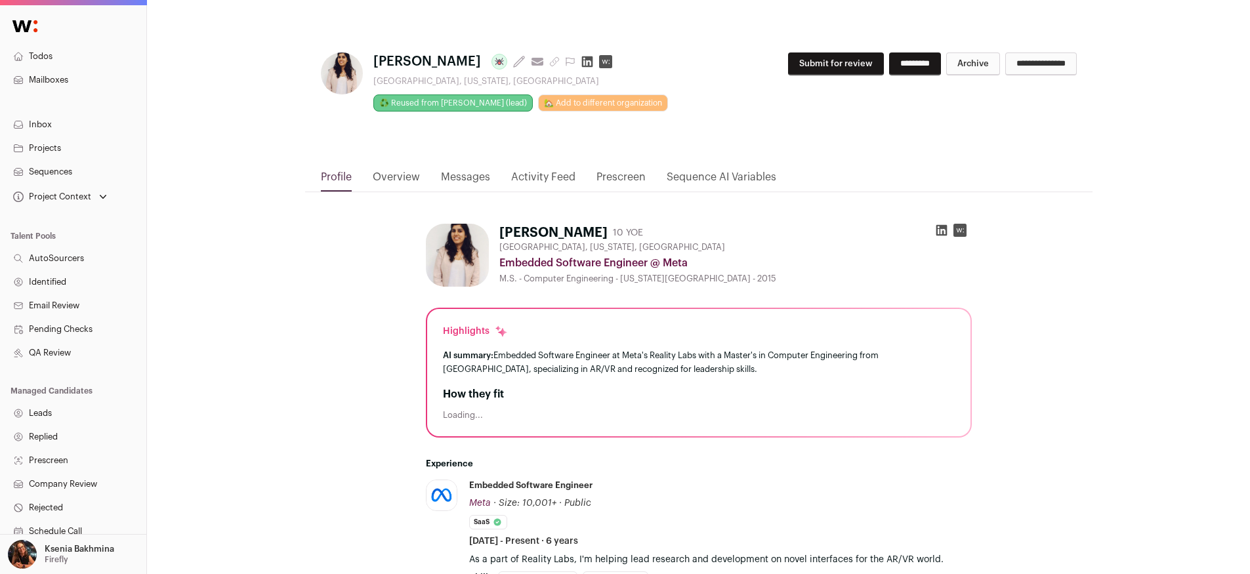
click at [942, 232] on icon at bounding box center [941, 230] width 11 height 11
click at [788, 62] on button "Submit for review" at bounding box center [836, 64] width 96 height 23
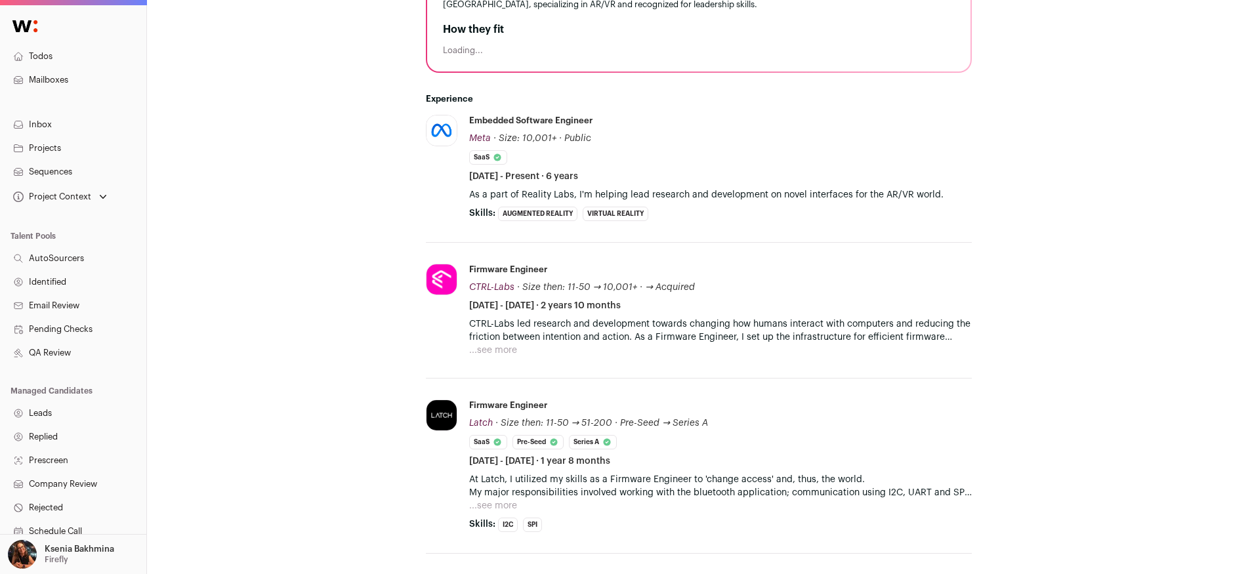
scroll to position [366, 0]
click at [499, 346] on button "...see more" at bounding box center [493, 349] width 48 height 13
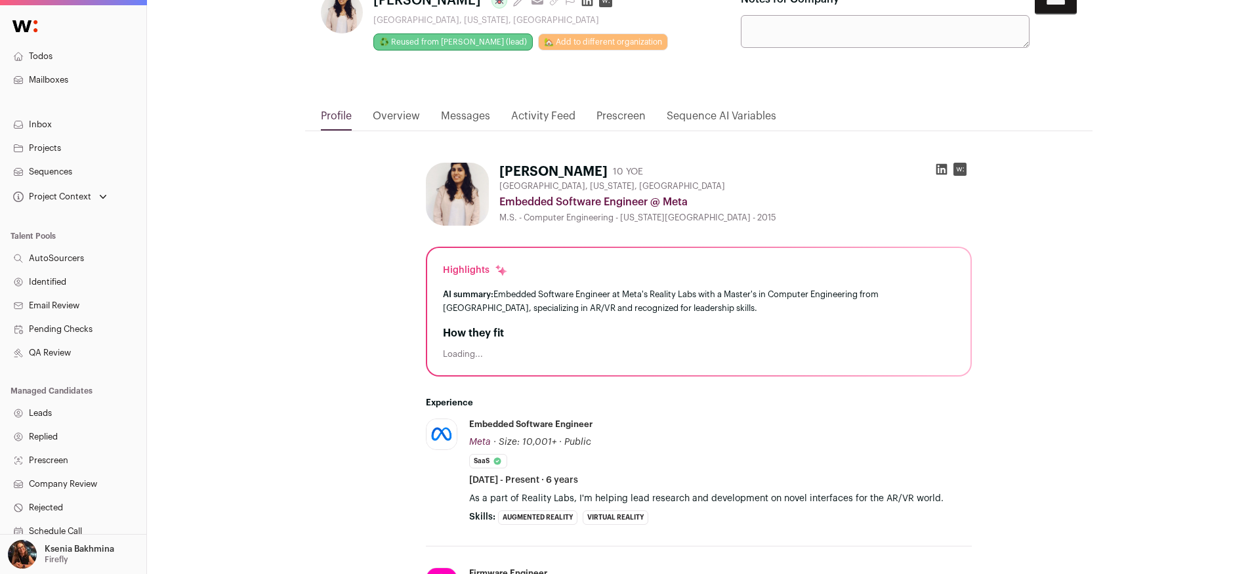
scroll to position [0, 0]
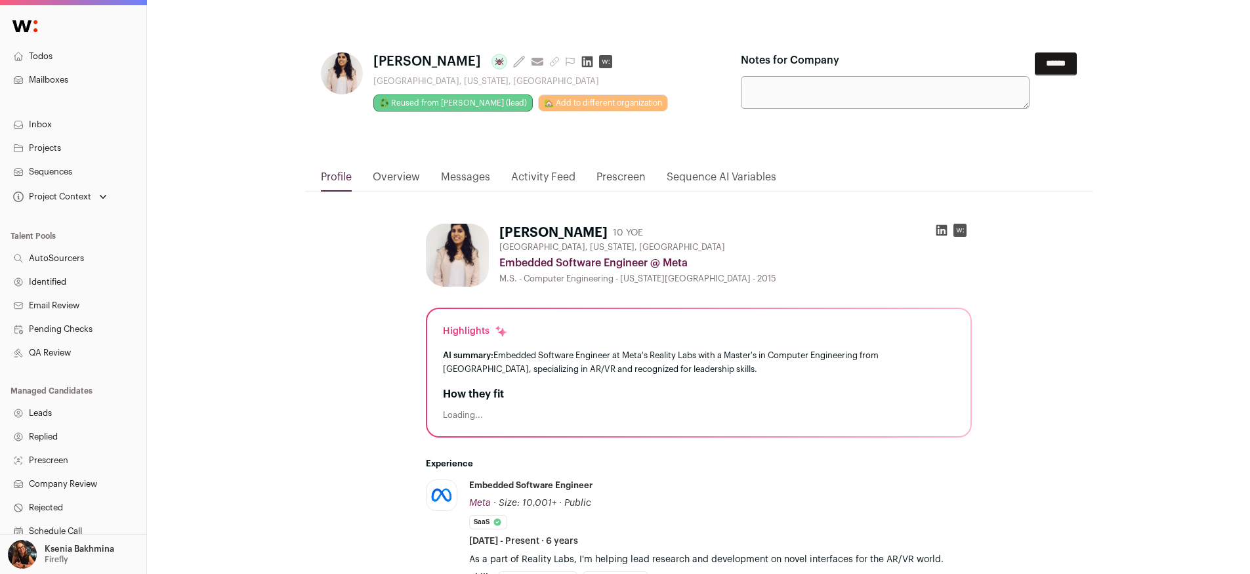
click at [1037, 65] on input "******" at bounding box center [1056, 64] width 42 height 23
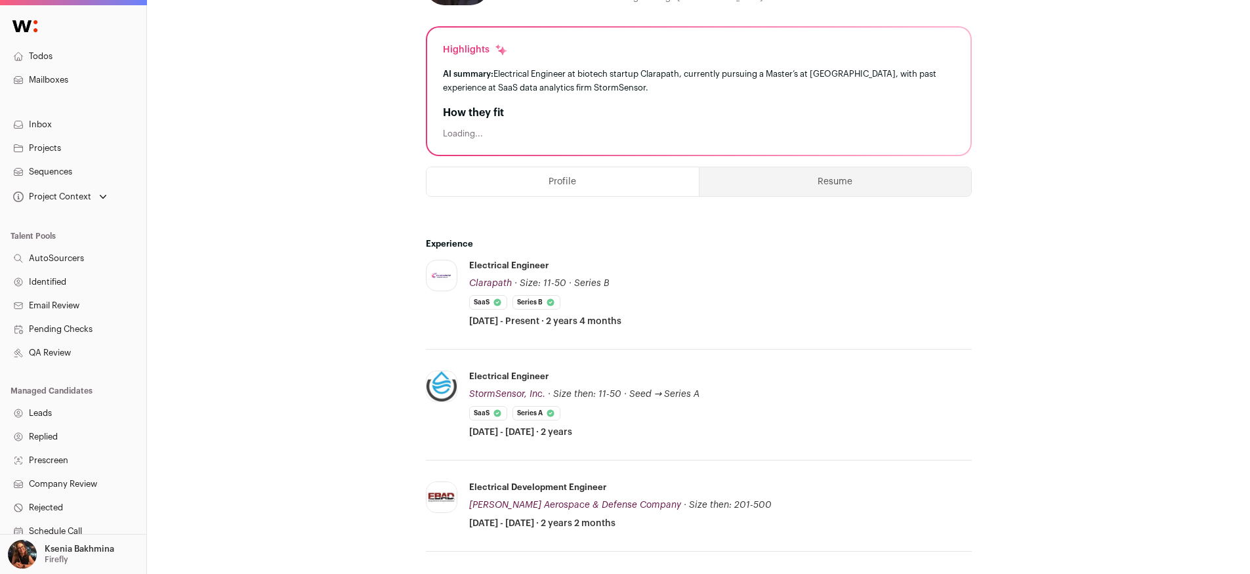
scroll to position [308, 0]
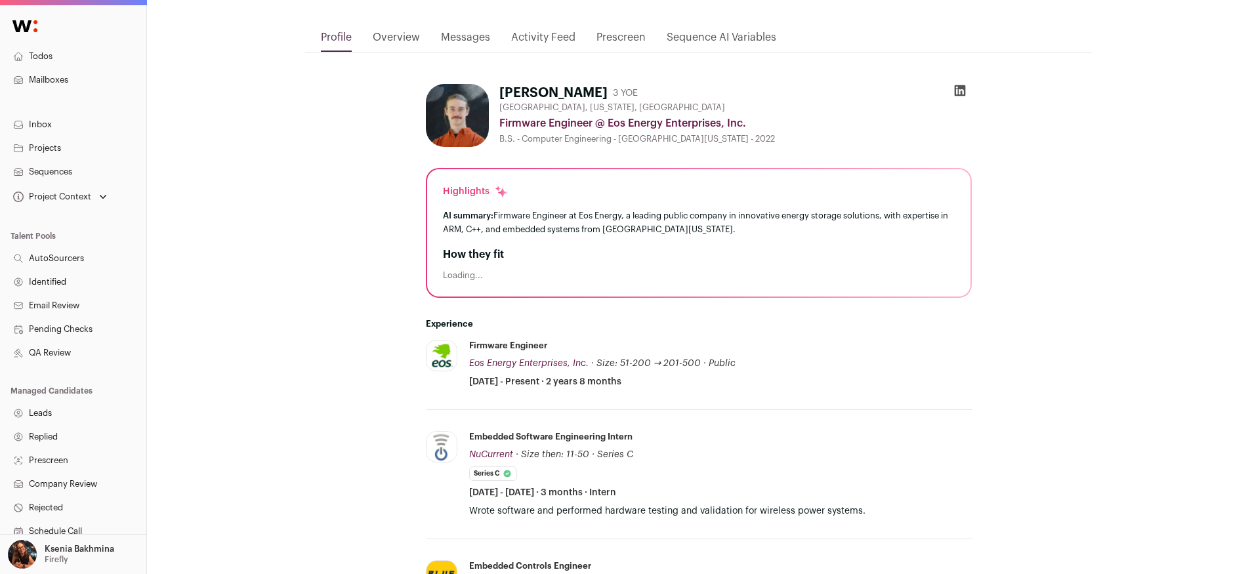
scroll to position [317, 0]
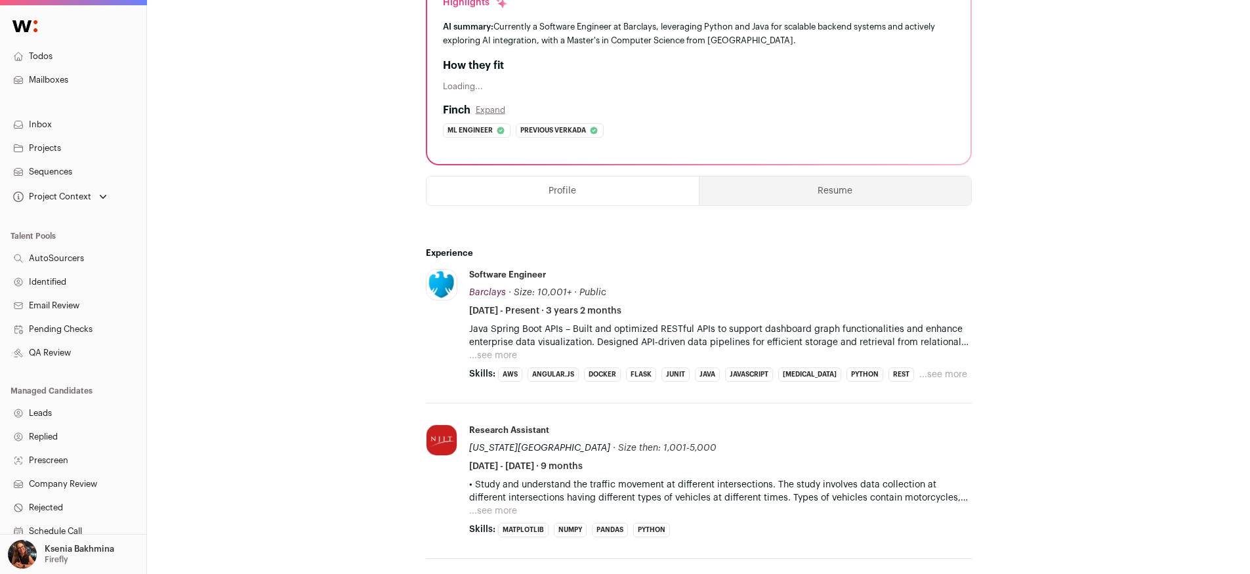
scroll to position [445, 0]
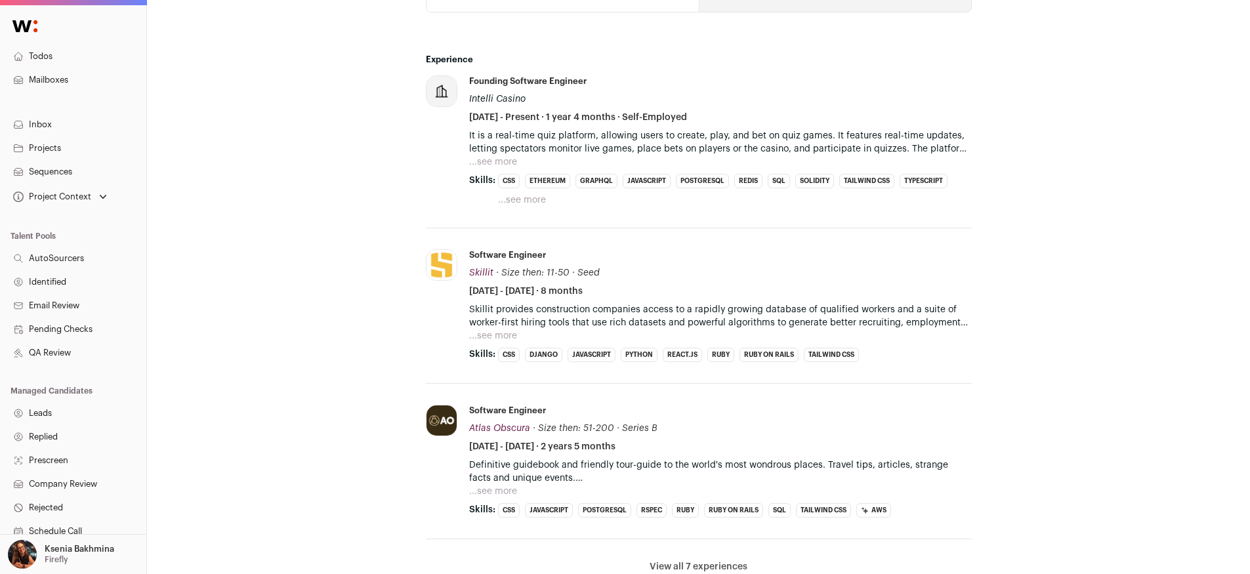
scroll to position [771, 0]
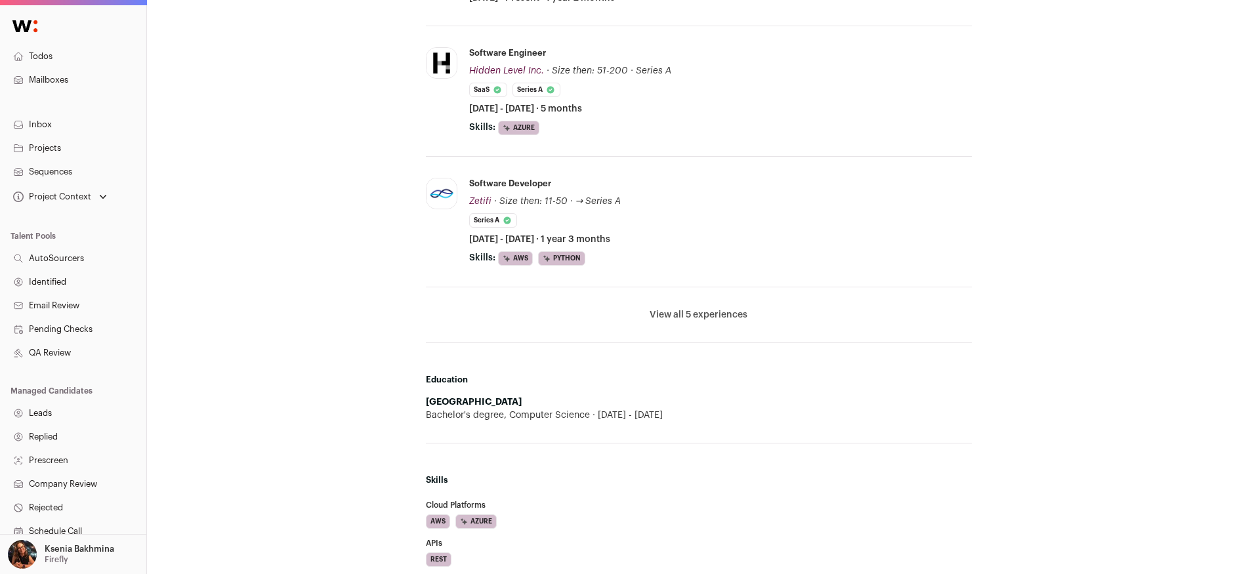
scroll to position [536, 0]
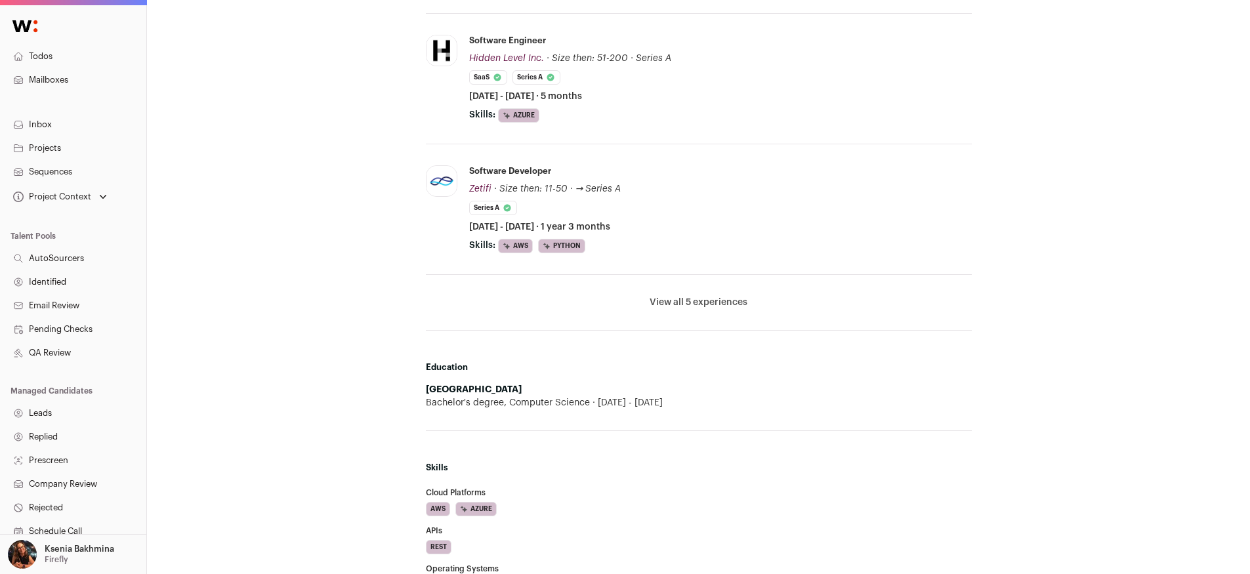
click at [696, 295] on li "View all 5 experiences View less" at bounding box center [699, 303] width 546 height 56
click at [695, 301] on button "View all 5 experiences" at bounding box center [699, 302] width 98 height 13
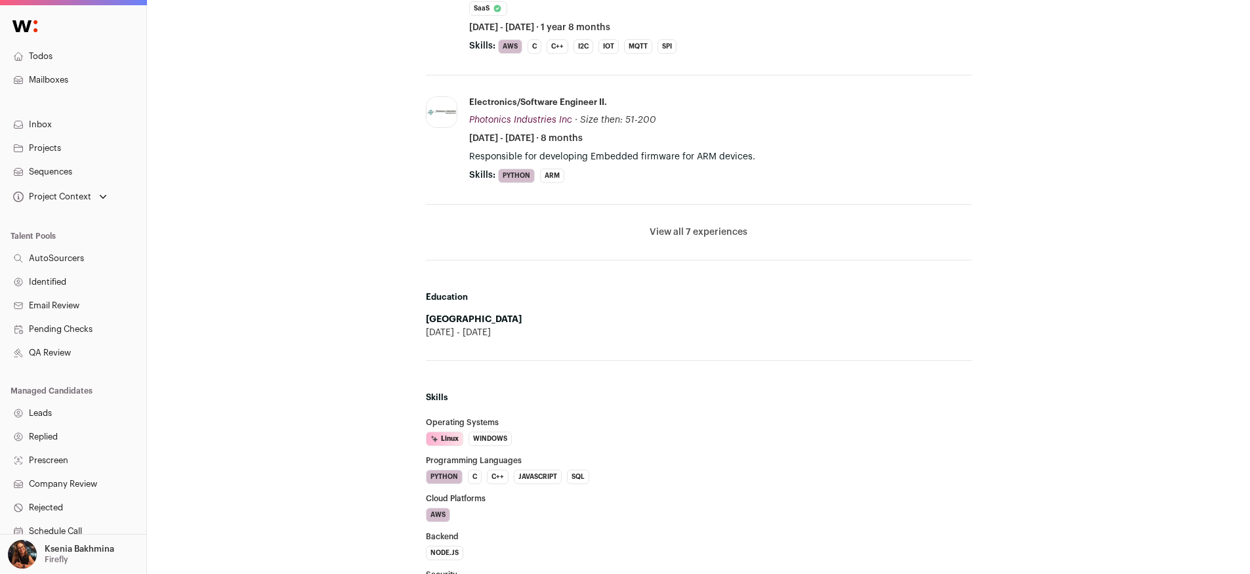
scroll to position [606, 0]
click at [664, 231] on button "View all 7 experiences" at bounding box center [699, 231] width 98 height 13
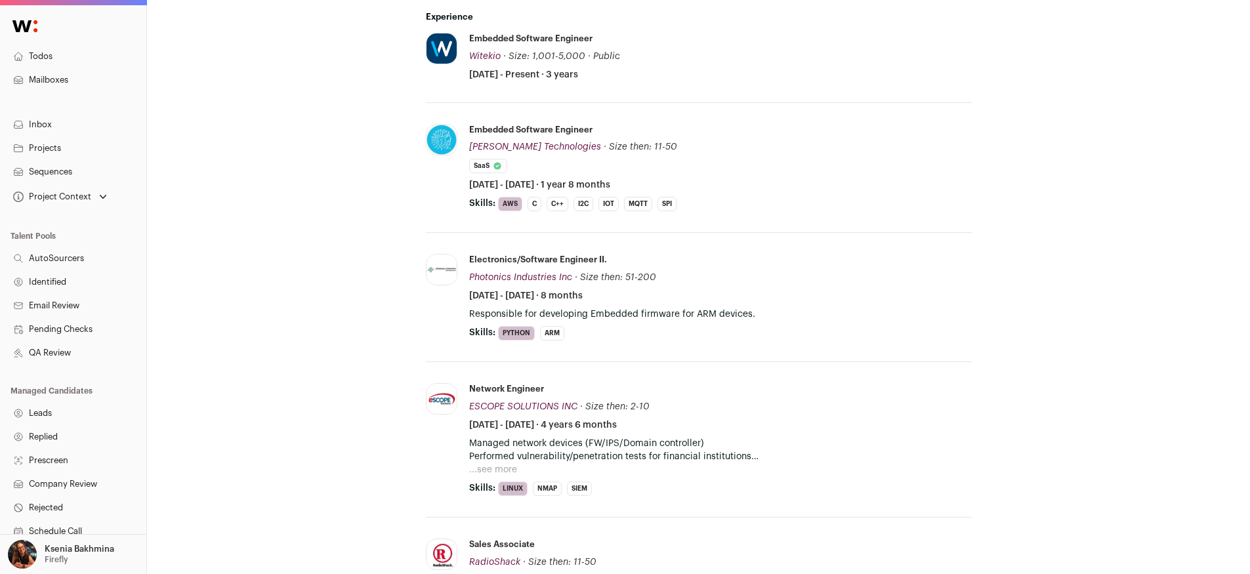
scroll to position [37, 0]
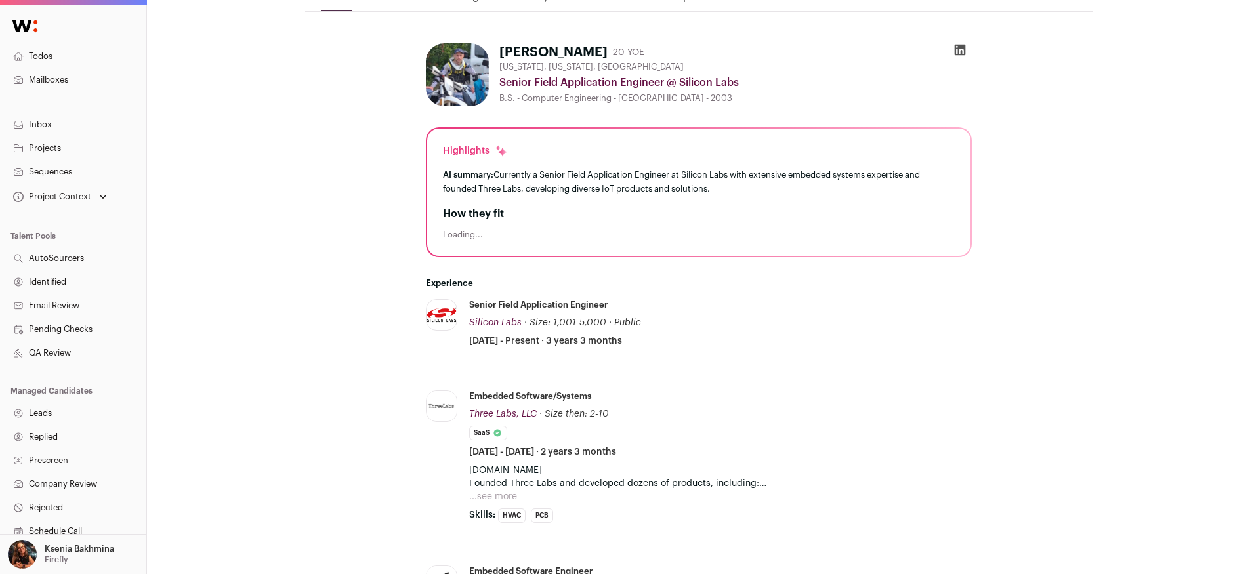
scroll to position [263, 0]
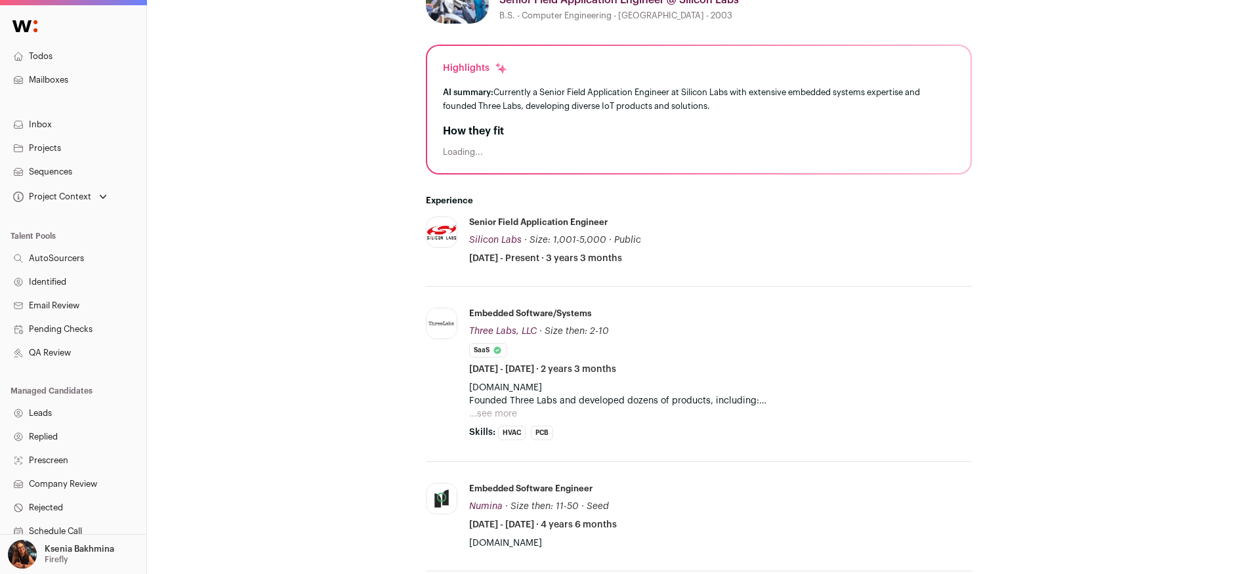
click at [530, 406] on p "[DOMAIN_NAME] Founded Three Labs and developed dozens of products, including: -…" at bounding box center [720, 394] width 503 height 26
click at [506, 422] on li "Embedded Software/Systems Three Labs, LLC Three Labs, LLC [DOMAIN_NAME] Add to …" at bounding box center [720, 374] width 503 height 133
click at [504, 417] on button "...see more" at bounding box center [493, 414] width 48 height 13
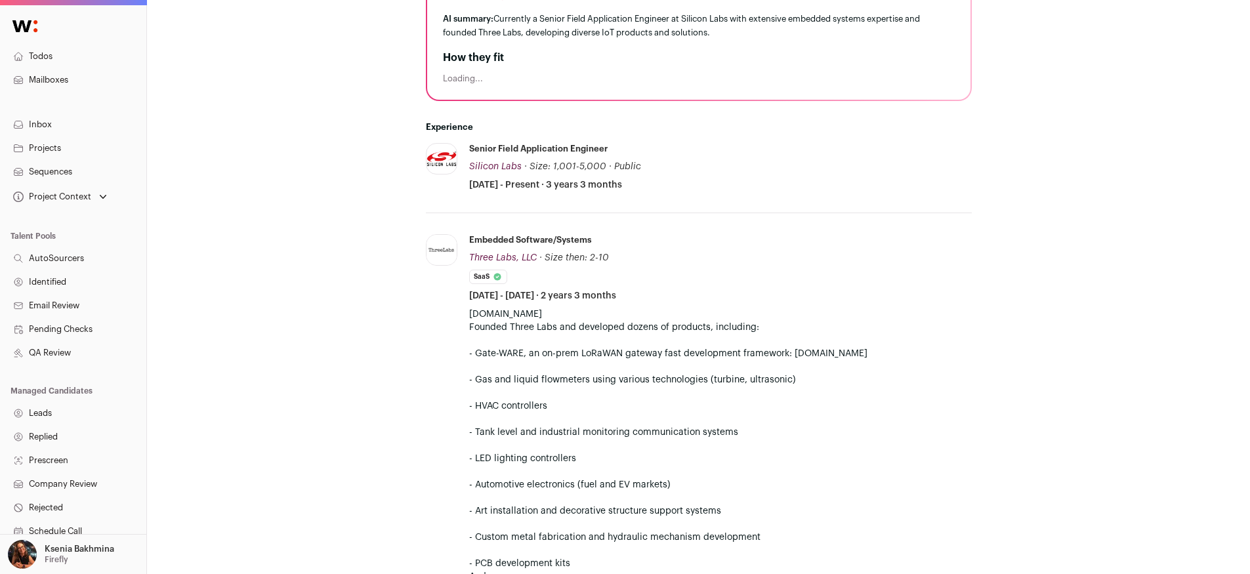
scroll to position [0, 0]
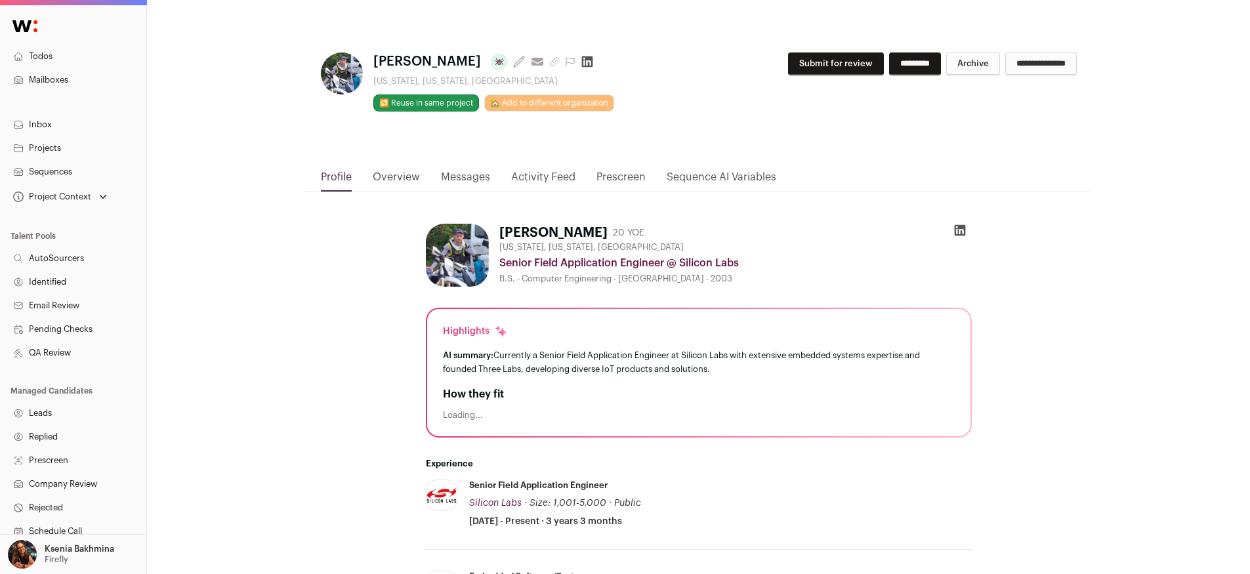
click at [961, 239] on li at bounding box center [960, 233] width 13 height 18
click at [958, 230] on icon at bounding box center [960, 230] width 13 height 13
click at [794, 62] on button "Submit for review" at bounding box center [836, 64] width 96 height 23
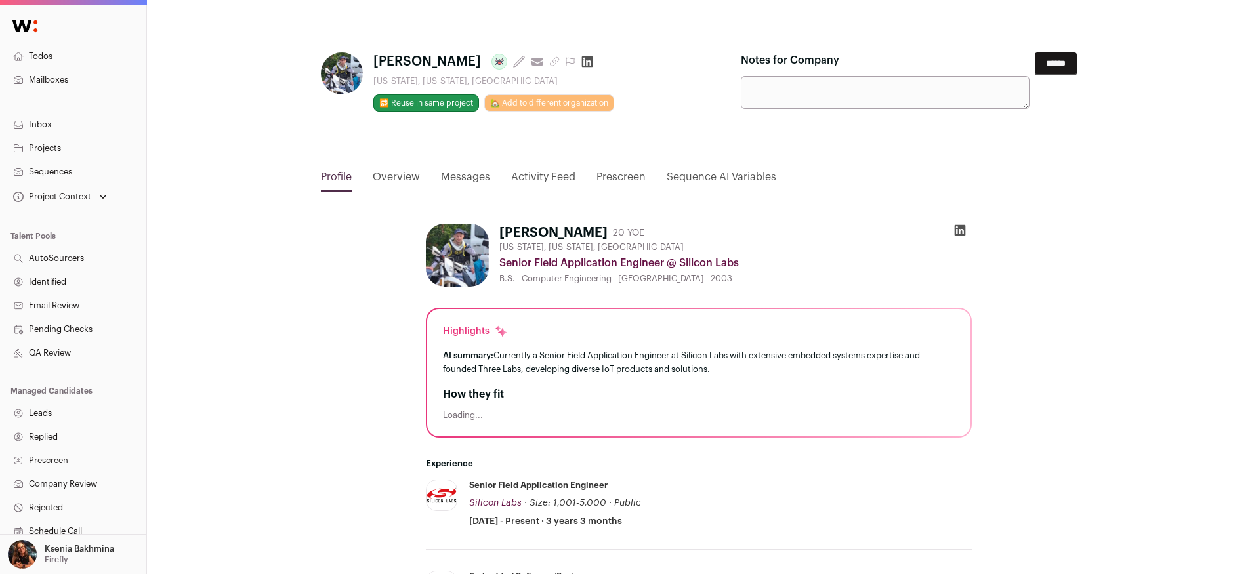
click at [480, 180] on link "Messages" at bounding box center [465, 180] width 49 height 22
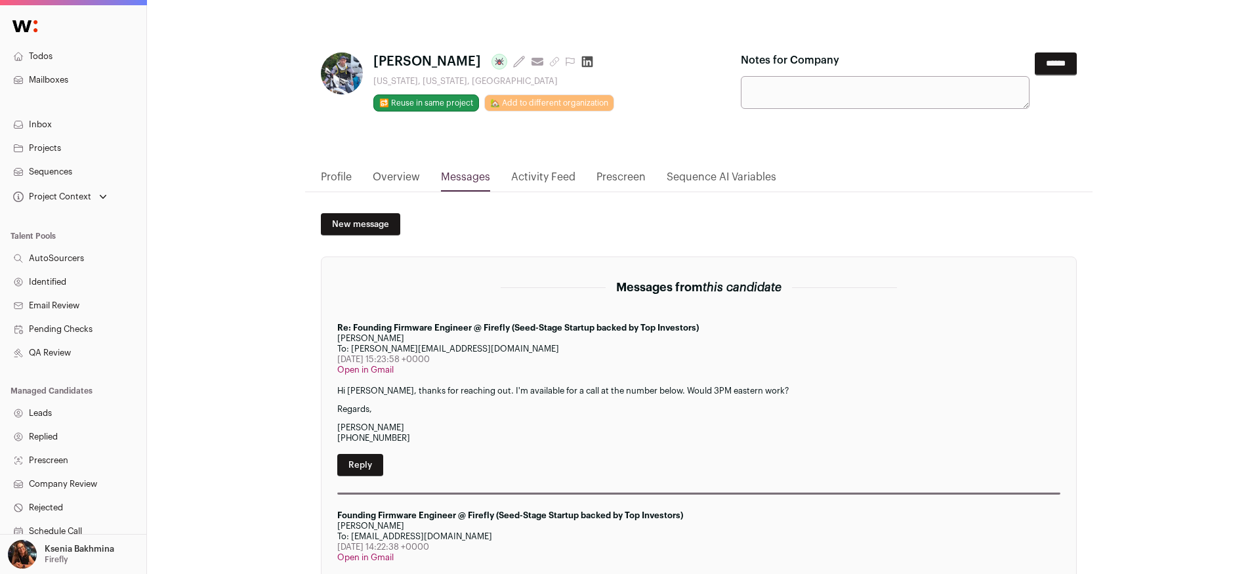
click at [1057, 61] on input "******" at bounding box center [1056, 64] width 42 height 23
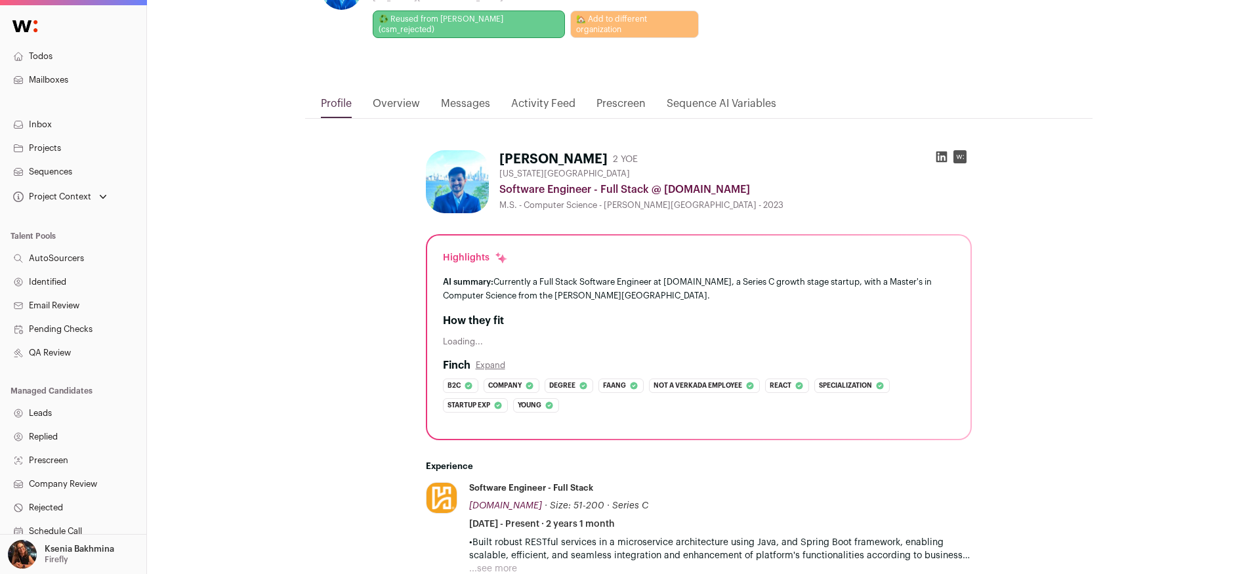
scroll to position [368, 0]
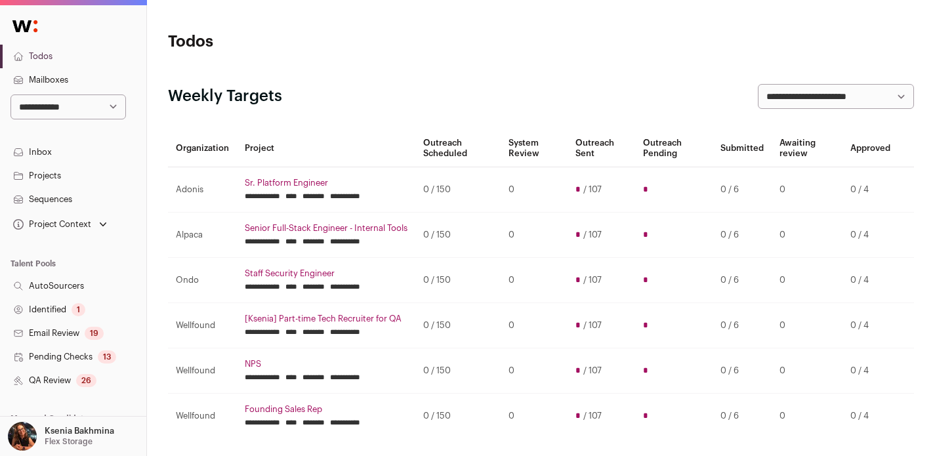
click at [43, 179] on link "Projects" at bounding box center [73, 176] width 146 height 24
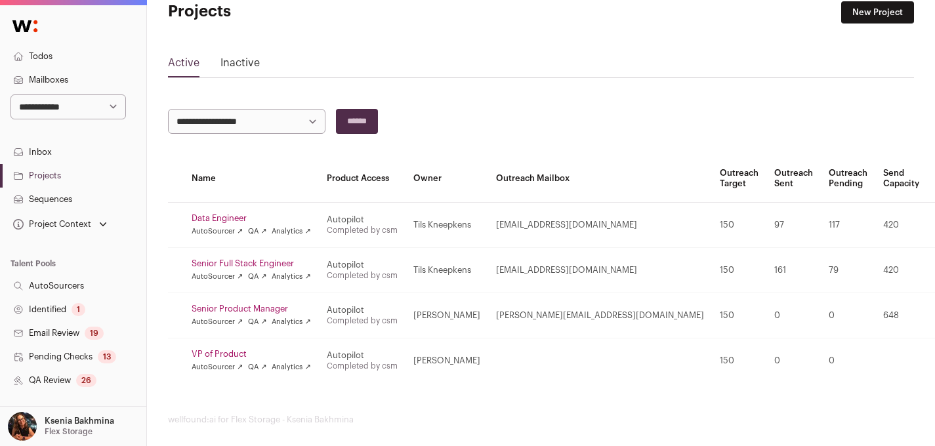
scroll to position [41, 0]
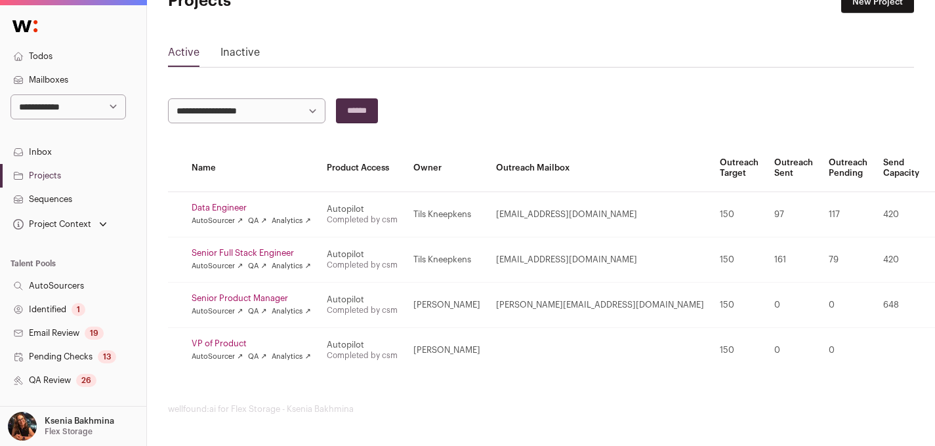
click at [218, 296] on link "Senior Product Manager" at bounding box center [251, 298] width 119 height 11
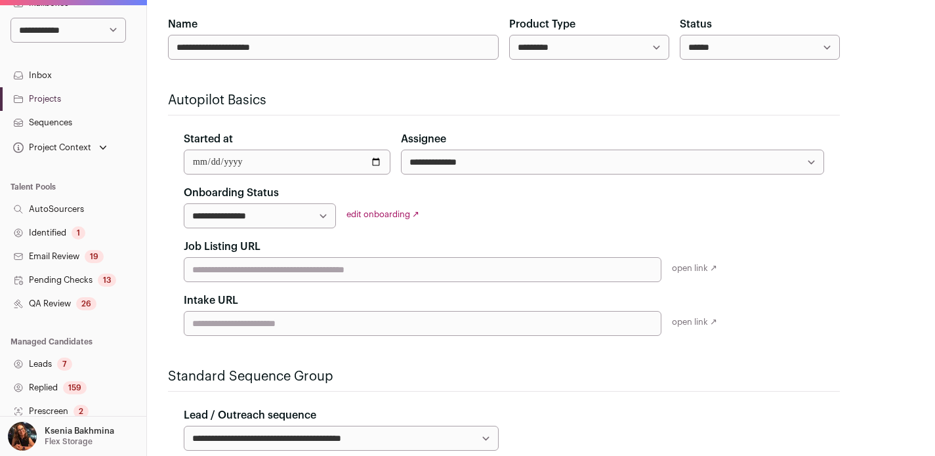
scroll to position [250, 0]
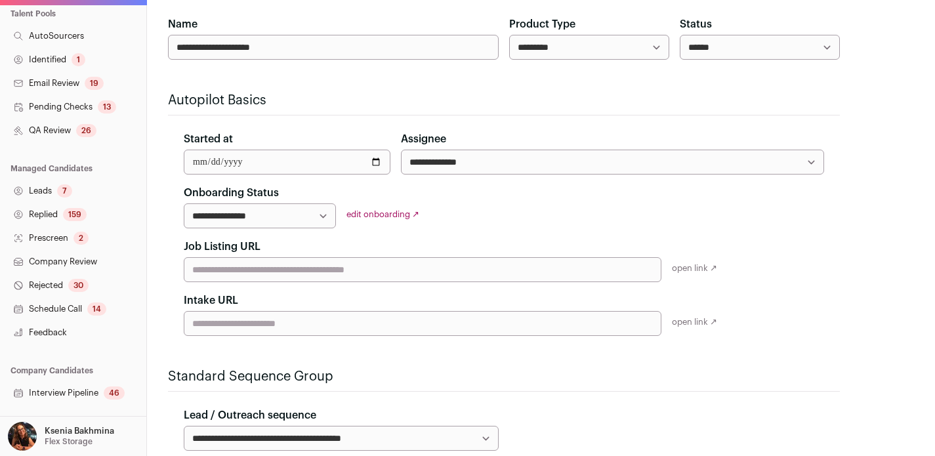
click at [58, 129] on link "QA Review 26" at bounding box center [73, 131] width 146 height 24
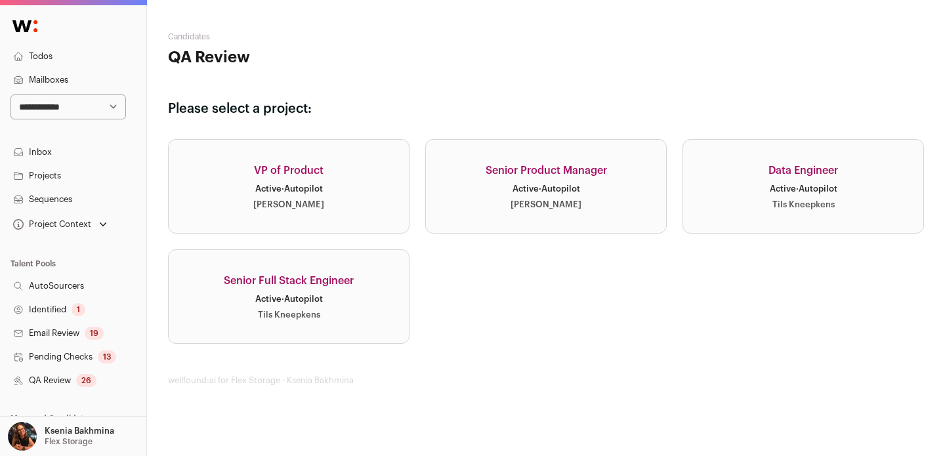
click at [581, 183] on link "Senior Product Manager Active · Autopilot [PERSON_NAME]" at bounding box center [546, 186] width 242 height 95
